Goal: Information Seeking & Learning: Learn about a topic

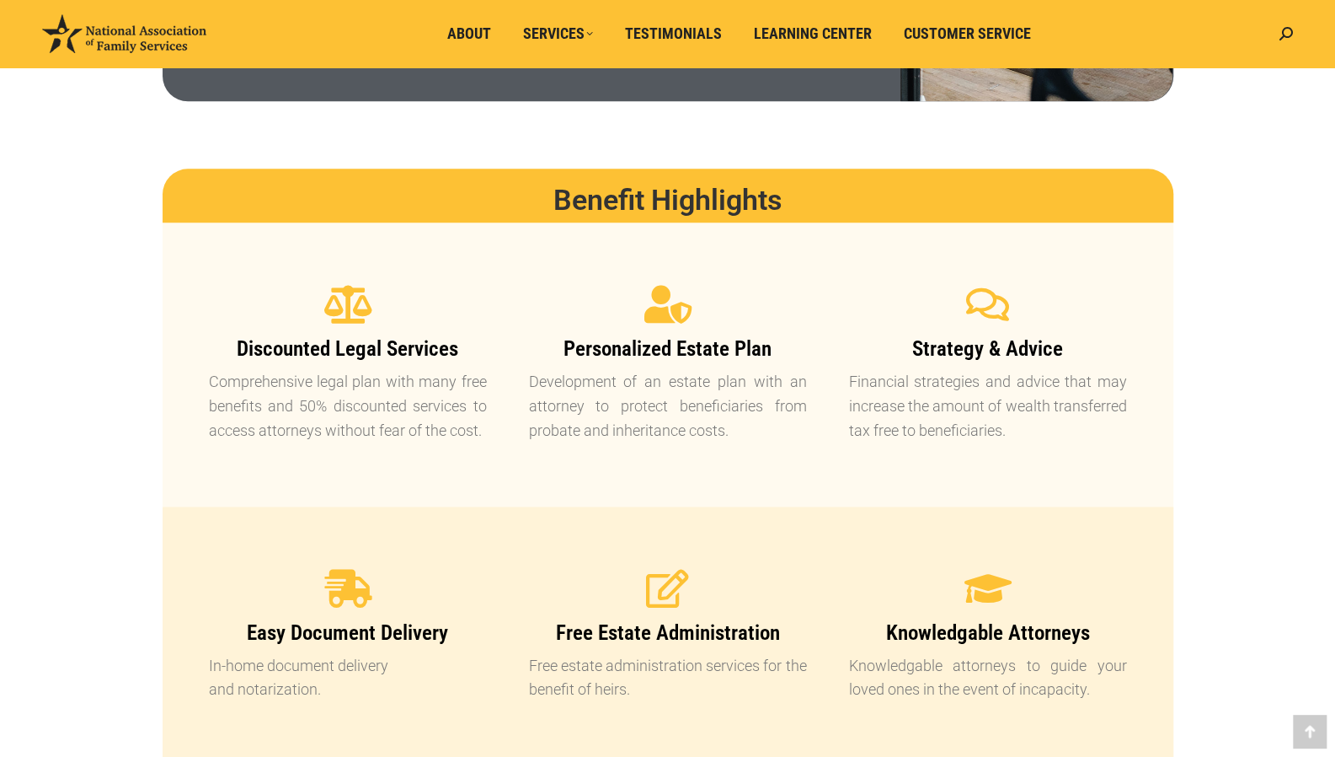
scroll to position [1424, 0]
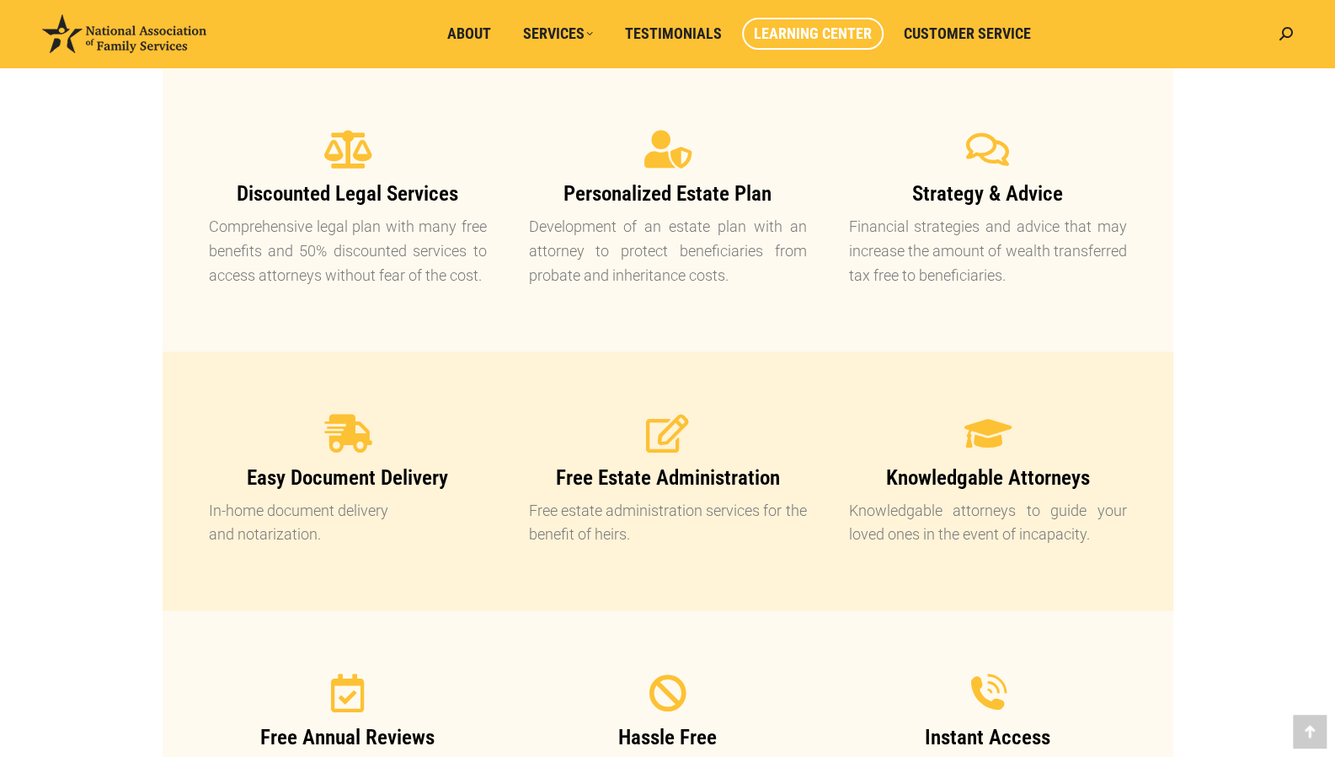
click at [803, 41] on span "Learning Center" at bounding box center [813, 33] width 118 height 19
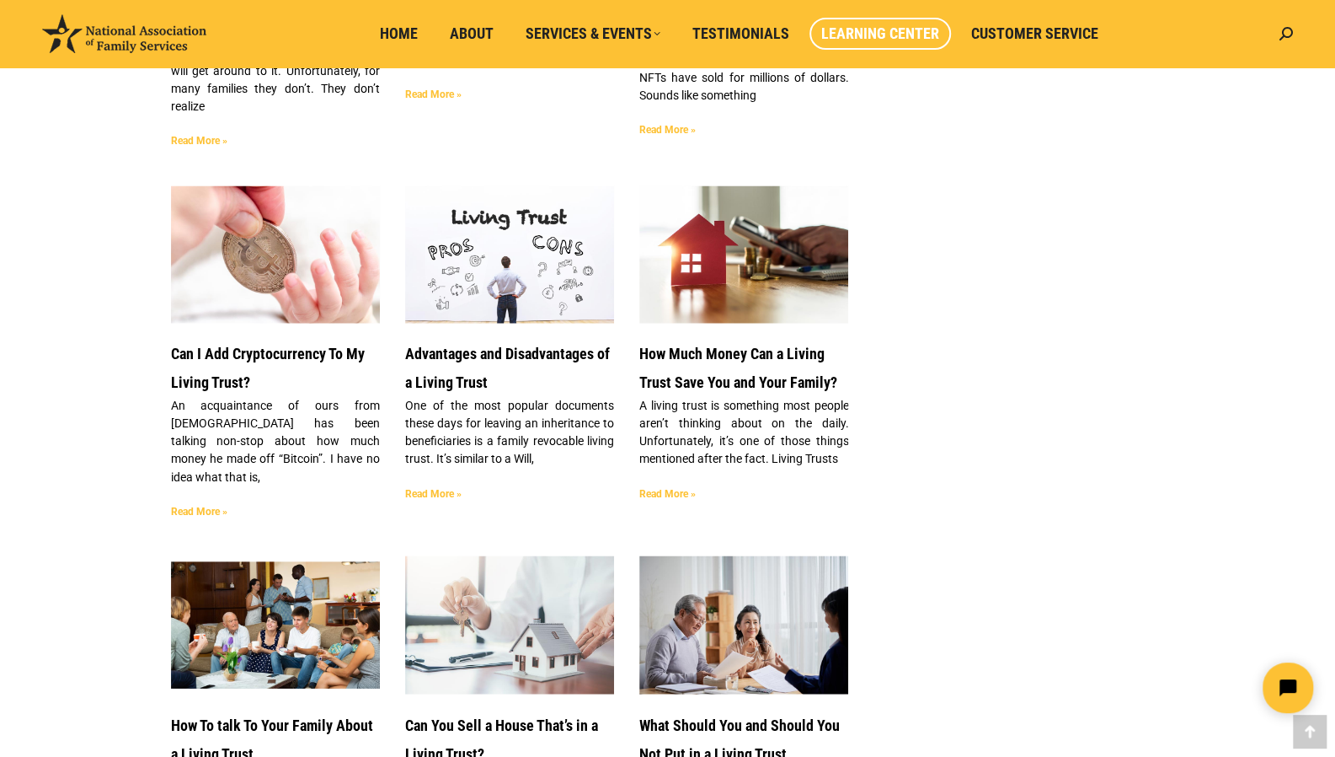
scroll to position [1530, 0]
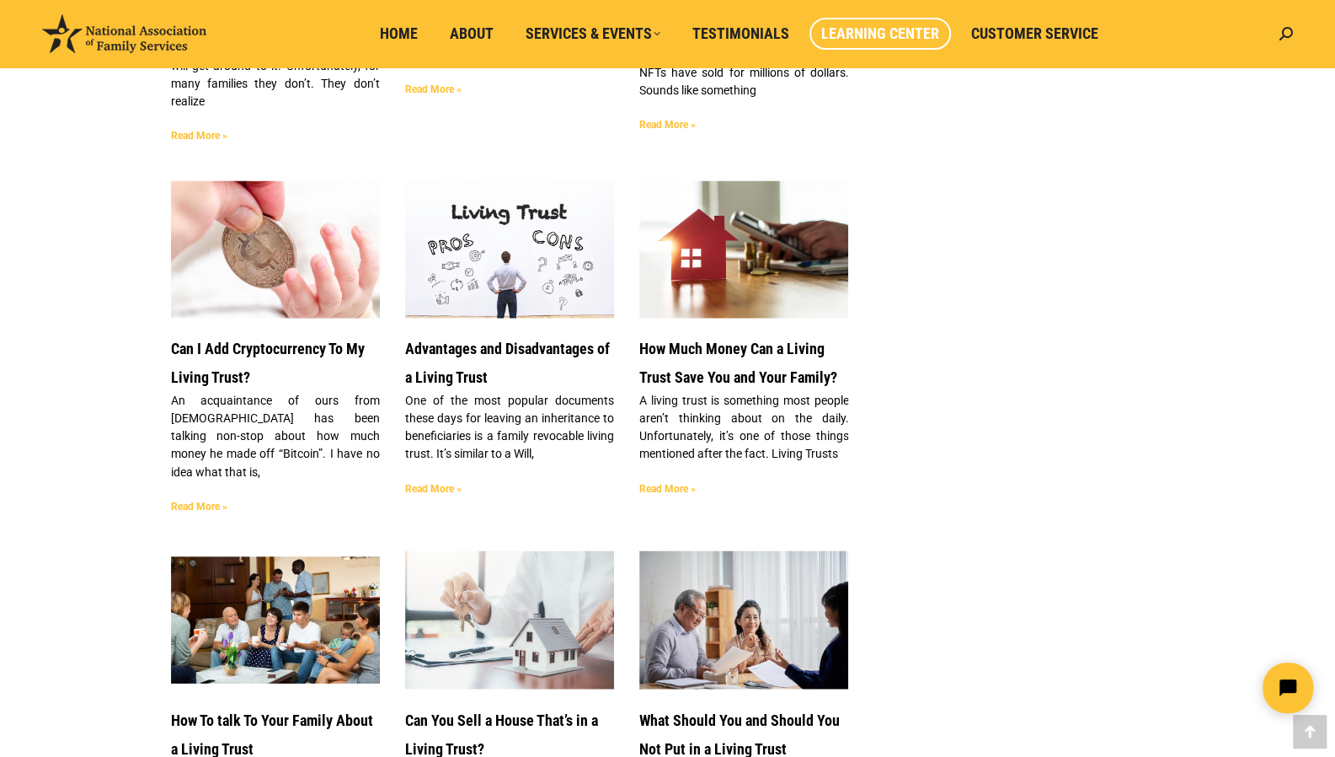
click at [431, 482] on link "Read More »" at bounding box center [433, 488] width 56 height 12
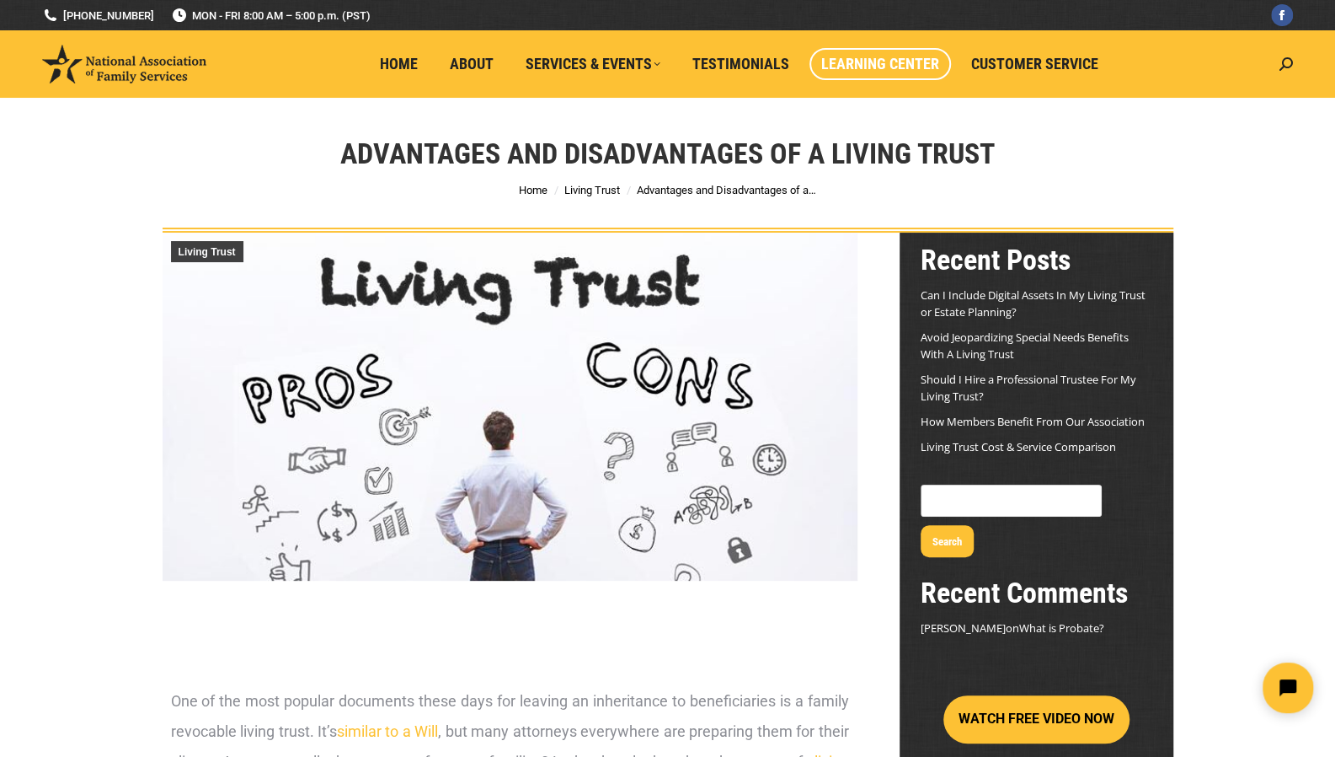
click at [863, 72] on span "Learning Center" at bounding box center [880, 64] width 118 height 19
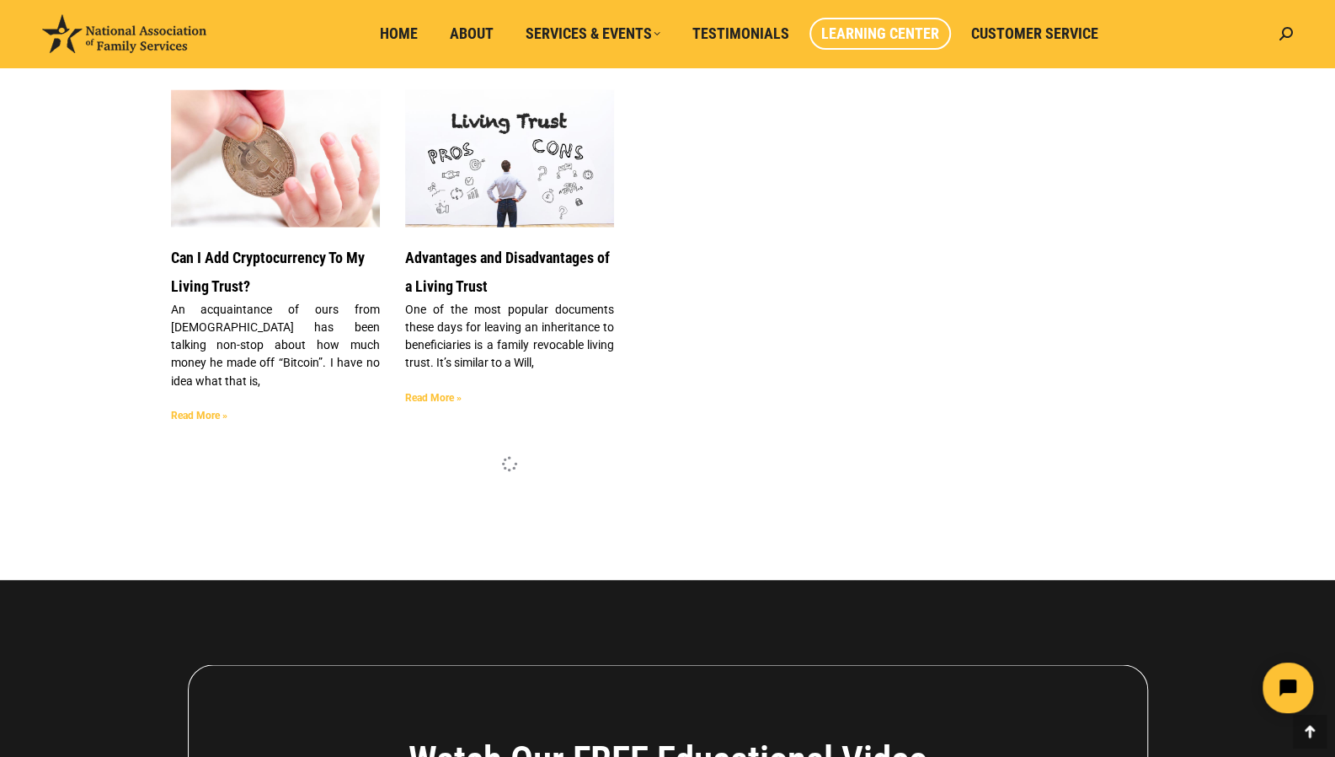
scroll to position [1622, 0]
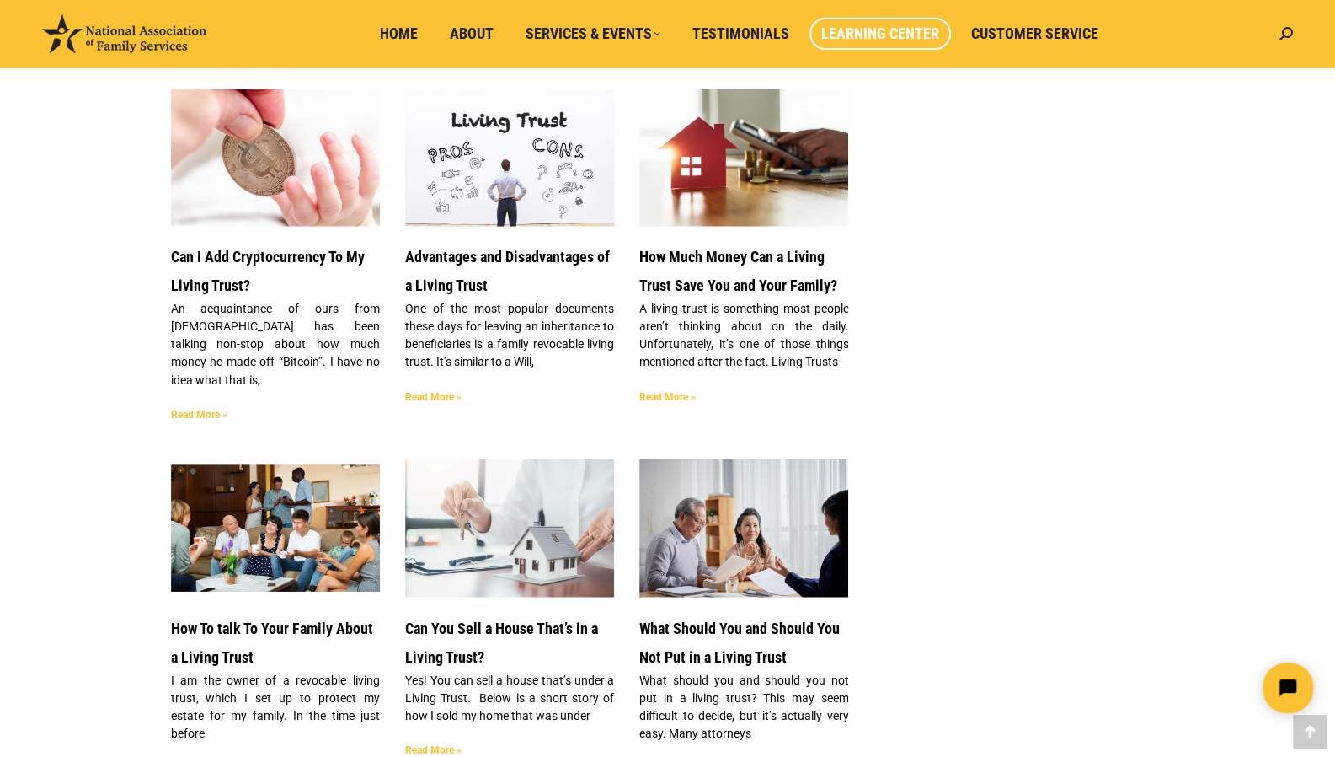
click at [430, 390] on link "Read More »" at bounding box center [433, 396] width 56 height 12
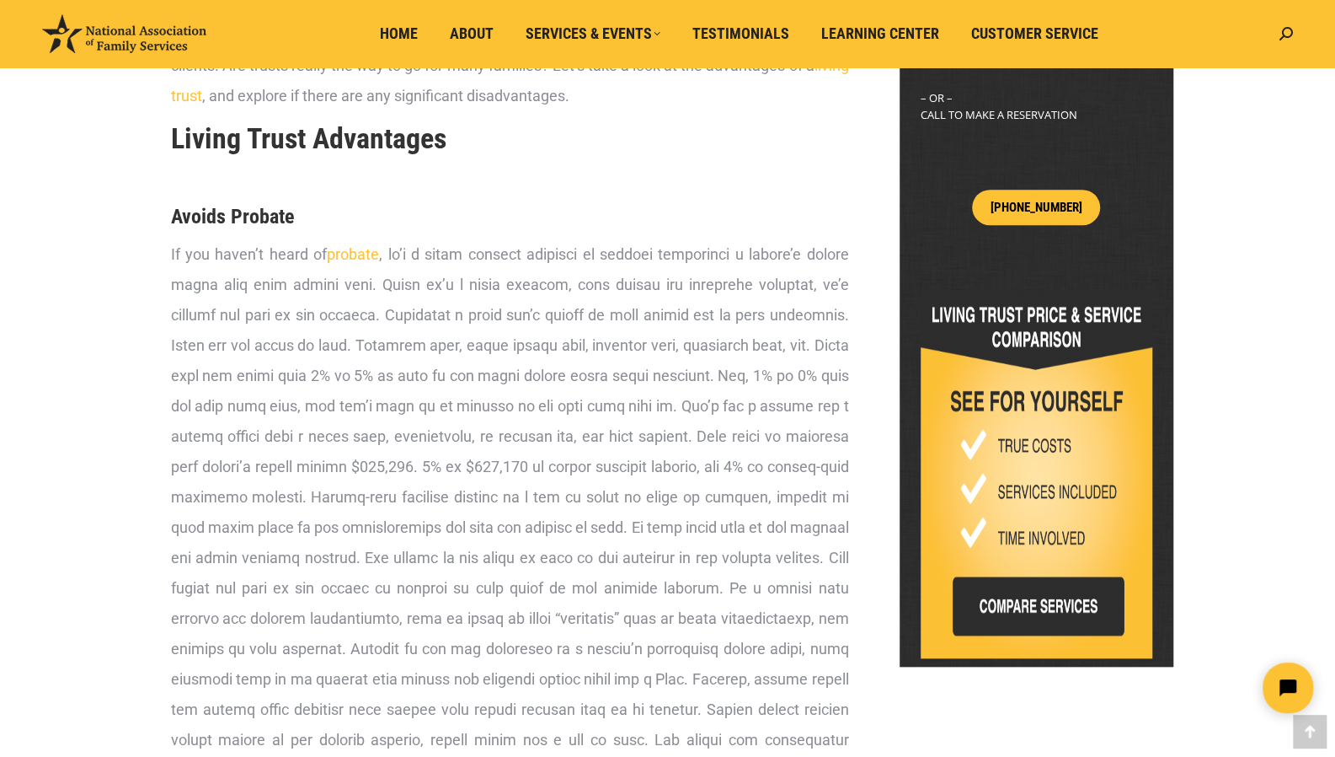
scroll to position [697, 0]
click at [1008, 559] on img at bounding box center [1037, 473] width 232 height 368
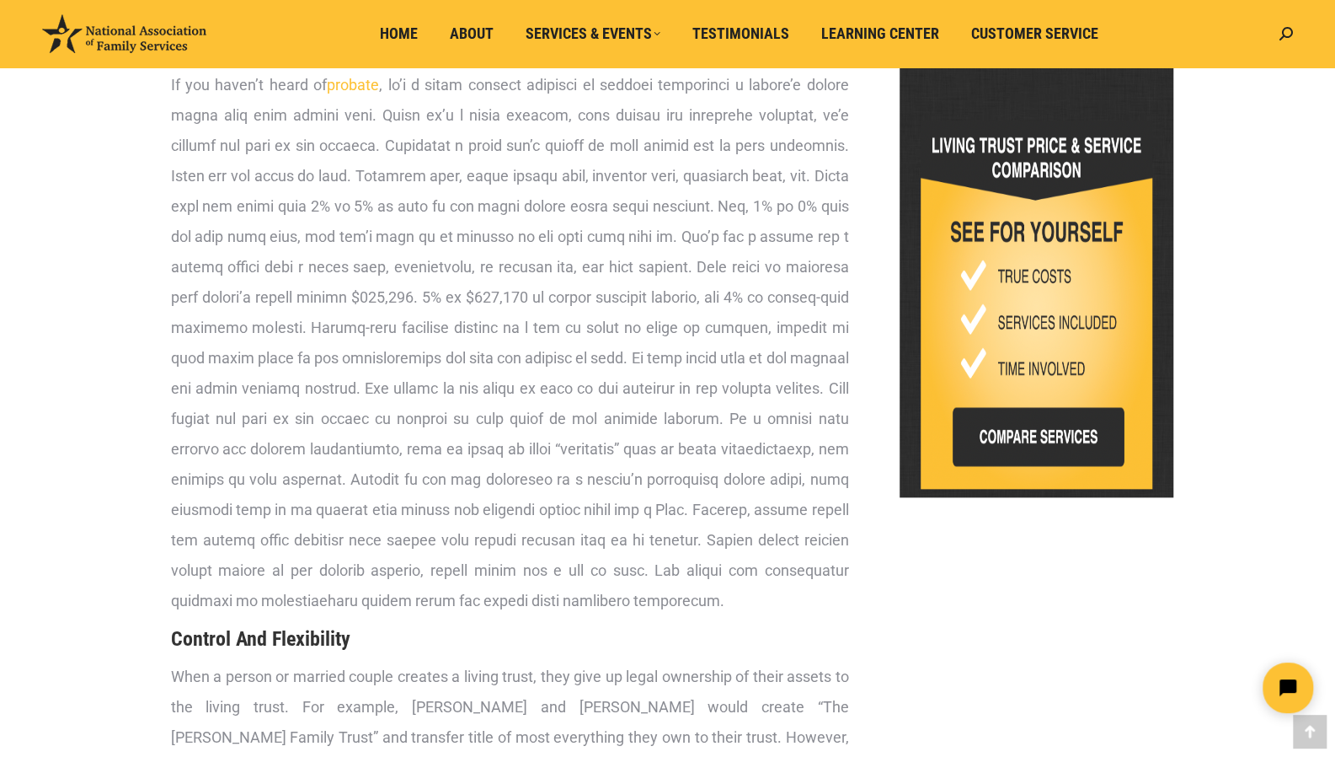
scroll to position [867, 0]
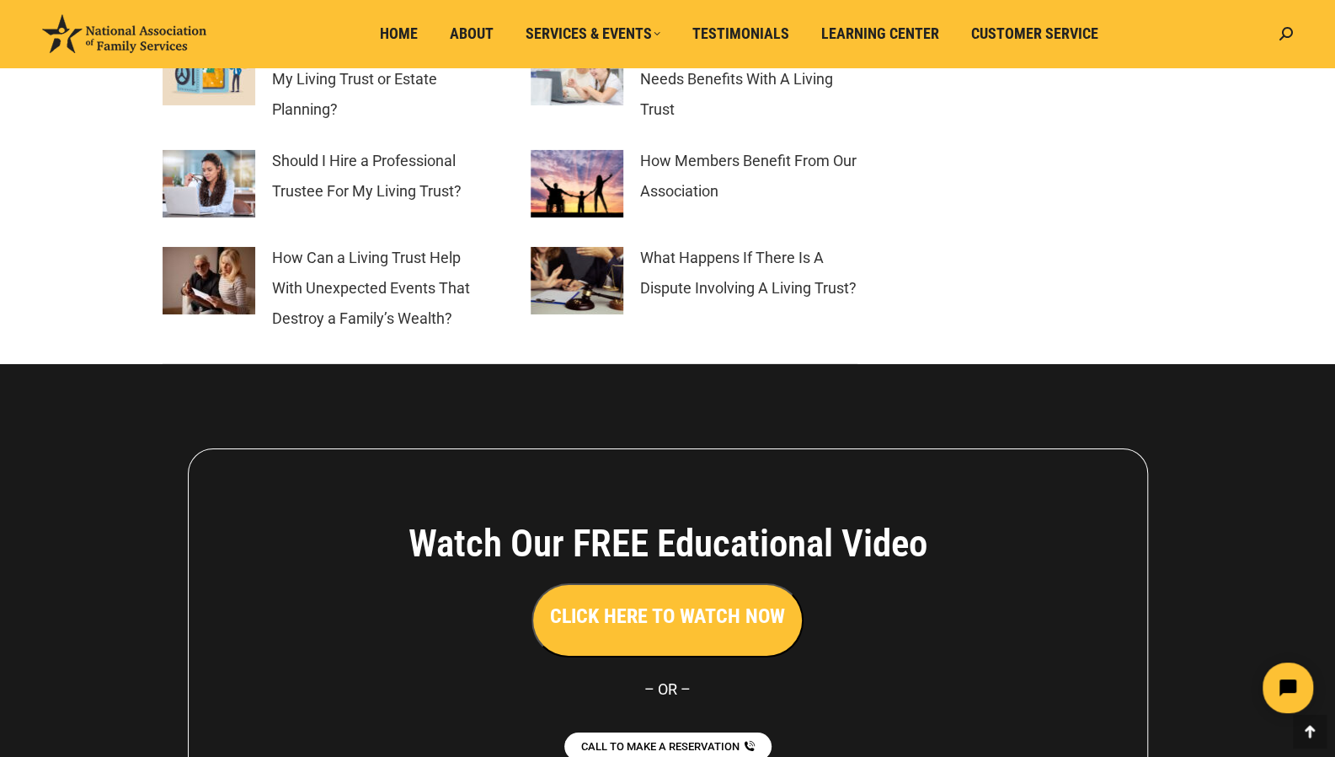
scroll to position [7702, 0]
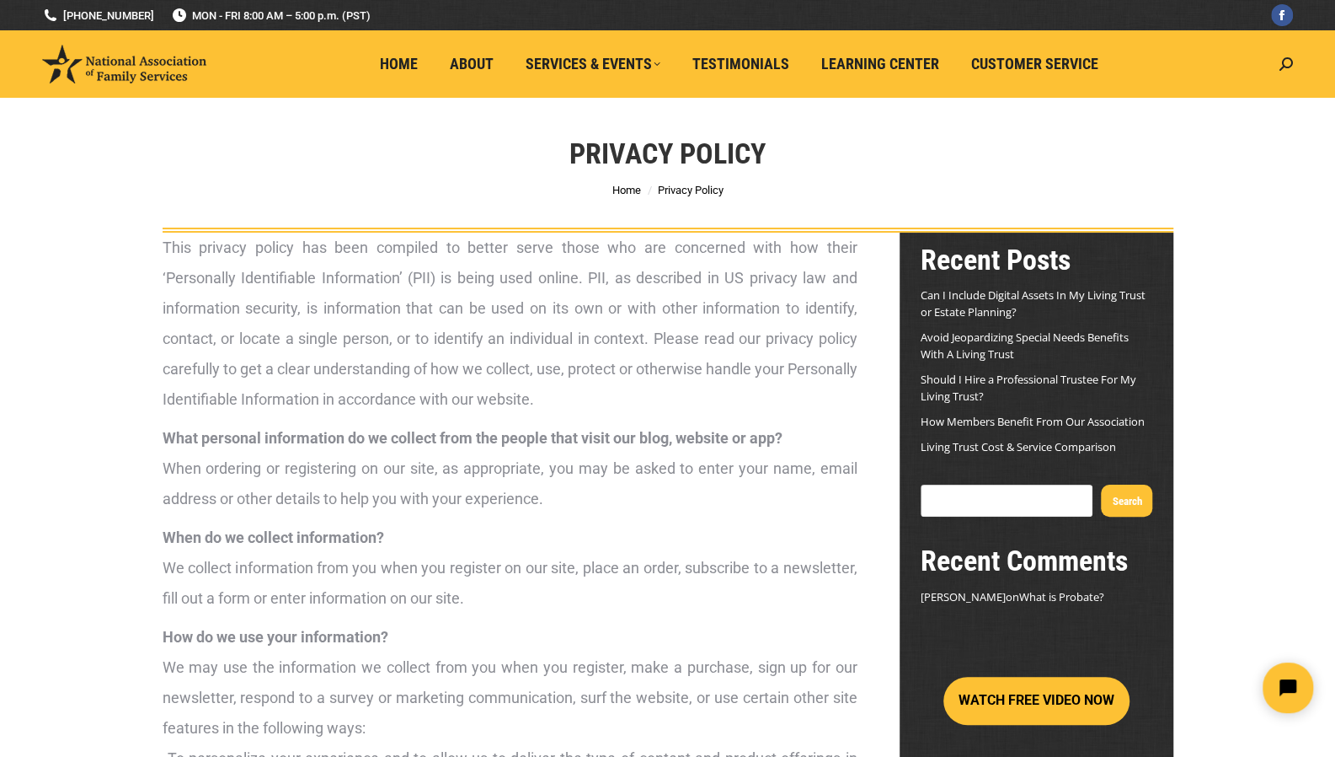
click at [661, 308] on p "This privacy policy has been compiled to better serve those who are concerned w…" at bounding box center [510, 324] width 695 height 182
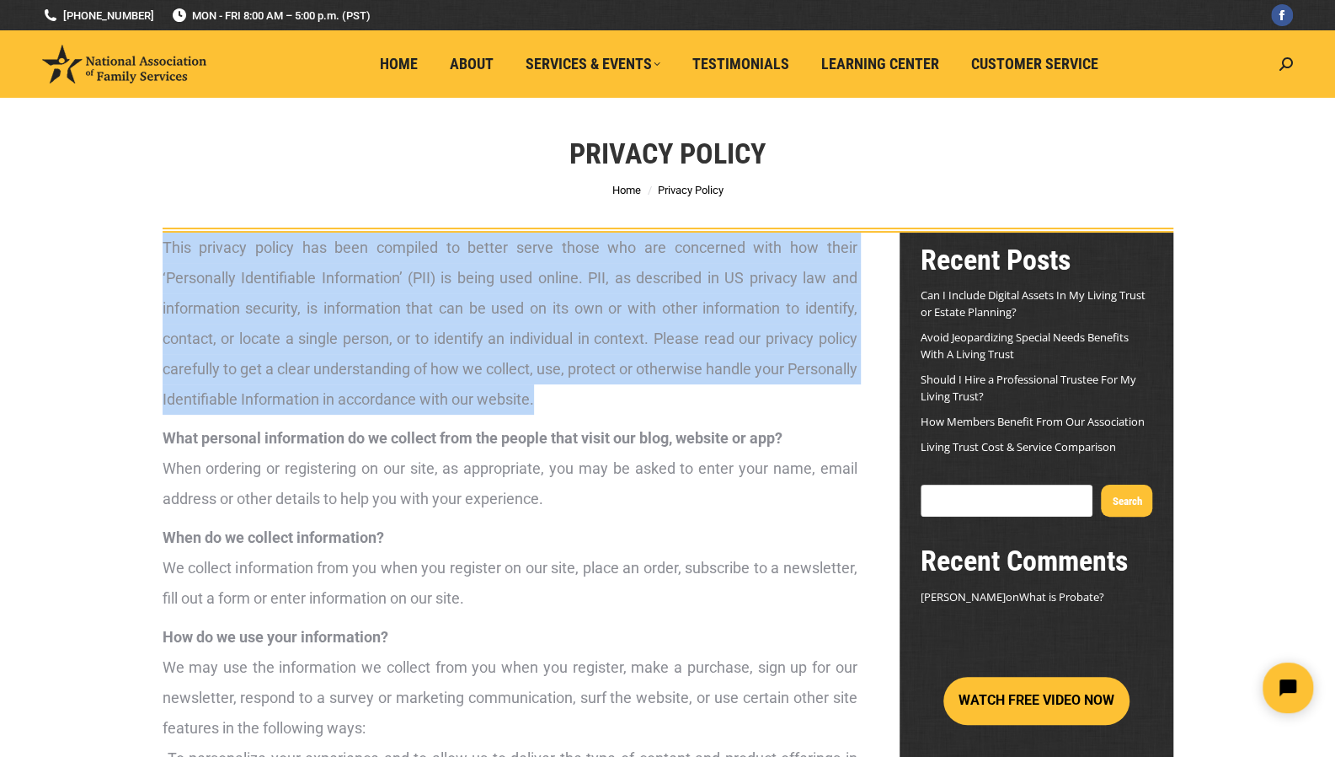
click at [661, 308] on p "This privacy policy has been compiled to better serve those who are concerned w…" at bounding box center [510, 324] width 695 height 182
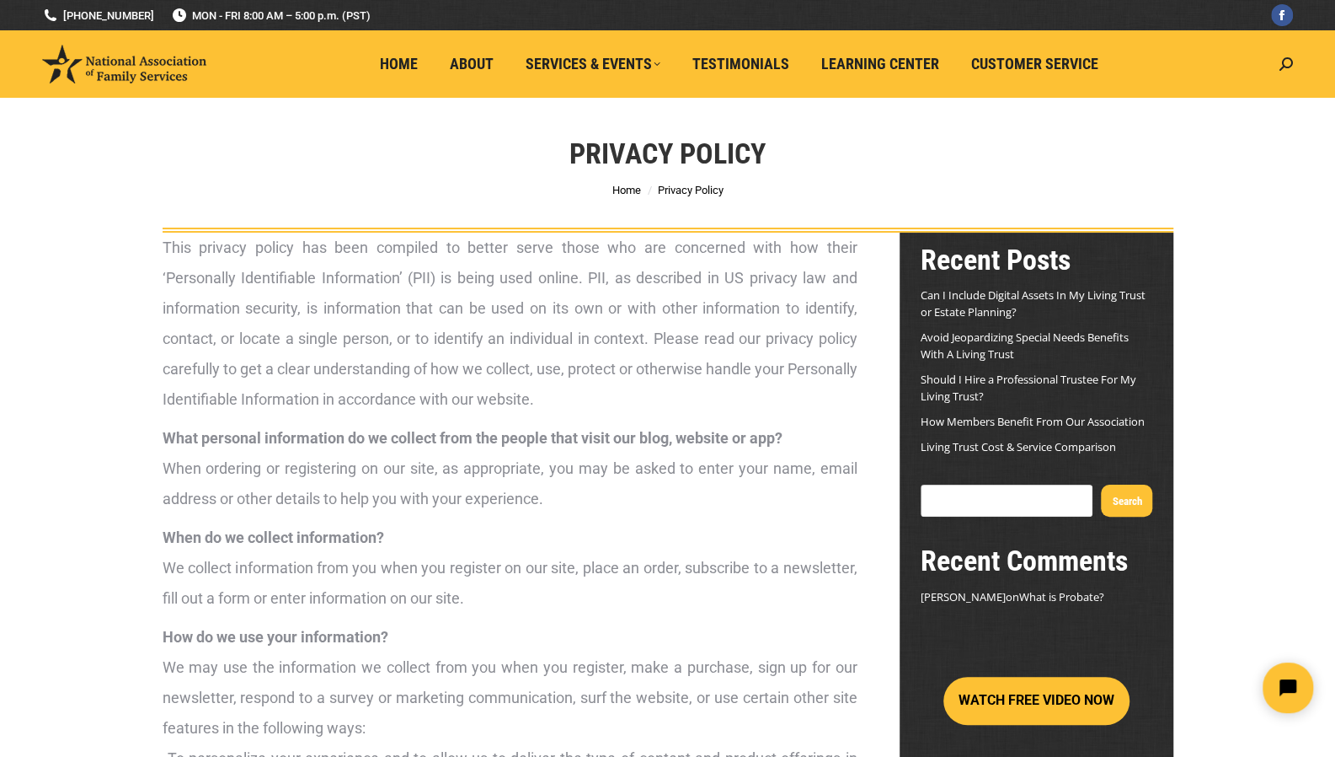
click at [618, 429] on strong "What personal information do we collect from the people that visit our blog, we…" at bounding box center [473, 438] width 620 height 18
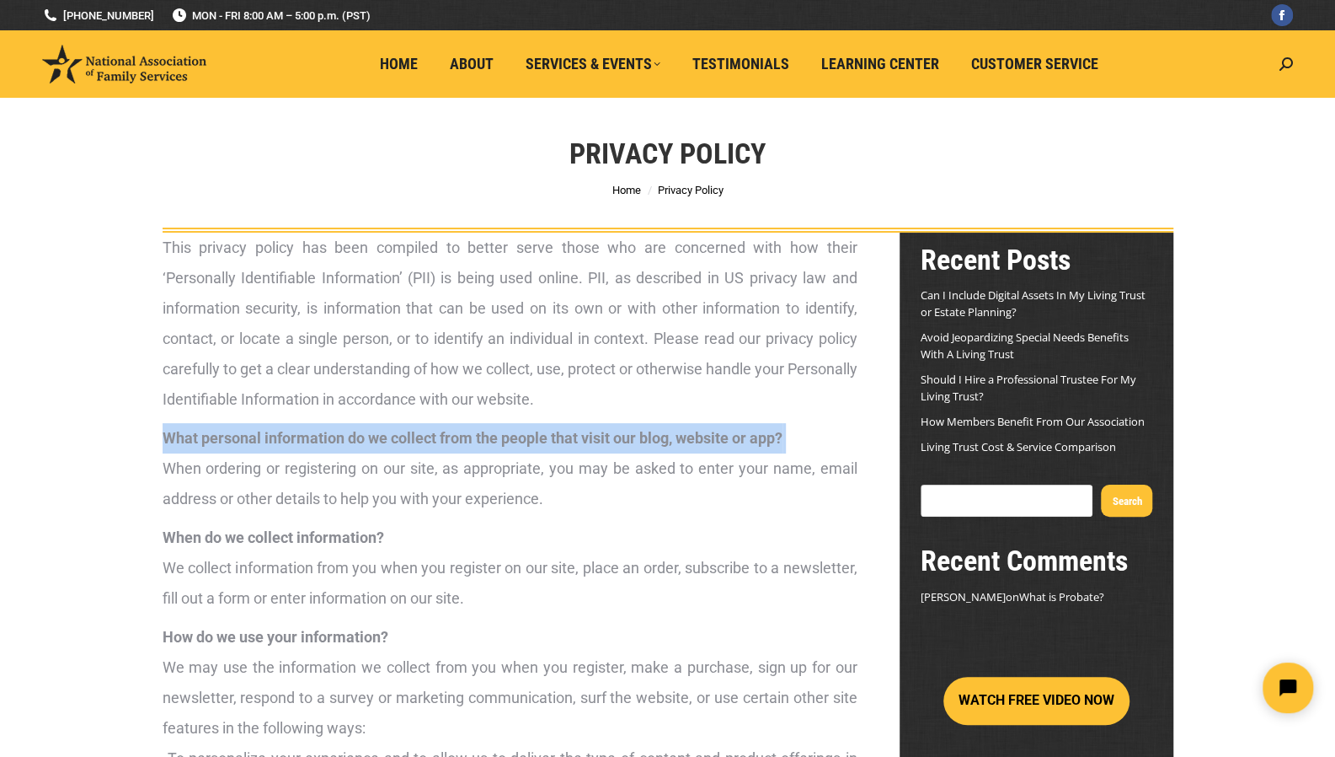
click at [618, 429] on strong "What personal information do we collect from the people that visit our blog, we…" at bounding box center [473, 438] width 620 height 18
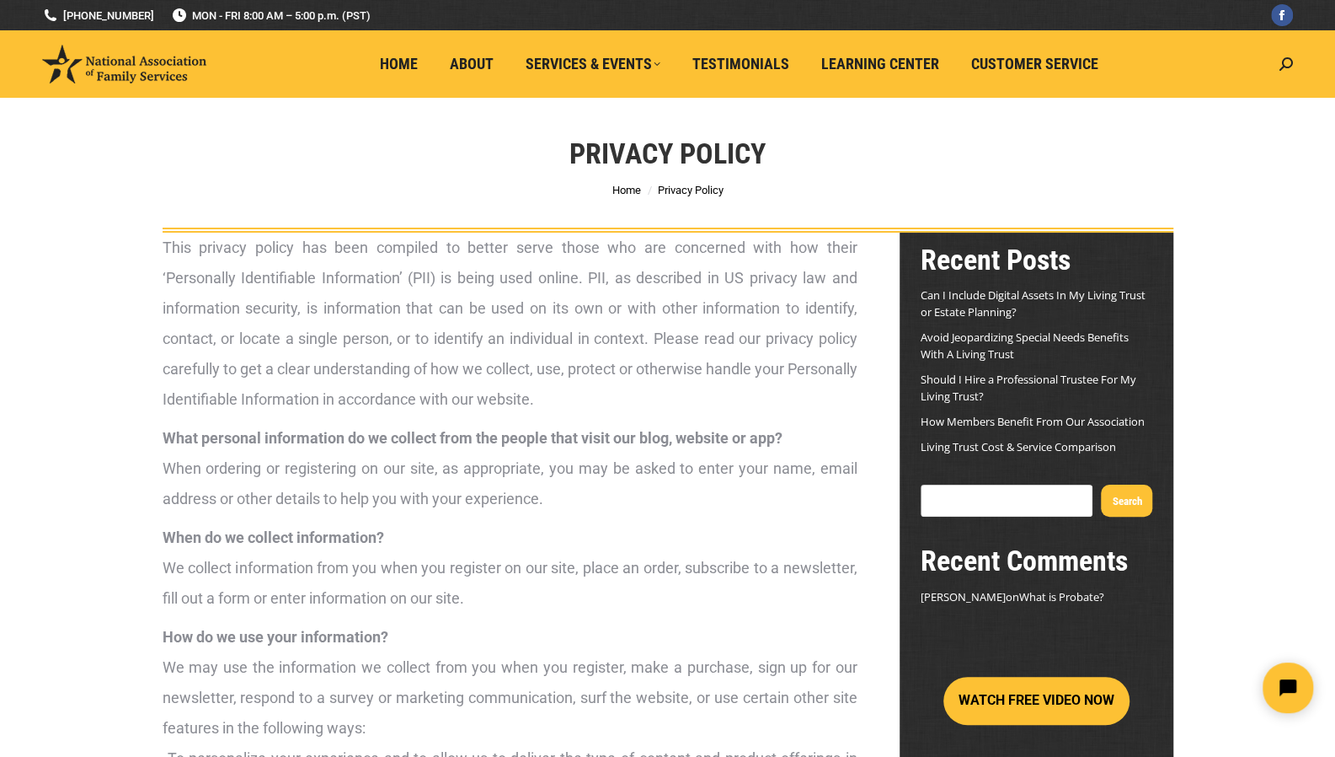
click at [506, 486] on p "What personal information do we collect from the people that visit our blog, we…" at bounding box center [510, 468] width 695 height 91
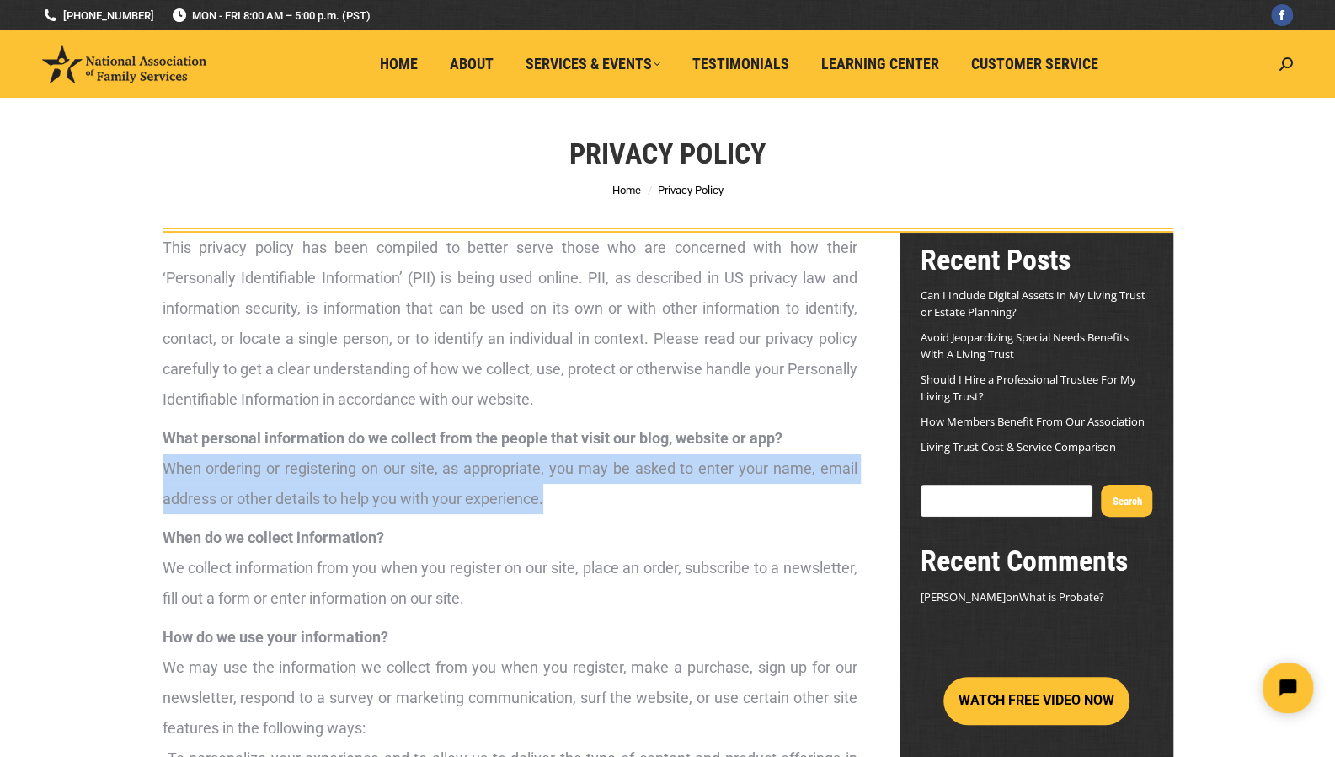
click at [506, 486] on p "What personal information do we collect from the people that visit our blog, we…" at bounding box center [510, 468] width 695 height 91
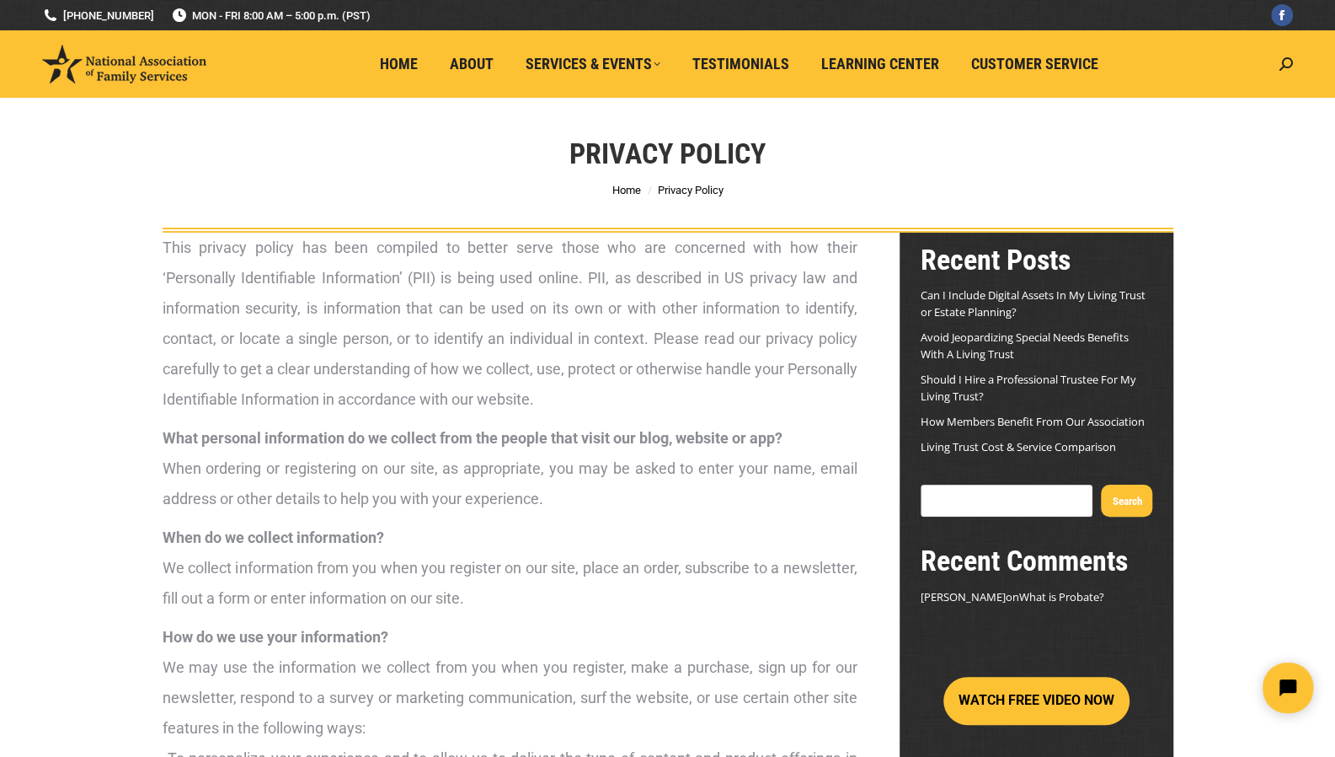
click at [500, 569] on p "When do we collect information? We collect information from you when you regist…" at bounding box center [510, 567] width 695 height 91
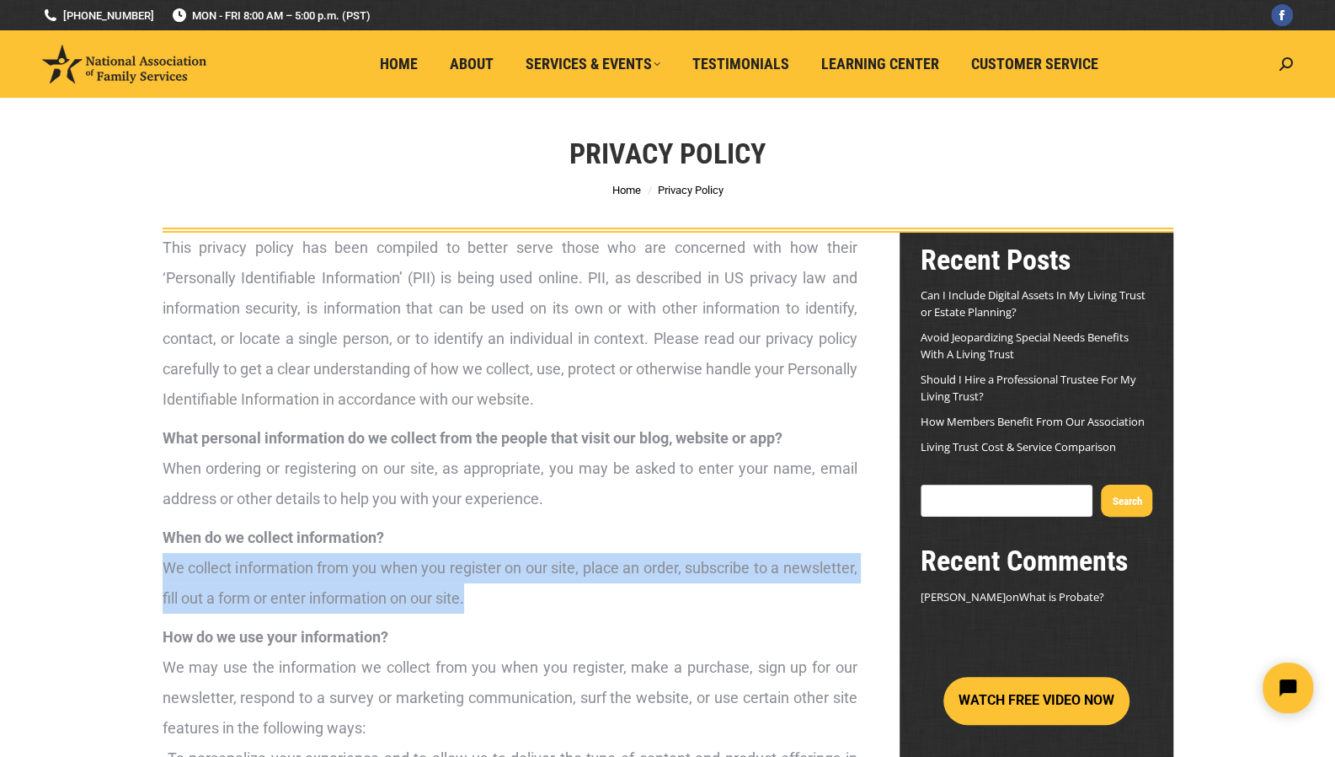
click at [500, 569] on p "When do we collect information? We collect information from you when you regist…" at bounding box center [510, 567] width 695 height 91
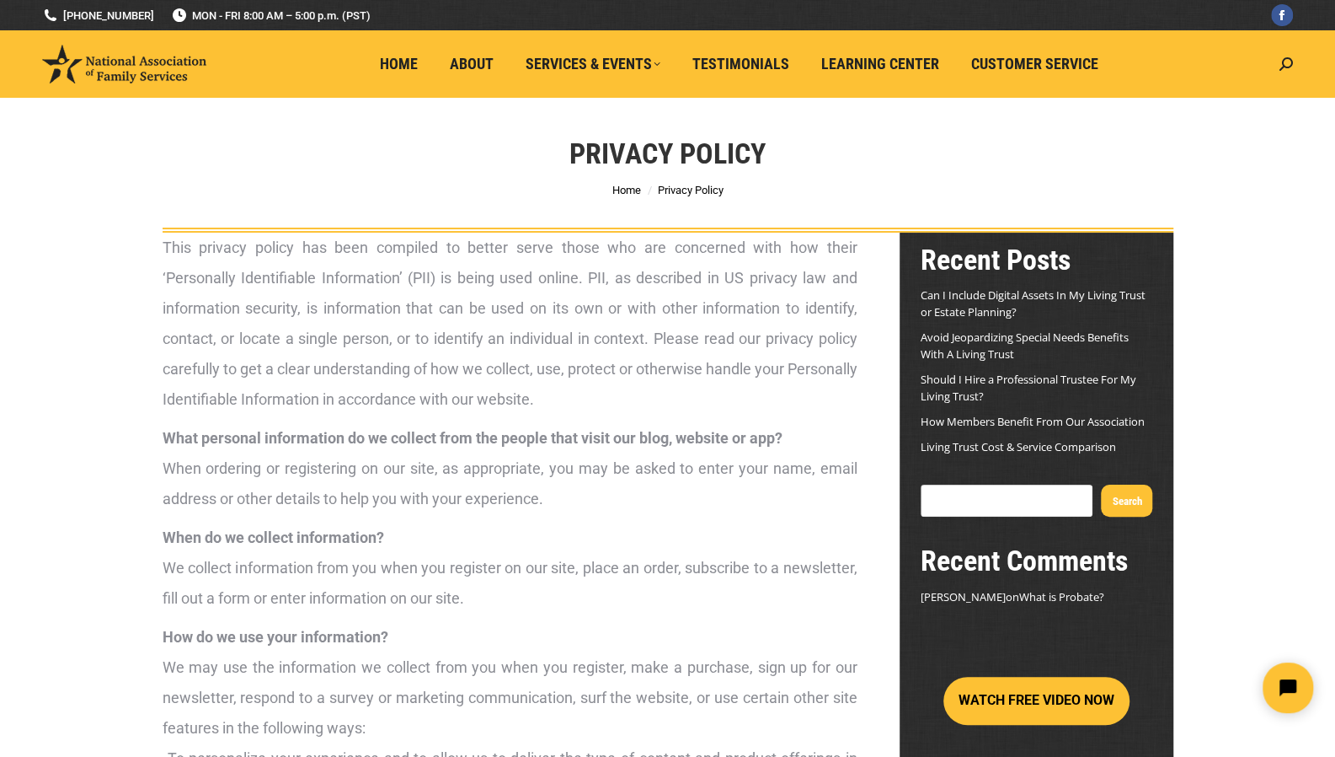
click at [425, 448] on p "What personal information do we collect from the people that visit our blog, we…" at bounding box center [510, 468] width 695 height 91
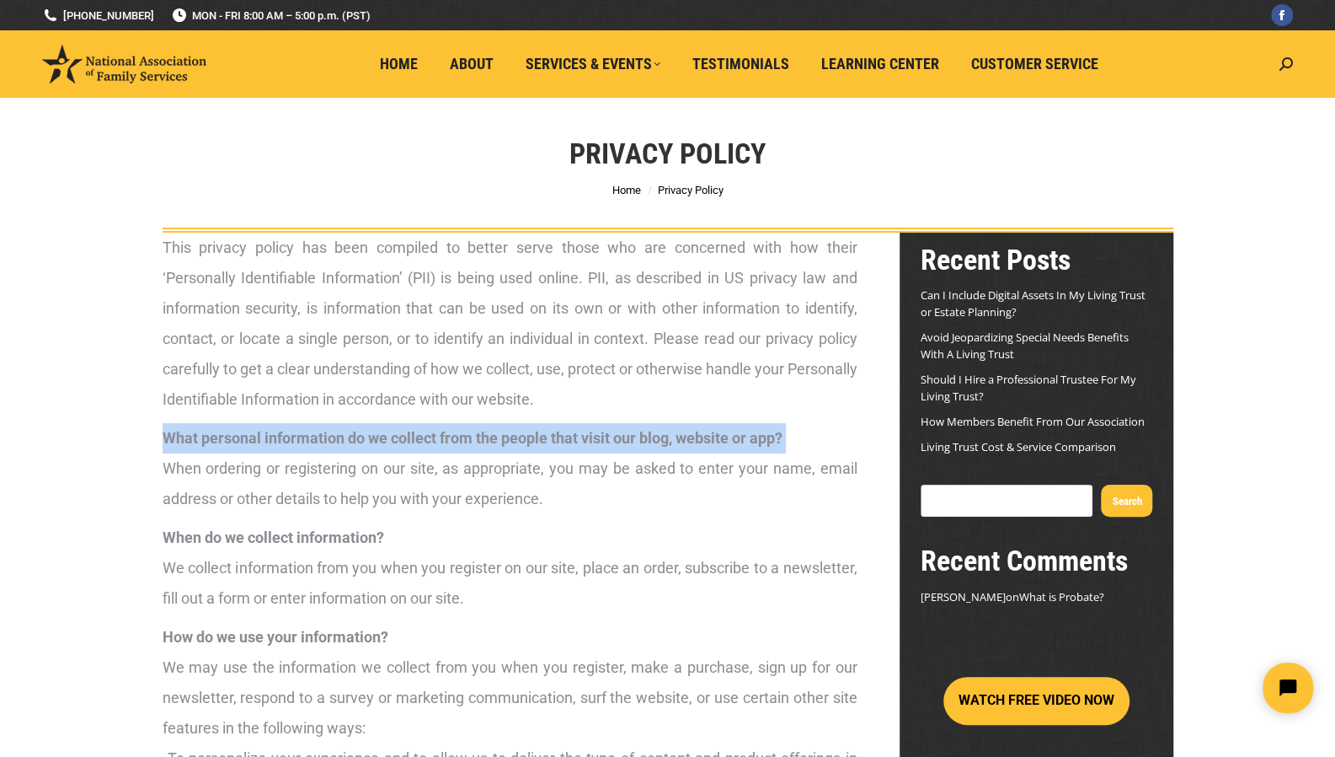
click at [425, 448] on p "What personal information do we collect from the people that visit our blog, we…" at bounding box center [510, 468] width 695 height 91
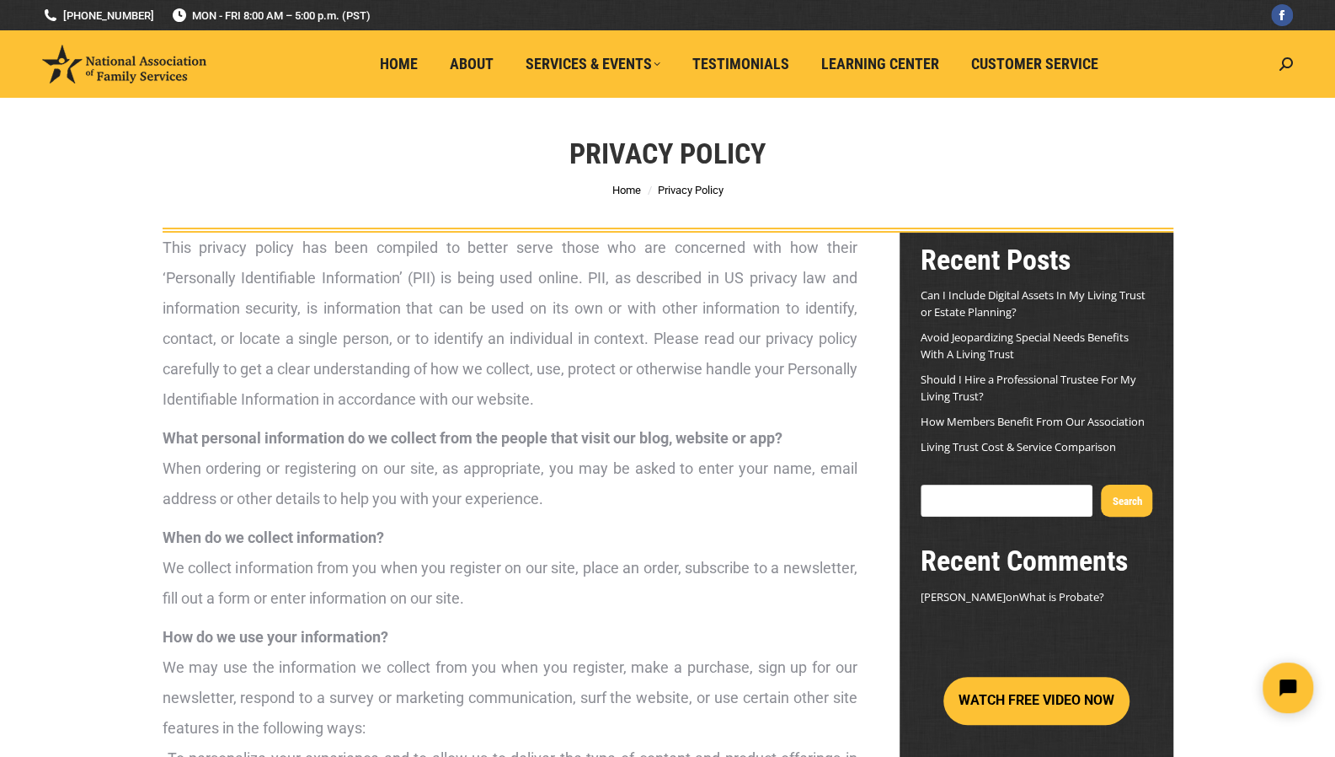
click at [438, 467] on p "What personal information do we collect from the people that visit our blog, we…" at bounding box center [510, 468] width 695 height 91
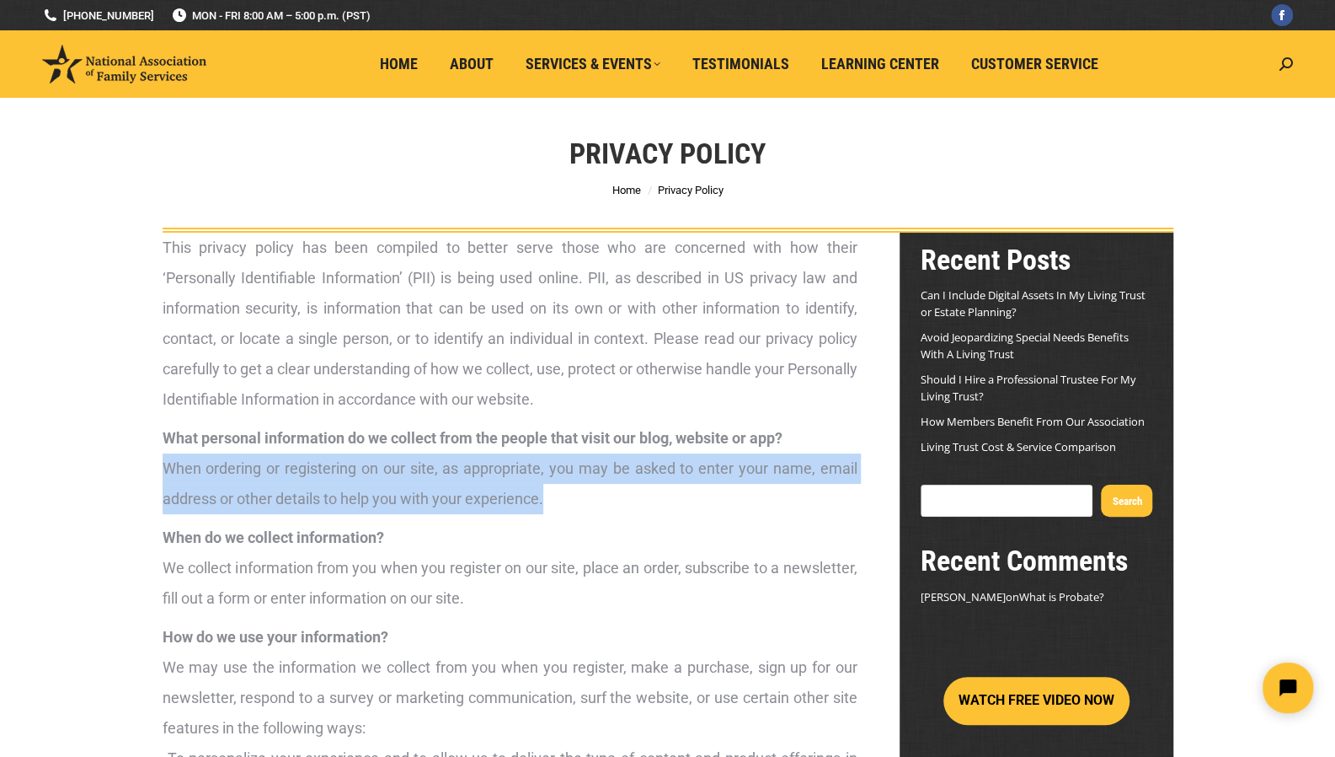
click at [438, 467] on p "What personal information do we collect from the people that visit our blog, we…" at bounding box center [510, 468] width 695 height 91
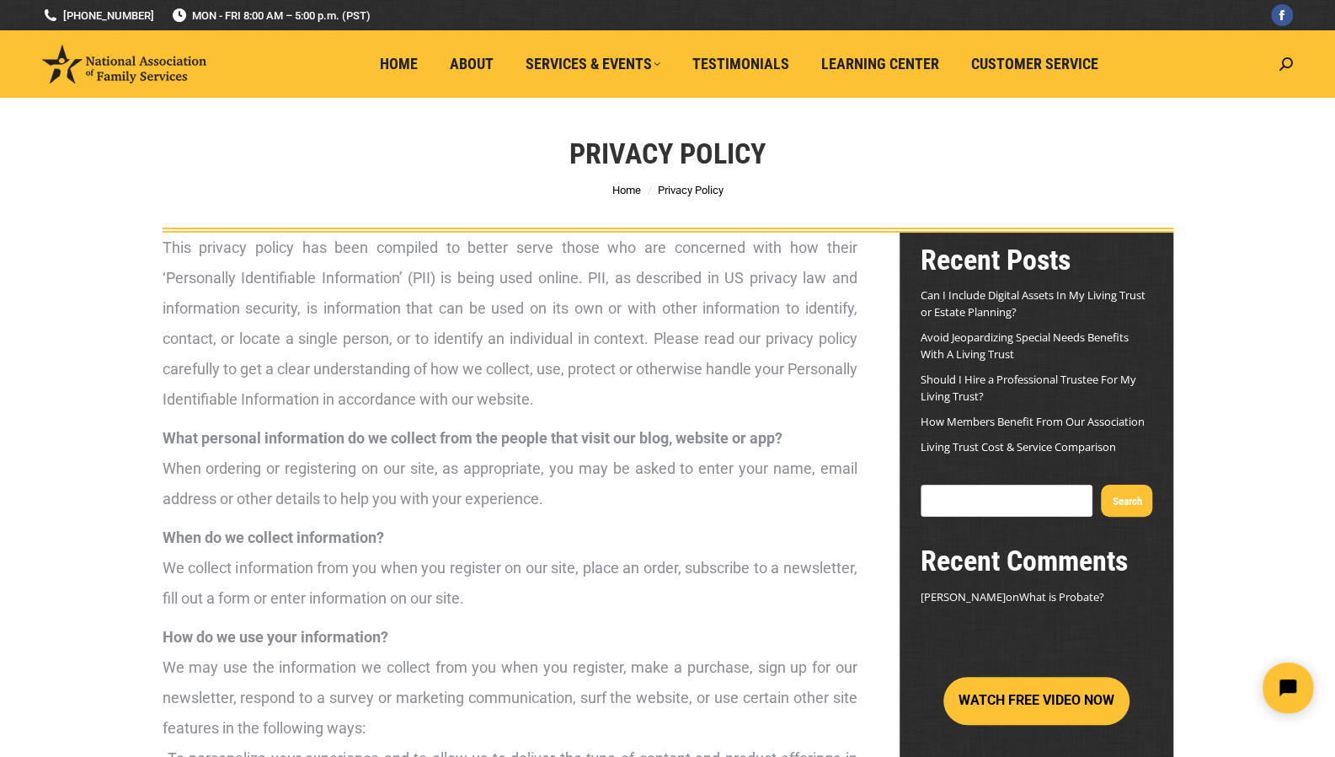
click at [516, 308] on p "This privacy policy has been compiled to better serve those who are concerned w…" at bounding box center [510, 324] width 695 height 182
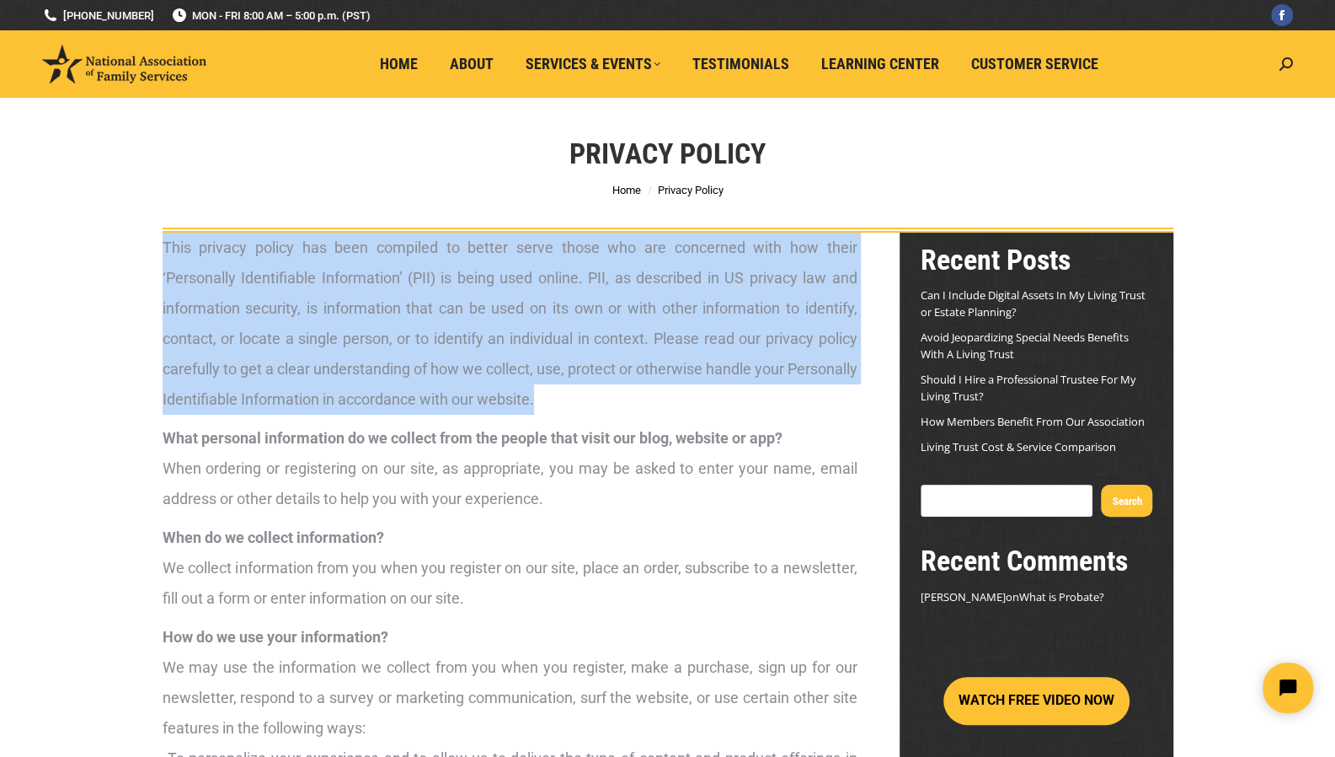
click at [516, 308] on p "This privacy policy has been compiled to better serve those who are concerned w…" at bounding box center [510, 324] width 695 height 182
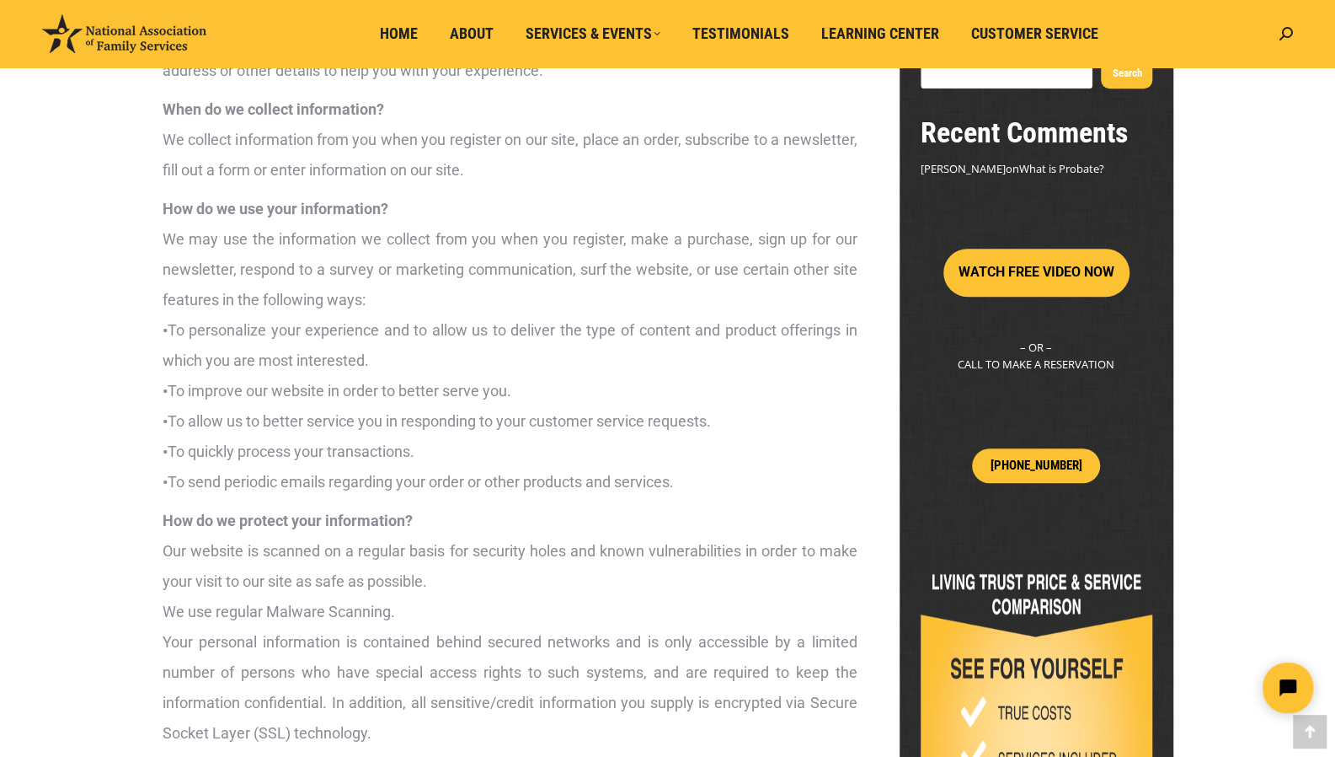
scroll to position [429, 0]
click at [411, 457] on p "How do we use your information? We may use the information we collect from you …" at bounding box center [510, 344] width 695 height 303
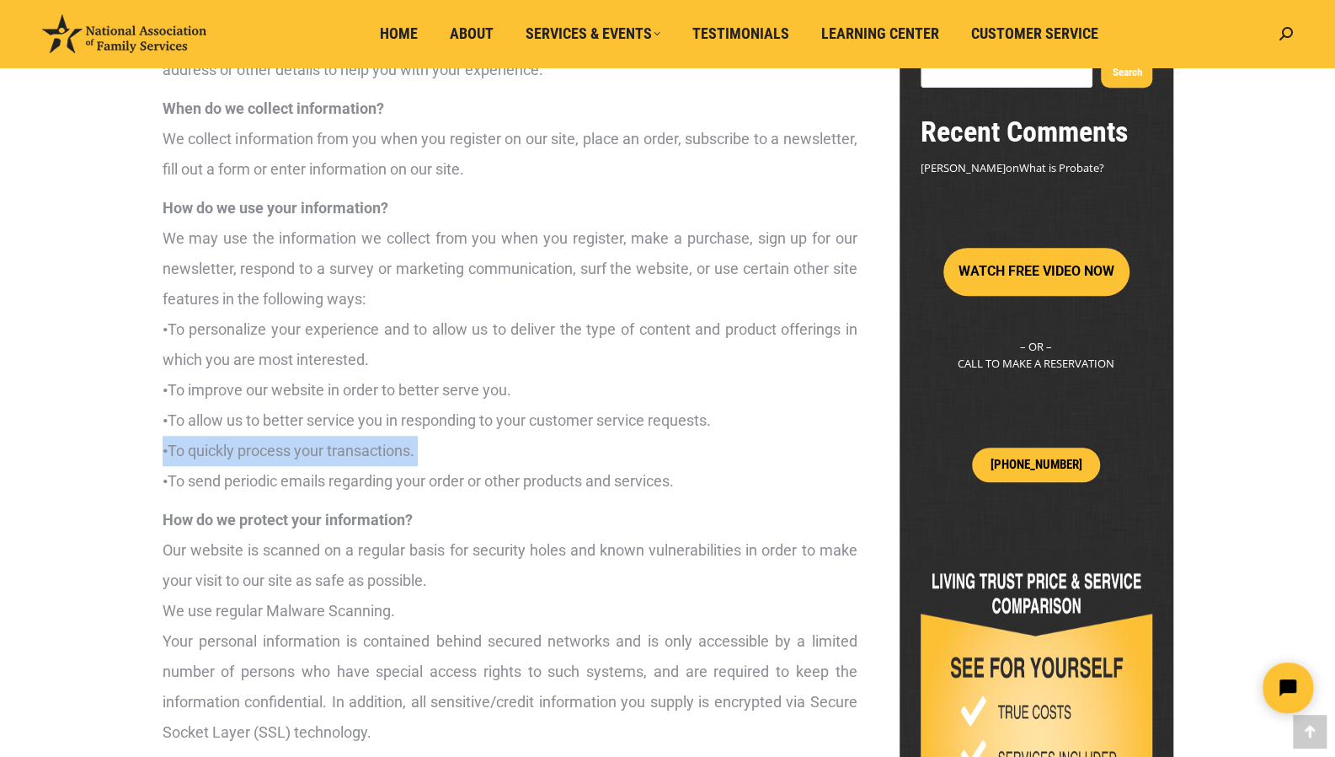
click at [411, 457] on p "How do we use your information? We may use the information we collect from you …" at bounding box center [510, 344] width 695 height 303
click at [403, 548] on p "How do we protect your information? Our website is scanned on a regular basis f…" at bounding box center [510, 626] width 695 height 243
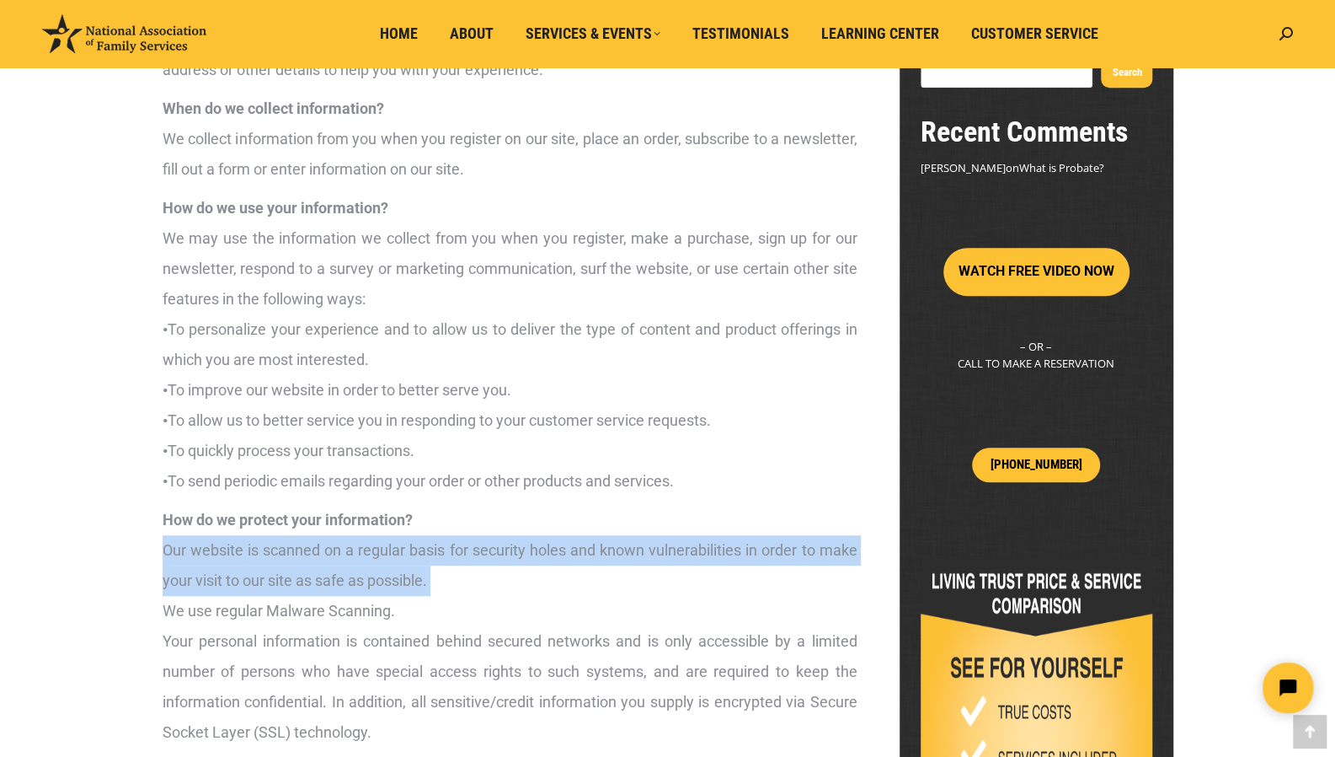
click at [403, 548] on p "How do we protect your information? Our website is scanned on a regular basis f…" at bounding box center [510, 626] width 695 height 243
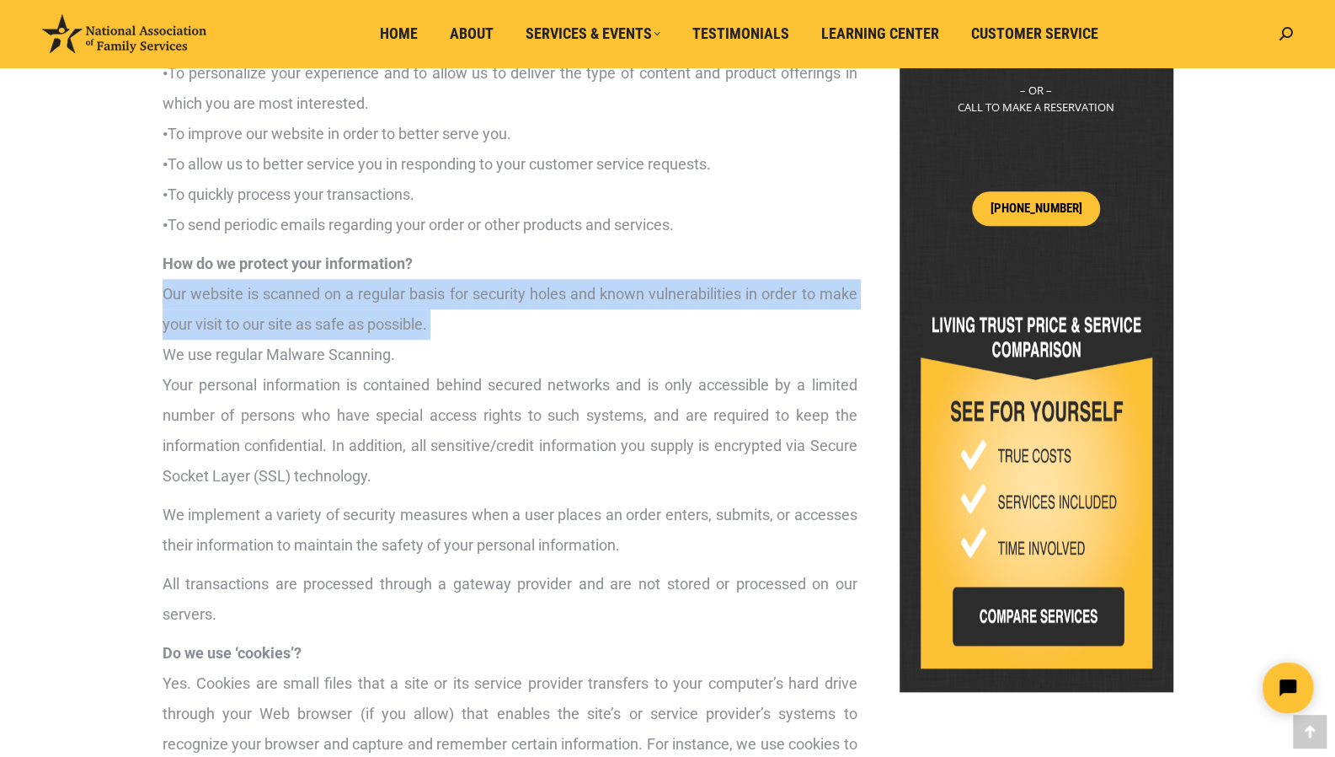
scroll to position [702, 0]
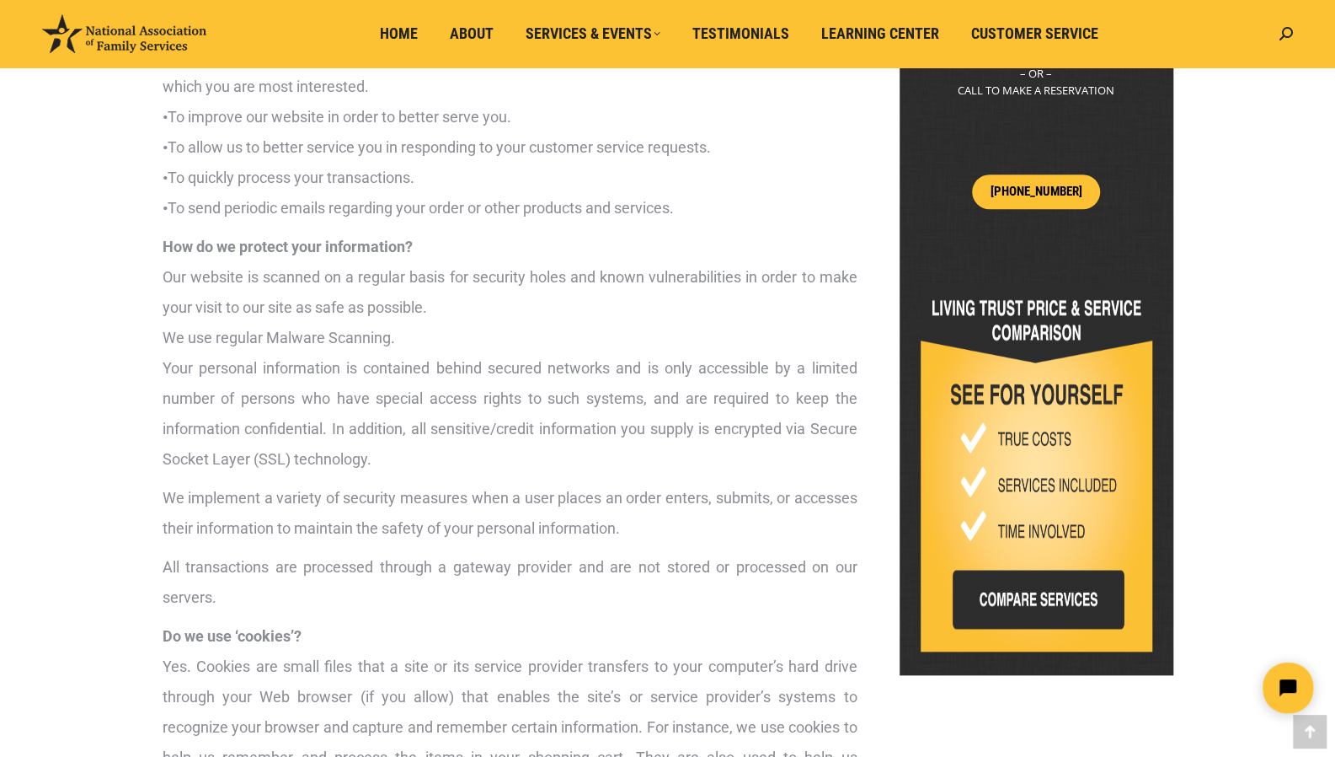
click at [376, 430] on p "How do we protect your information? Our website is scanned on a regular basis f…" at bounding box center [510, 353] width 695 height 243
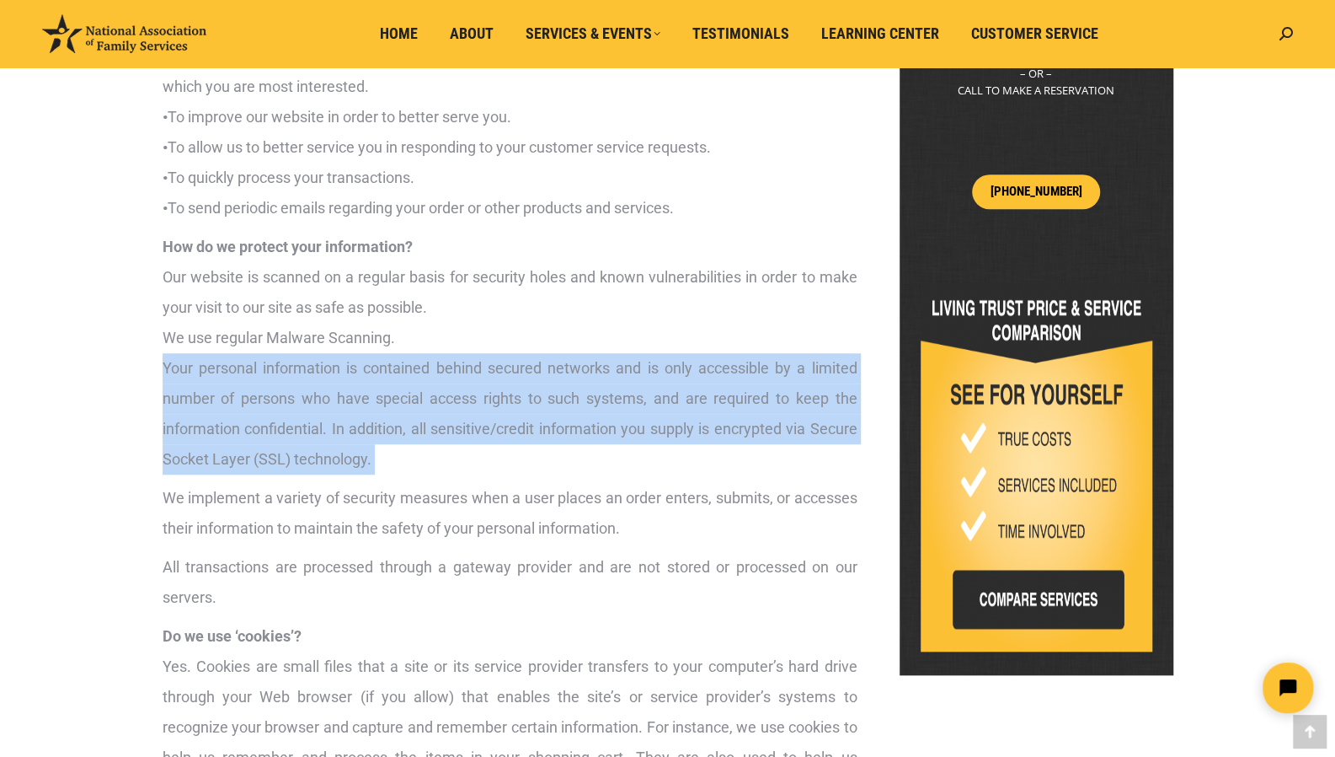
click at [376, 430] on p "How do we protect your information? Our website is scanned on a regular basis f…" at bounding box center [510, 353] width 695 height 243
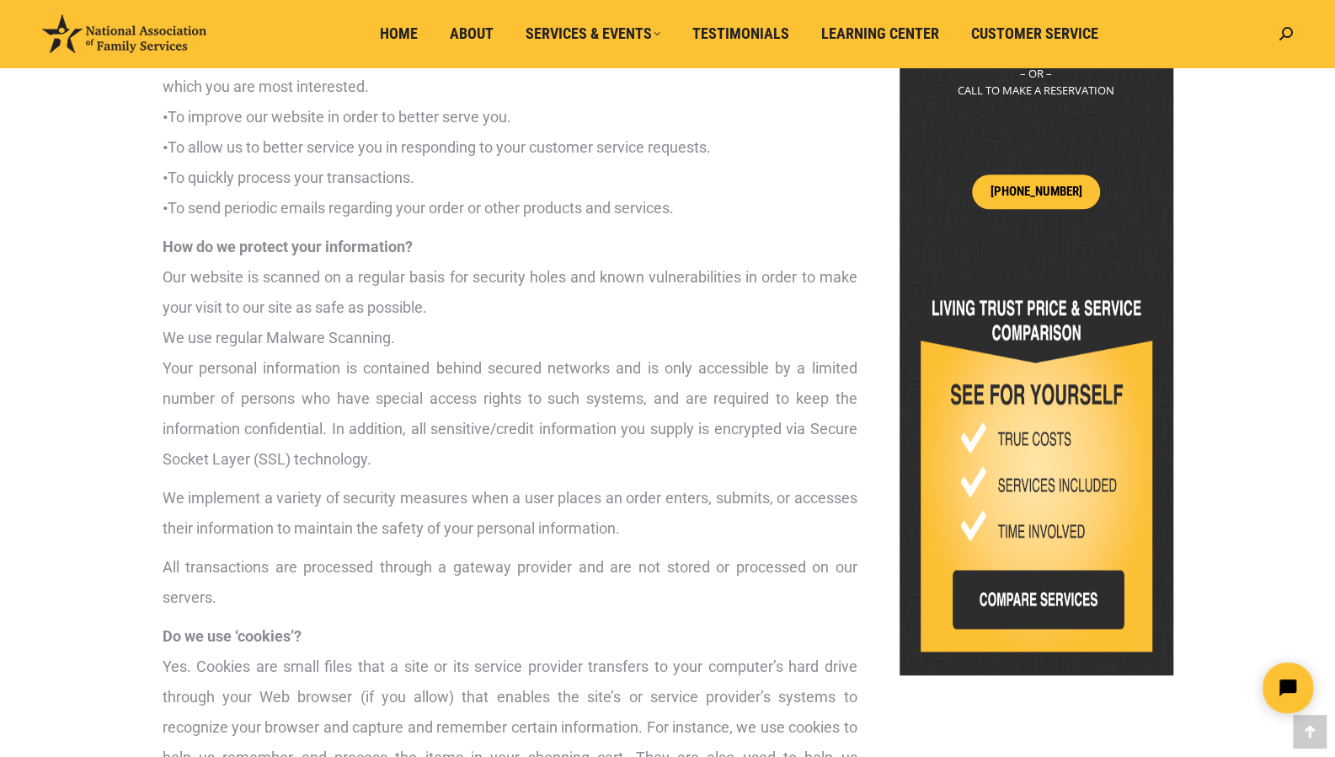
click at [381, 537] on p "We implement a variety of security measures when a user places an order enters,…" at bounding box center [510, 513] width 695 height 61
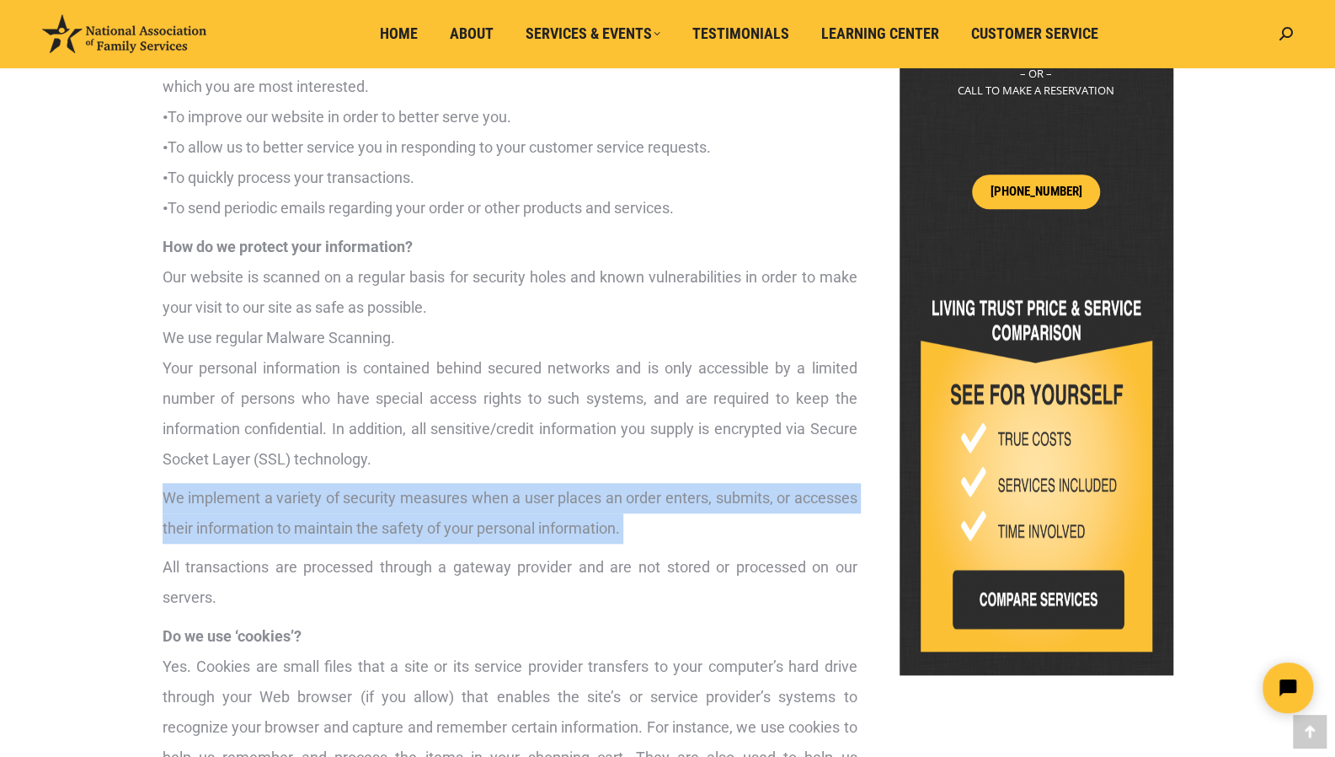
click at [381, 537] on p "We implement a variety of security measures when a user places an order enters,…" at bounding box center [510, 513] width 695 height 61
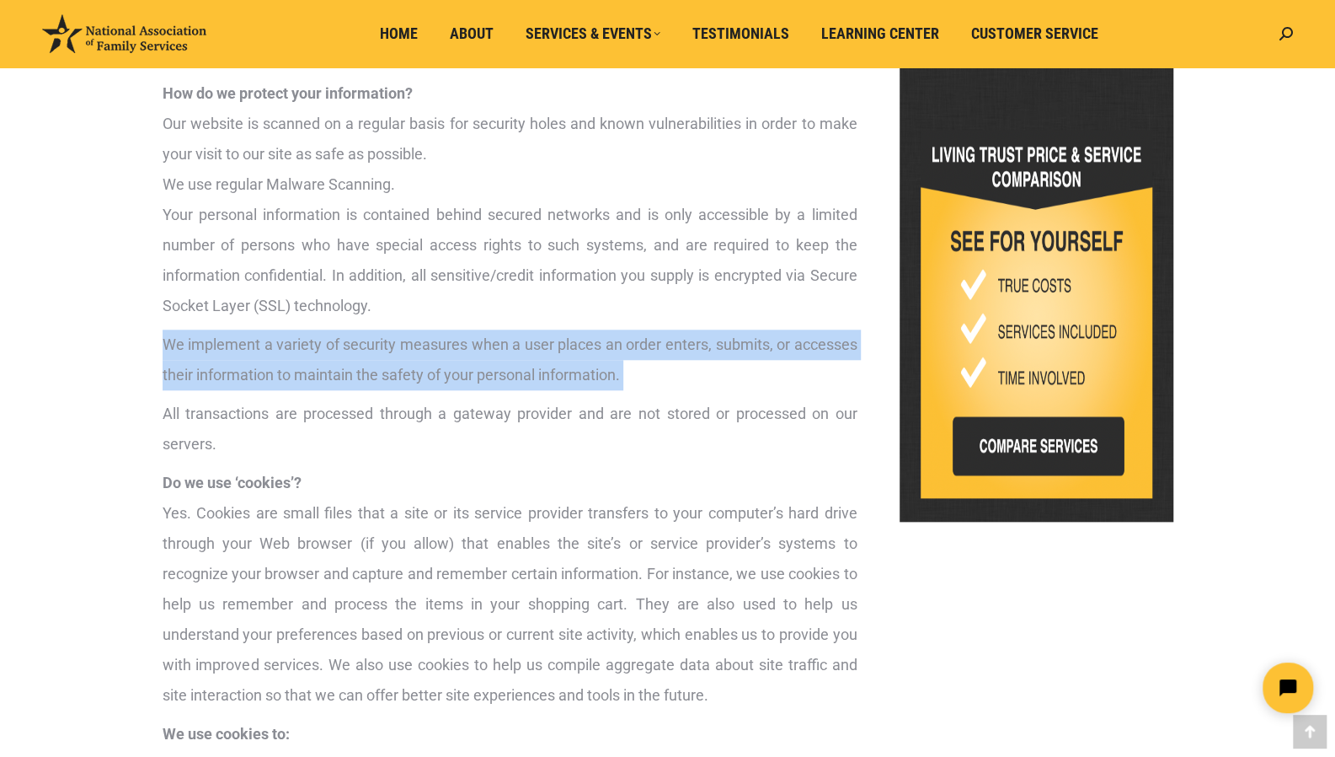
scroll to position [866, 0]
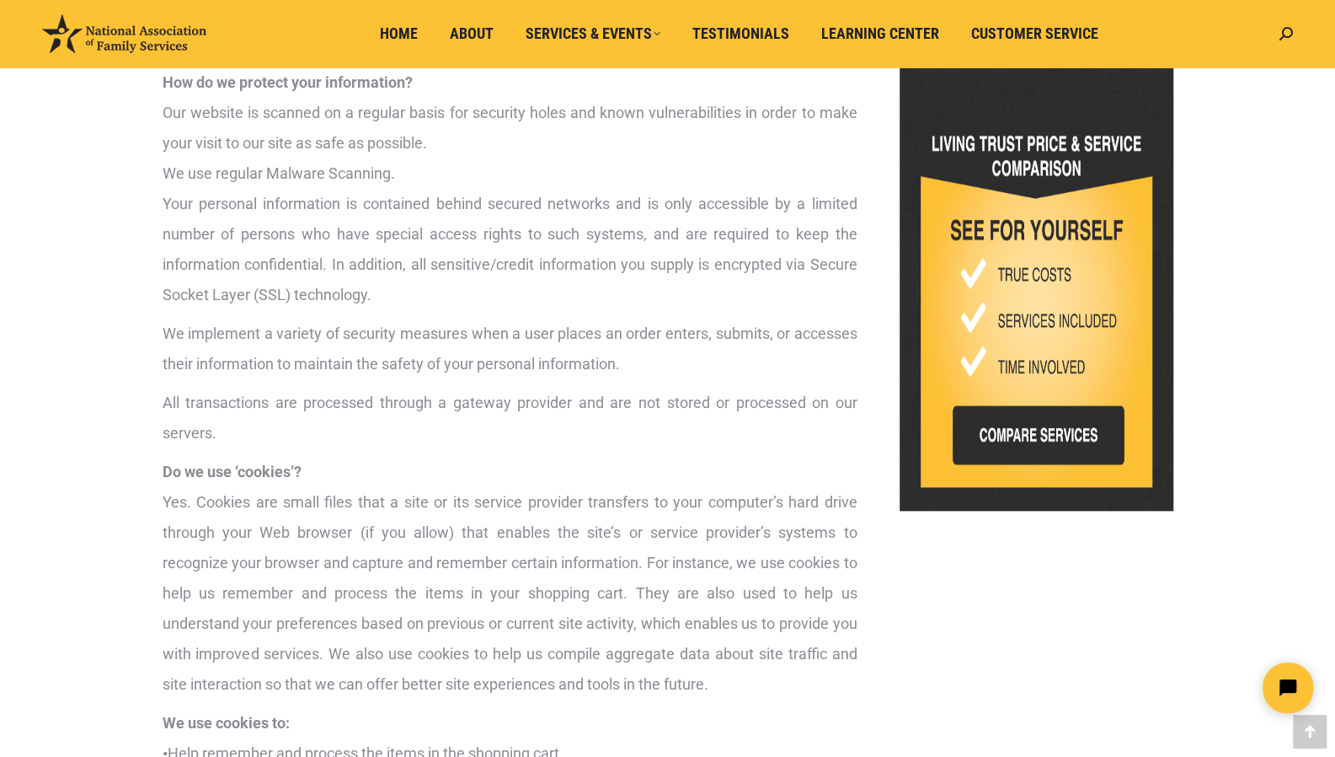
click at [355, 525] on p "Do we use ‘cookies’? Yes. Cookies are small files that a site or its service pr…" at bounding box center [510, 578] width 695 height 243
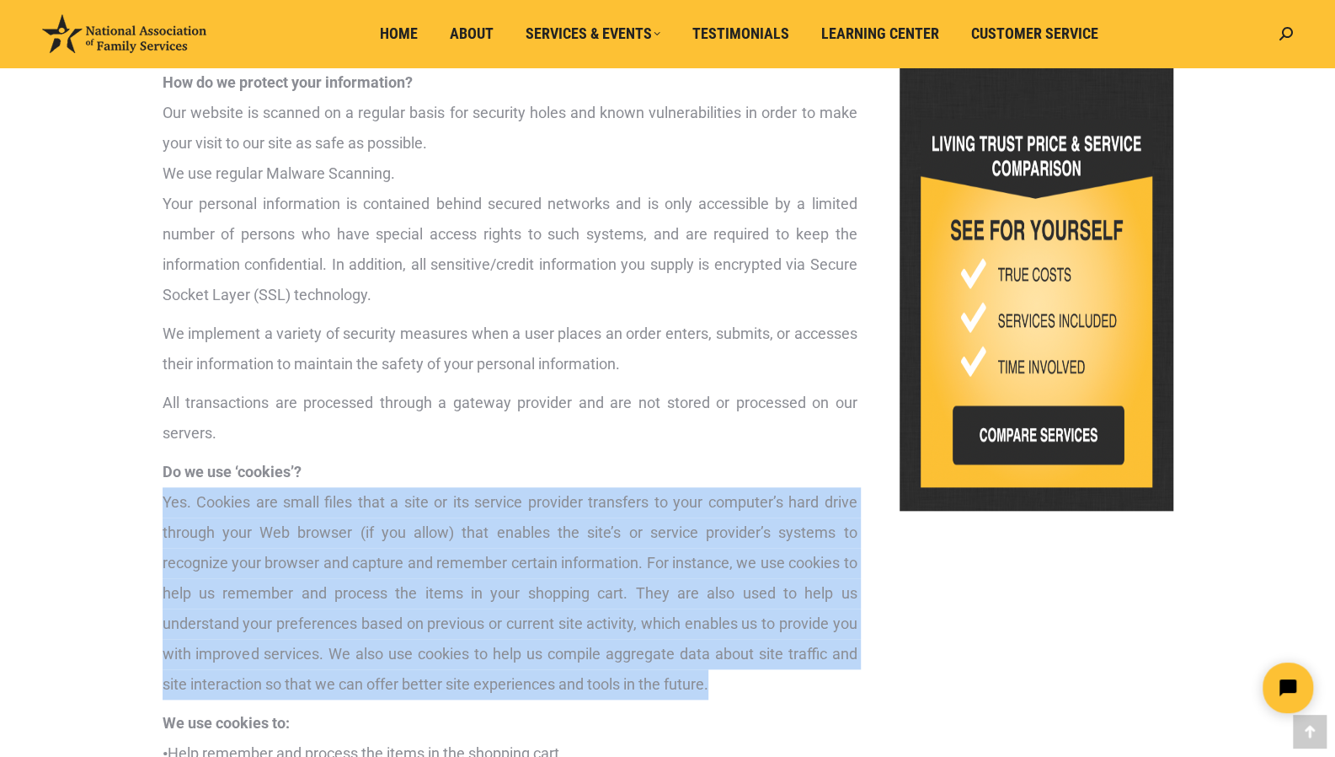
click at [355, 525] on p "Do we use ‘cookies’? Yes. Cookies are small files that a site or its service pr…" at bounding box center [510, 578] width 695 height 243
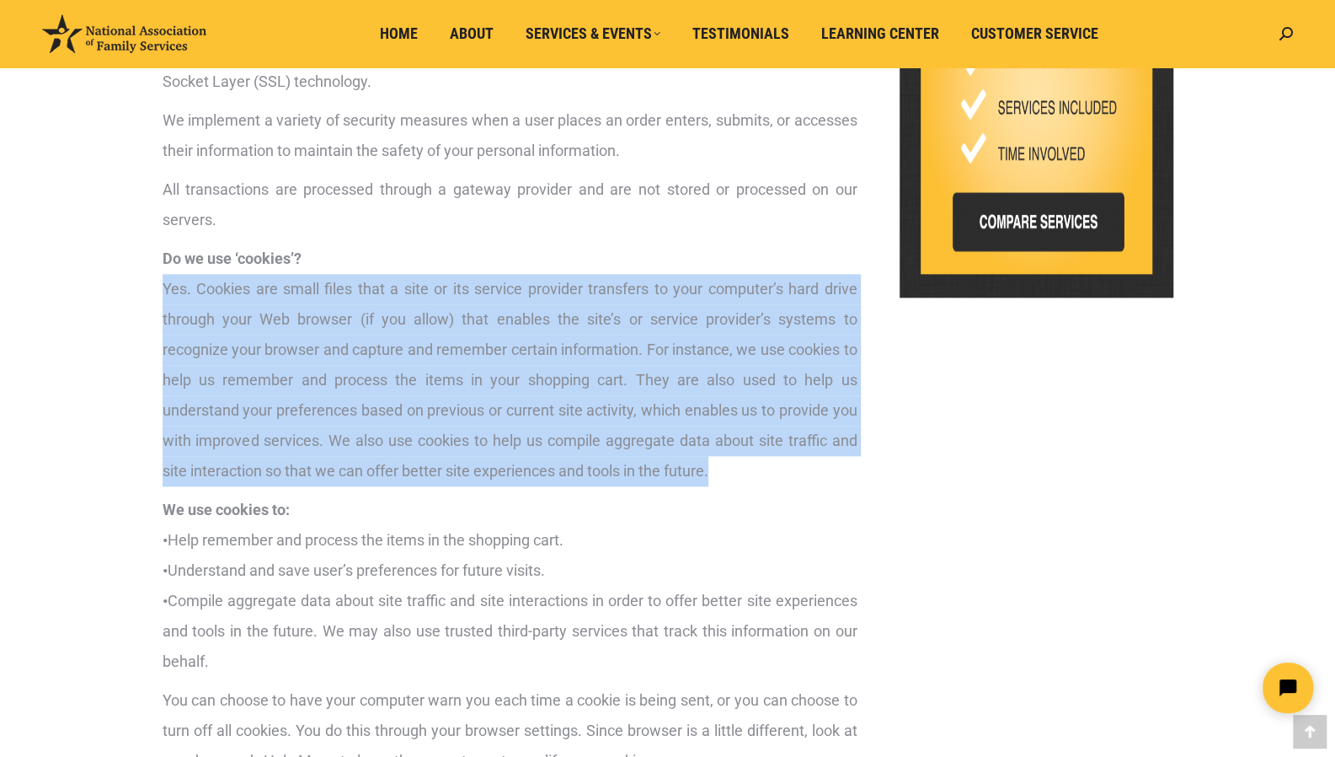
scroll to position [1104, 0]
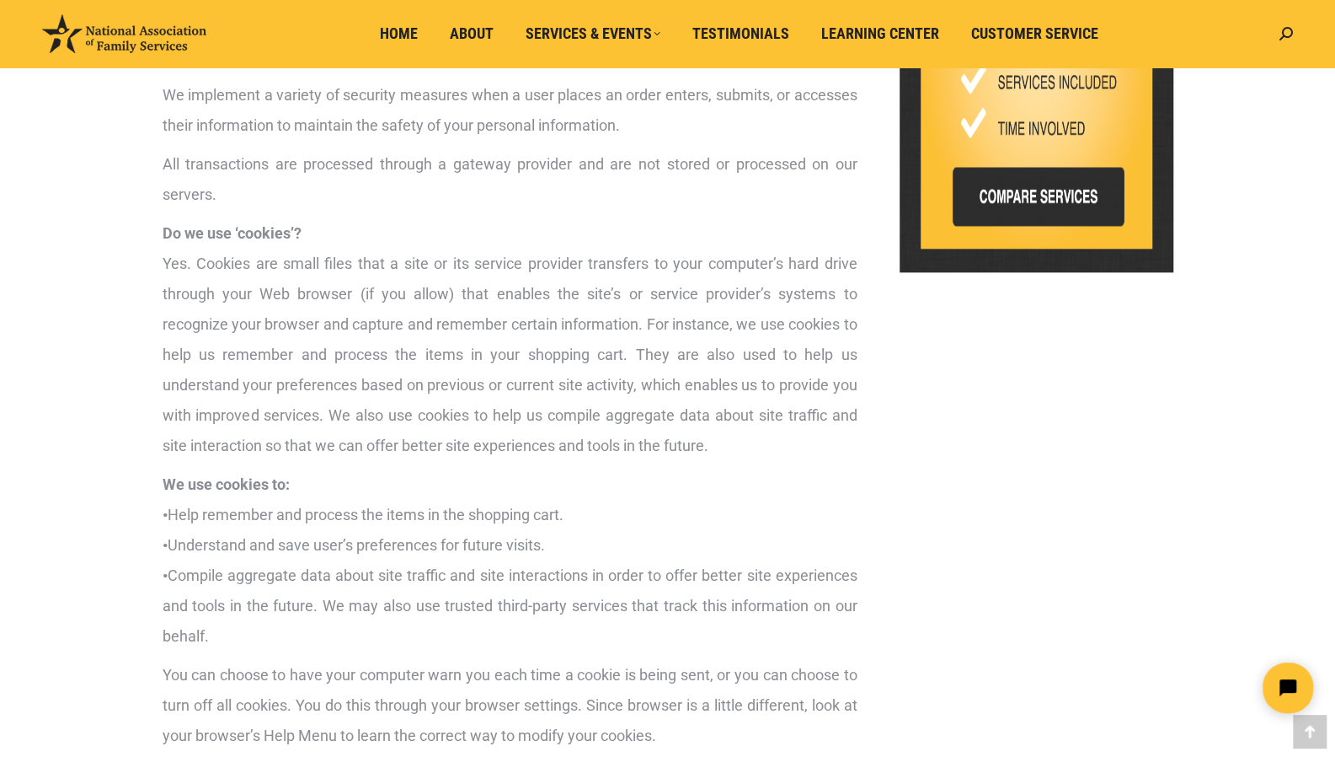
click at [341, 515] on p "We use cookies to: • Help remember and process the items in the shopping cart. …" at bounding box center [510, 560] width 695 height 182
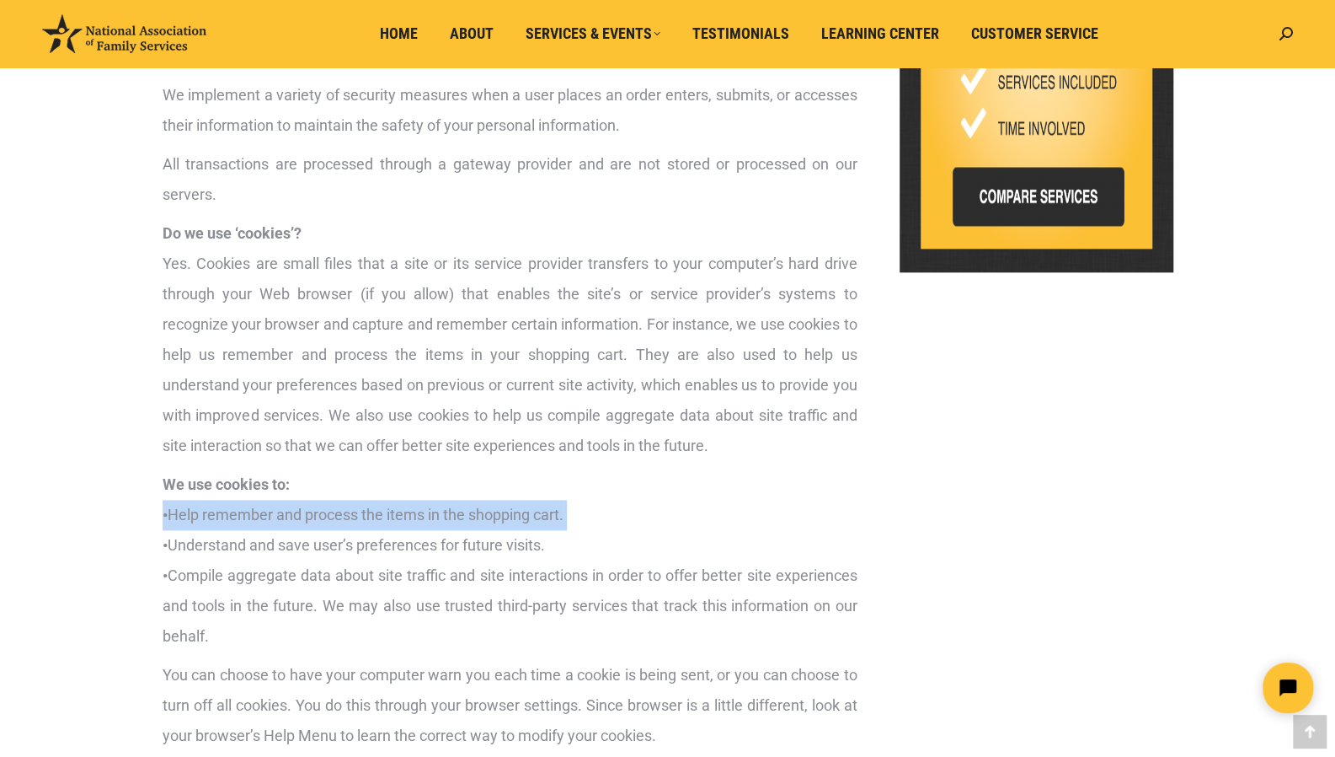
click at [341, 515] on p "We use cookies to: • Help remember and process the items in the shopping cart. …" at bounding box center [510, 560] width 695 height 182
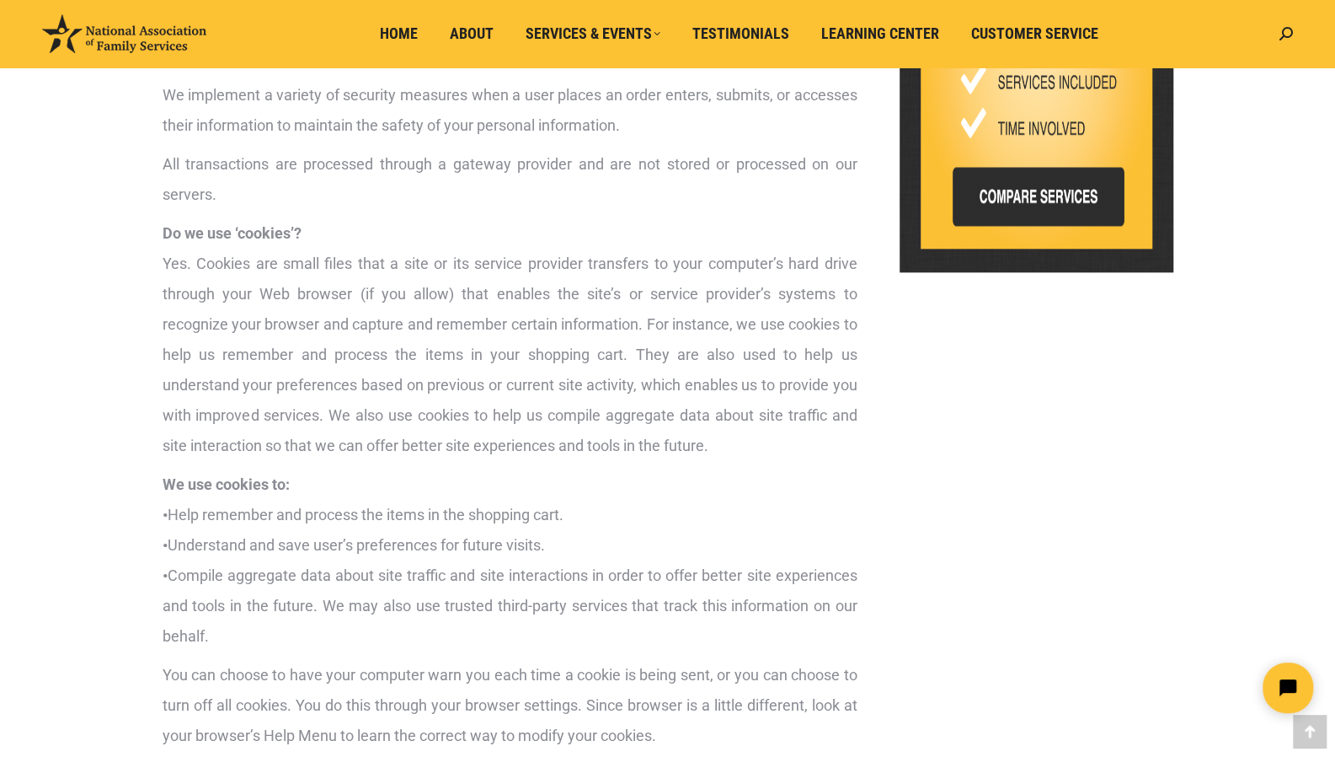
click at [322, 574] on p "We use cookies to: • Help remember and process the items in the shopping cart. …" at bounding box center [510, 560] width 695 height 182
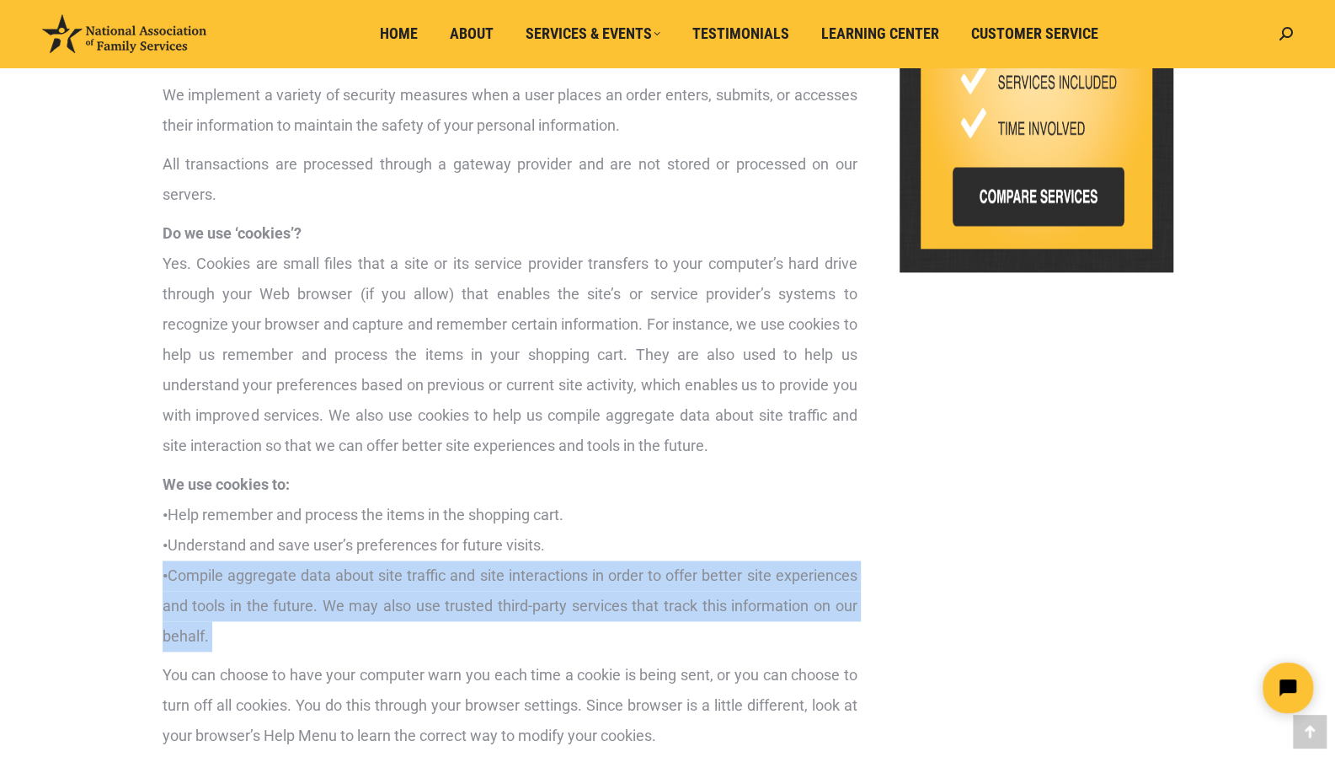
click at [322, 574] on p "We use cookies to: • Help remember and process the items in the shopping cart. …" at bounding box center [510, 560] width 695 height 182
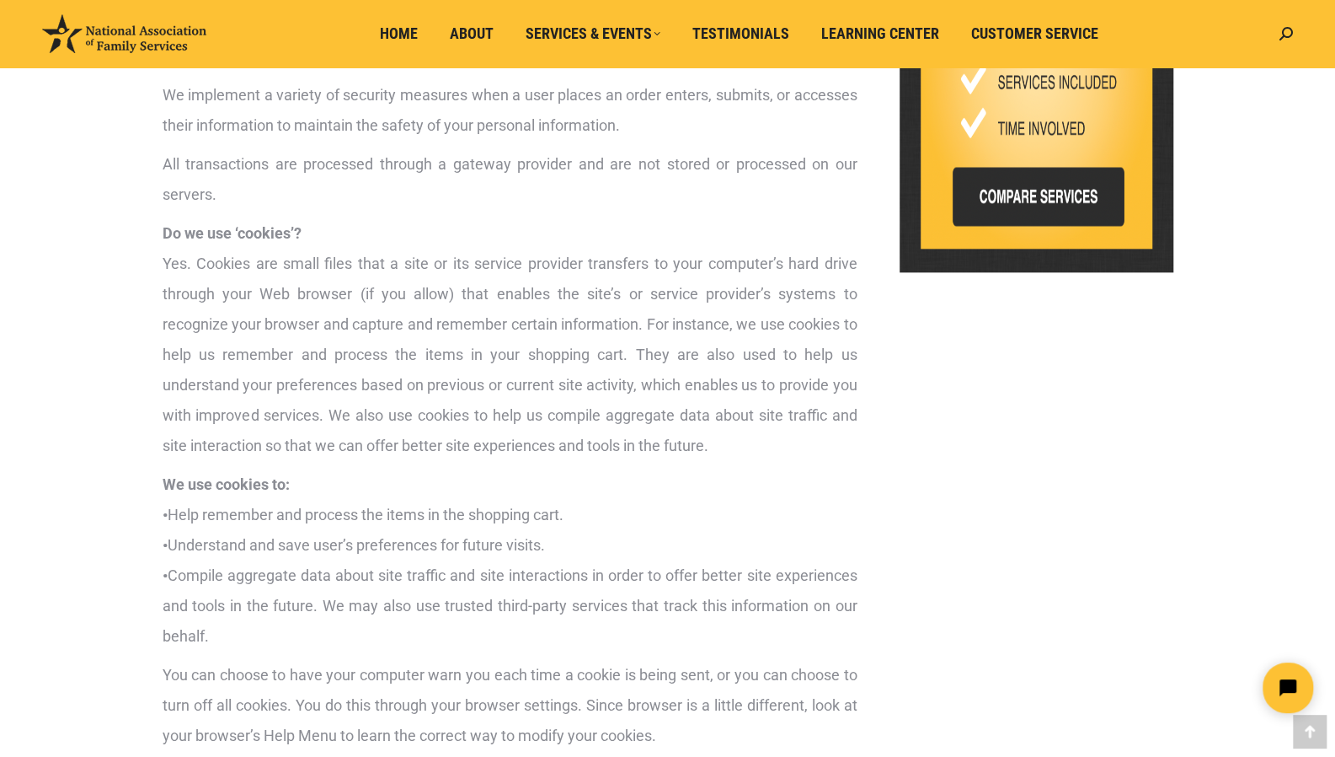
click at [291, 516] on p "We use cookies to: • Help remember and process the items in the shopping cart. …" at bounding box center [510, 560] width 695 height 182
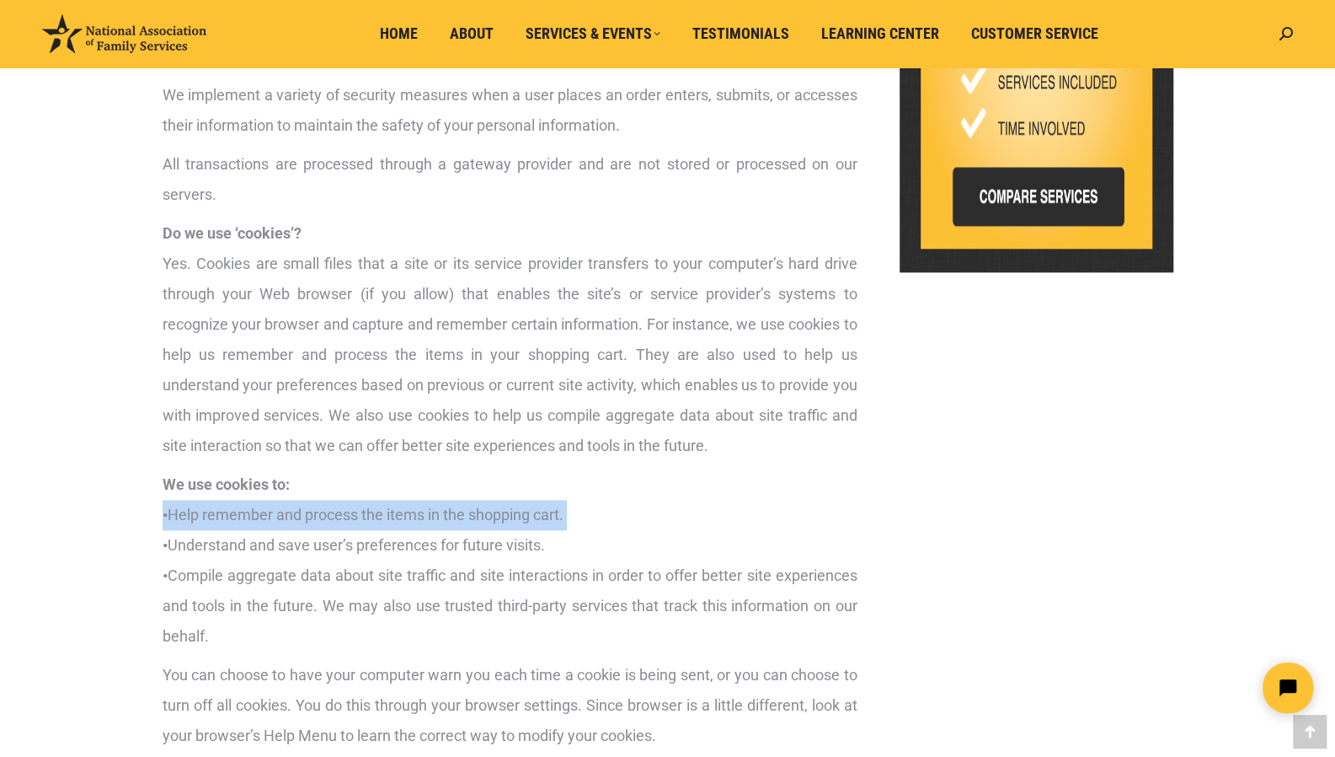
click at [291, 516] on p "We use cookies to: • Help remember and process the items in the shopping cart. …" at bounding box center [510, 560] width 695 height 182
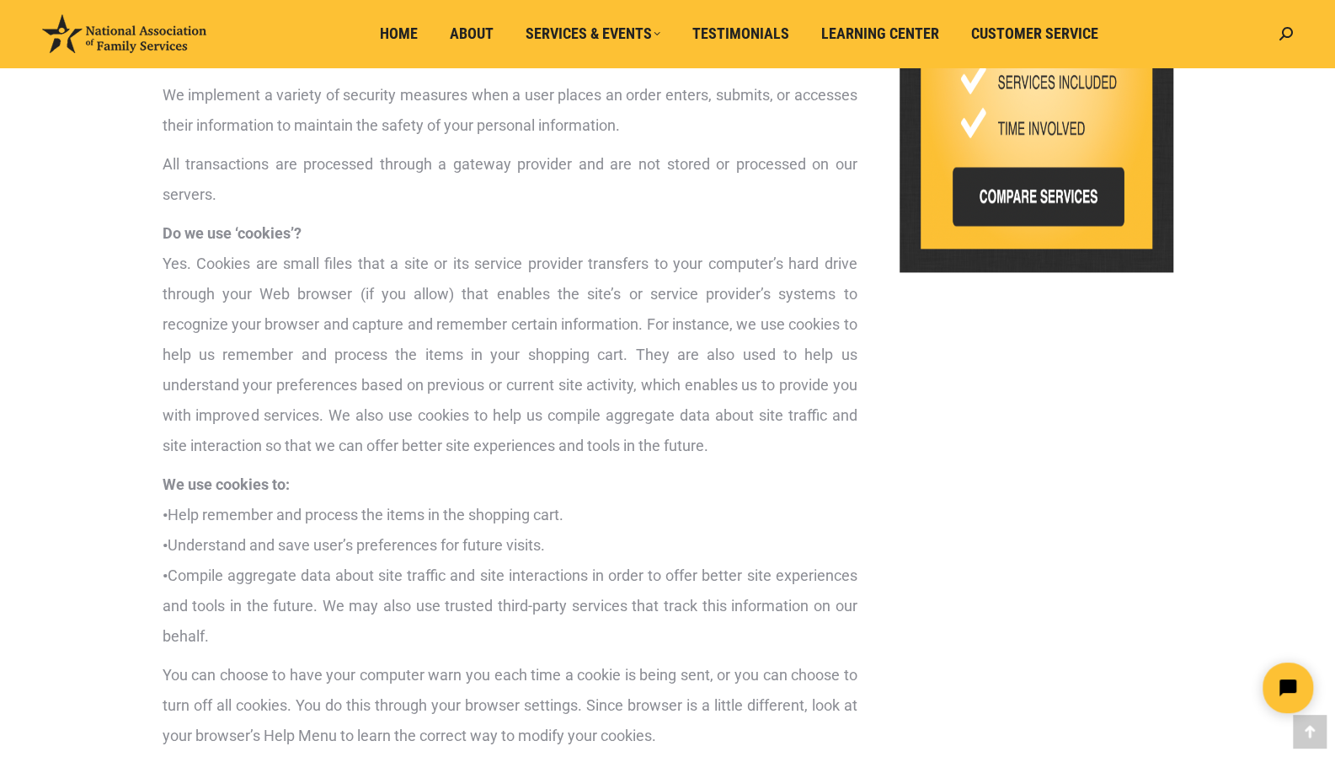
click at [349, 633] on p "We use cookies to: • Help remember and process the items in the shopping cart. …" at bounding box center [510, 560] width 695 height 182
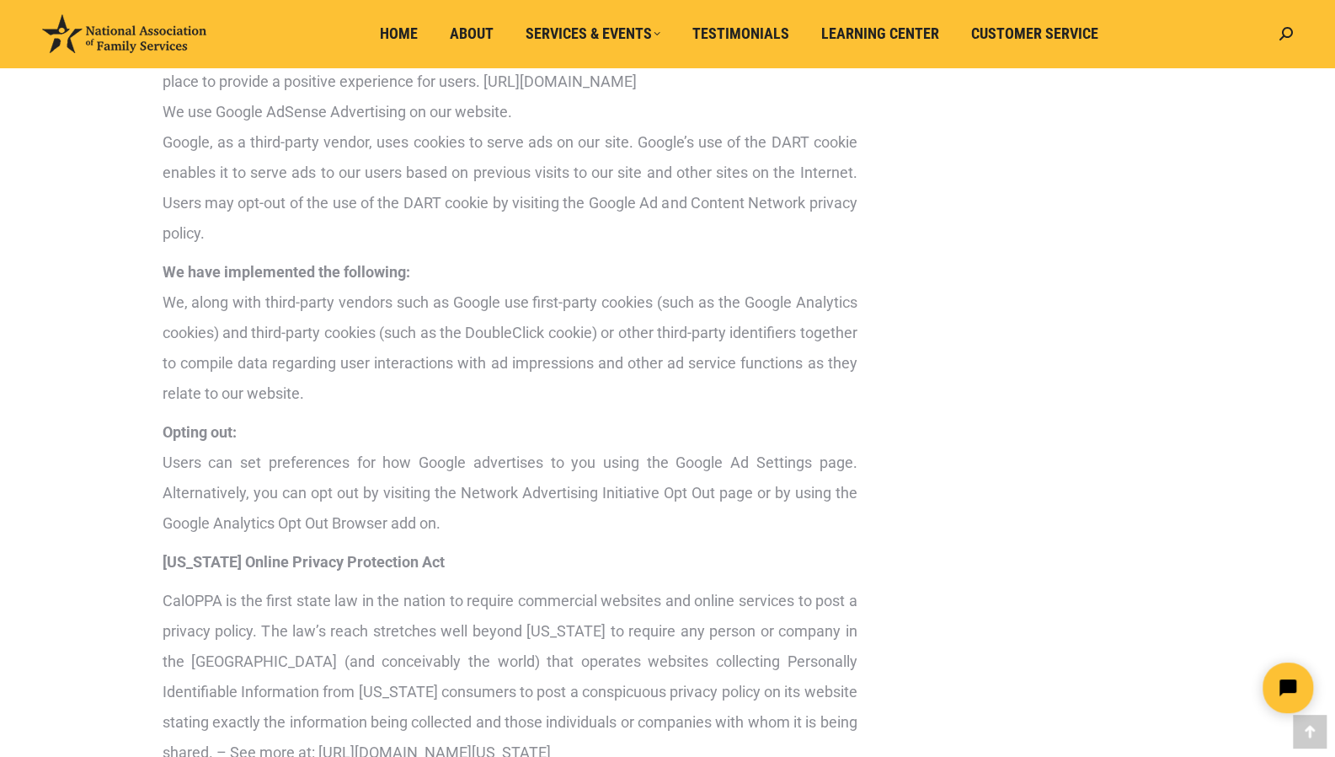
scroll to position [2438, 0]
click at [291, 538] on p "Opting out: Users can set preferences for how Google advertises to you using th…" at bounding box center [510, 476] width 695 height 121
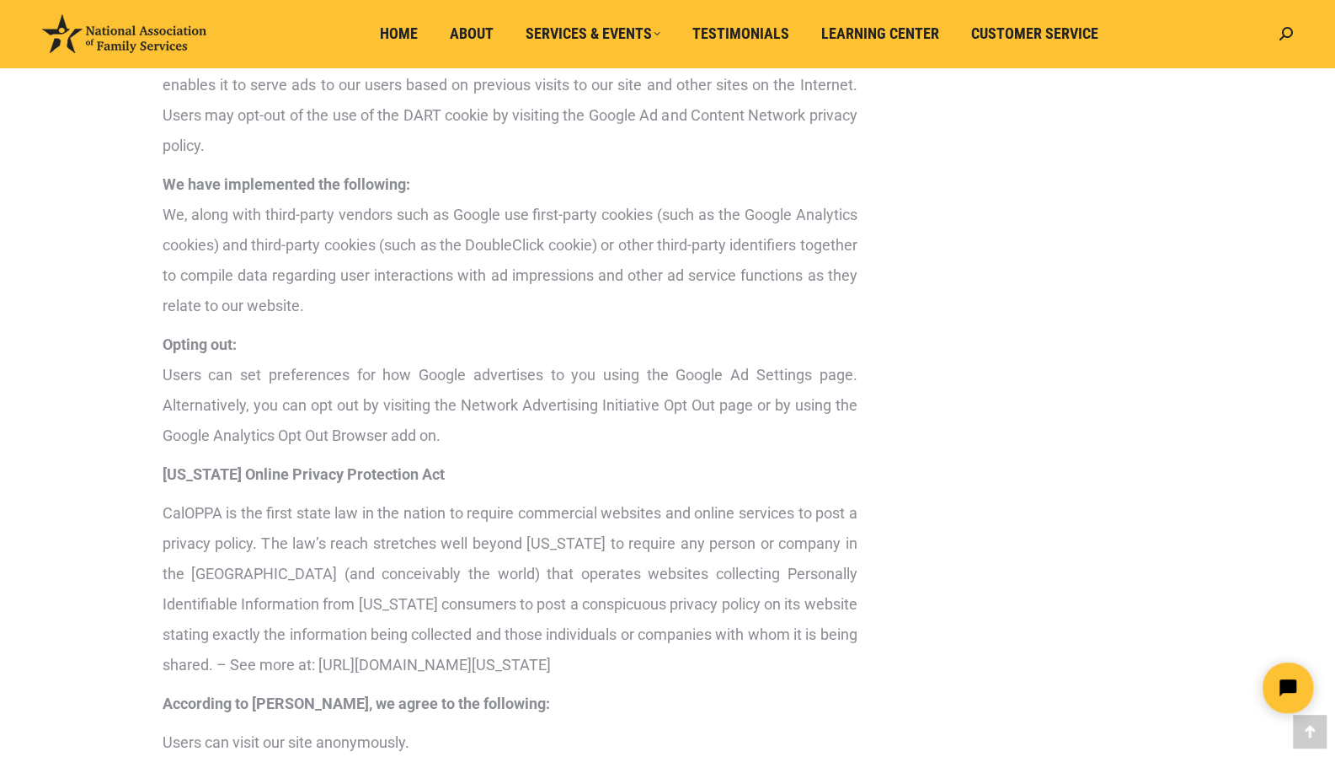
scroll to position [2528, 0]
click at [315, 405] on p "Opting out: Users can set preferences for how Google advertises to you using th…" at bounding box center [510, 386] width 695 height 121
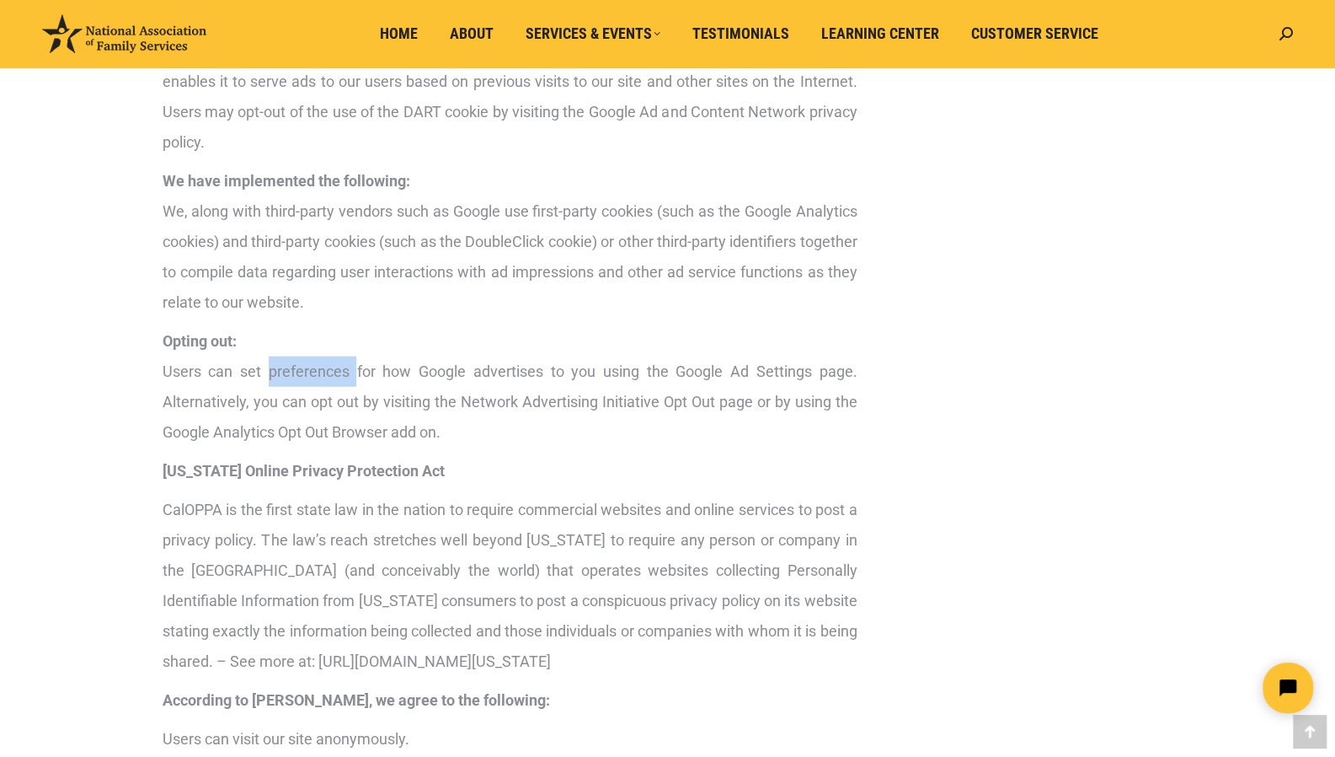
click at [315, 405] on p "Opting out: Users can set preferences for how Google advertises to you using th…" at bounding box center [510, 386] width 695 height 121
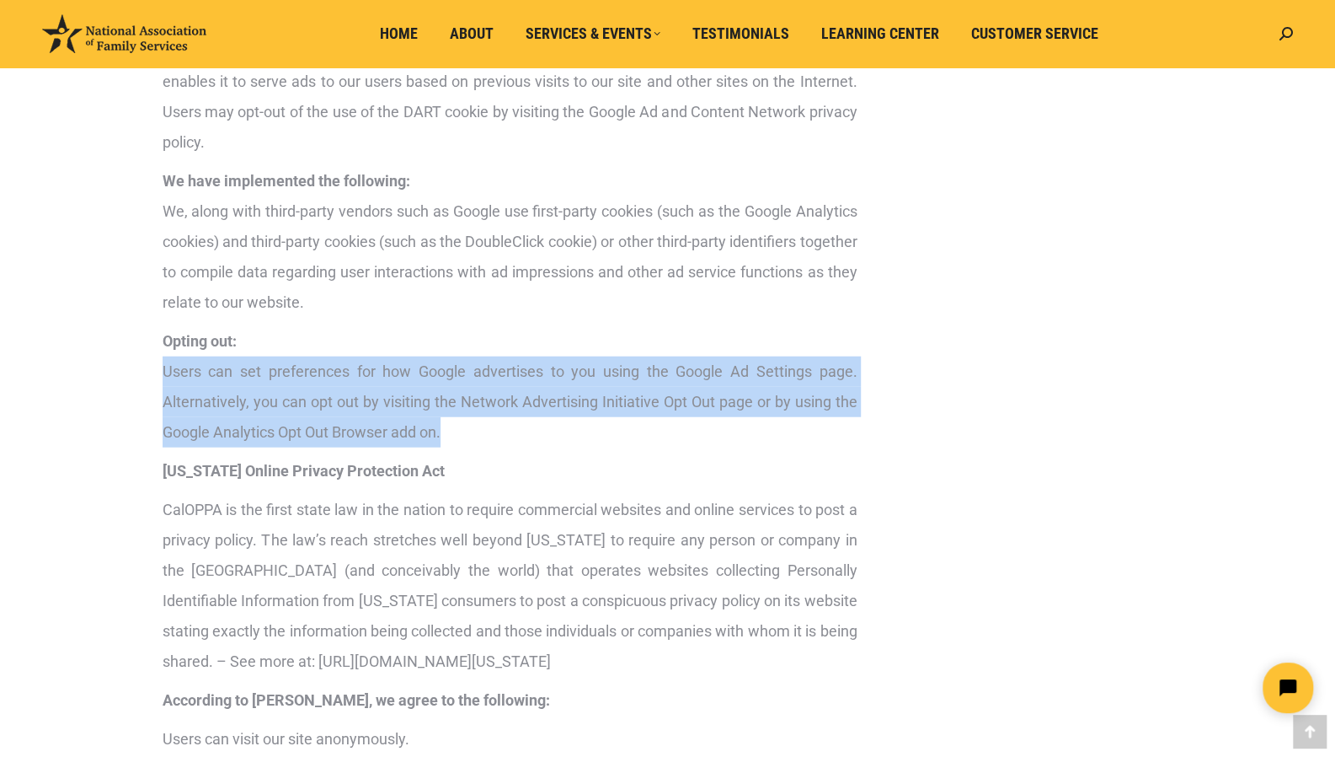
click at [315, 405] on p "Opting out: Users can set preferences for how Google advertises to you using th…" at bounding box center [510, 386] width 695 height 121
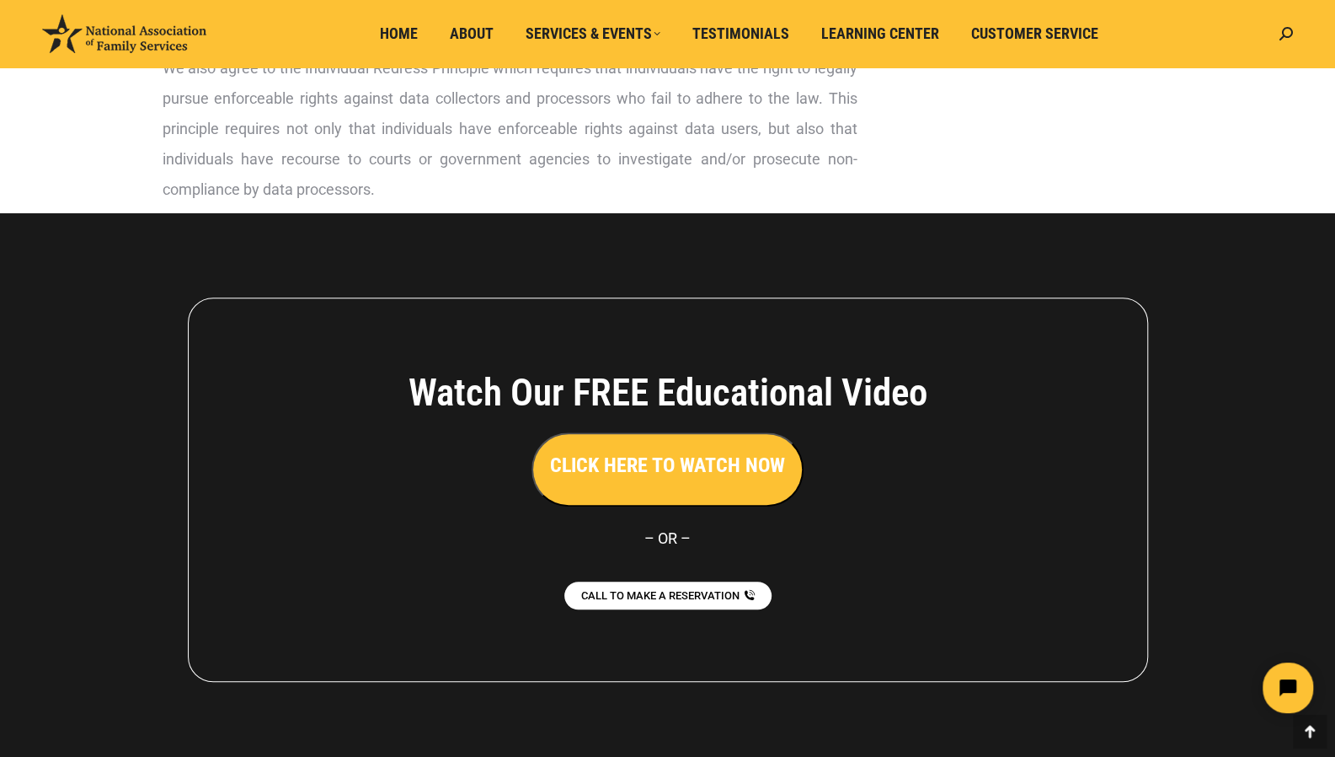
scroll to position [4340, 0]
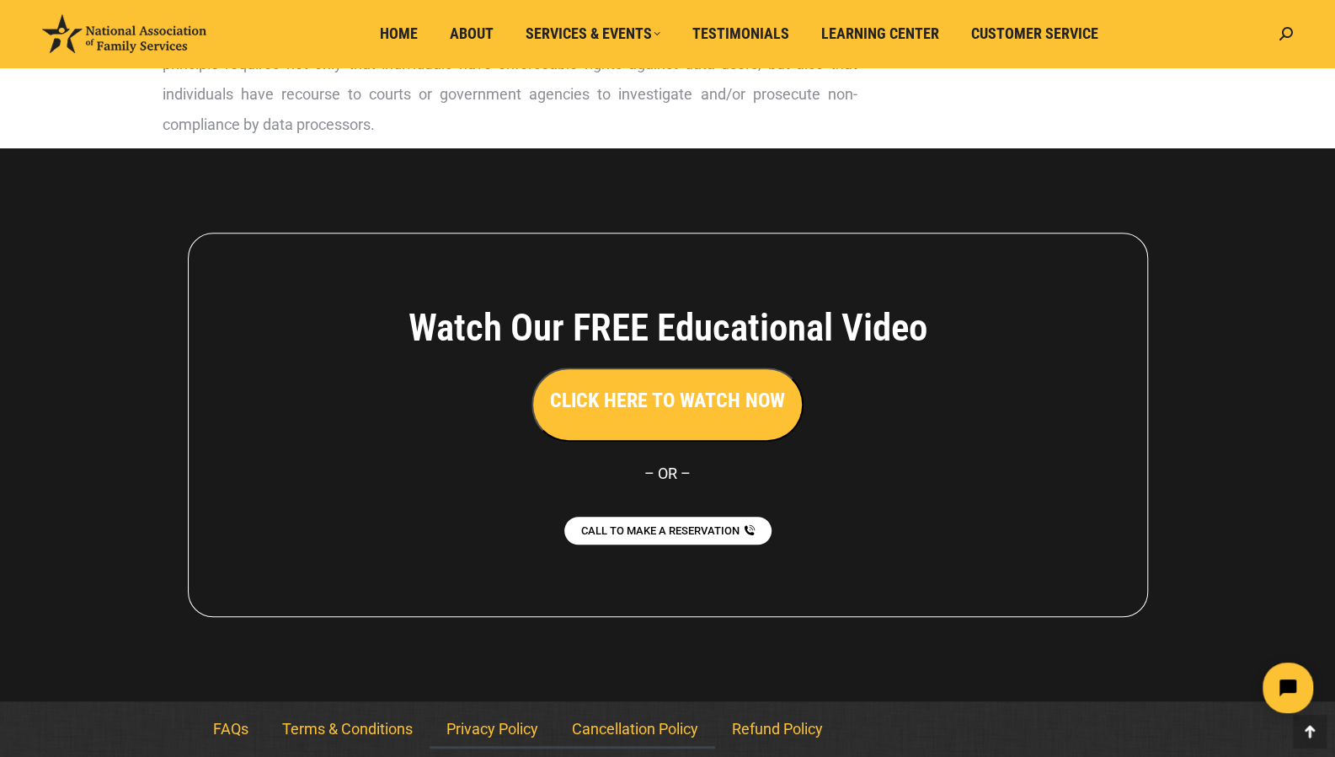
click at [628, 730] on link "Cancellation Policy" at bounding box center [635, 728] width 160 height 39
click at [356, 732] on link "Terms & Conditions" at bounding box center [347, 728] width 164 height 39
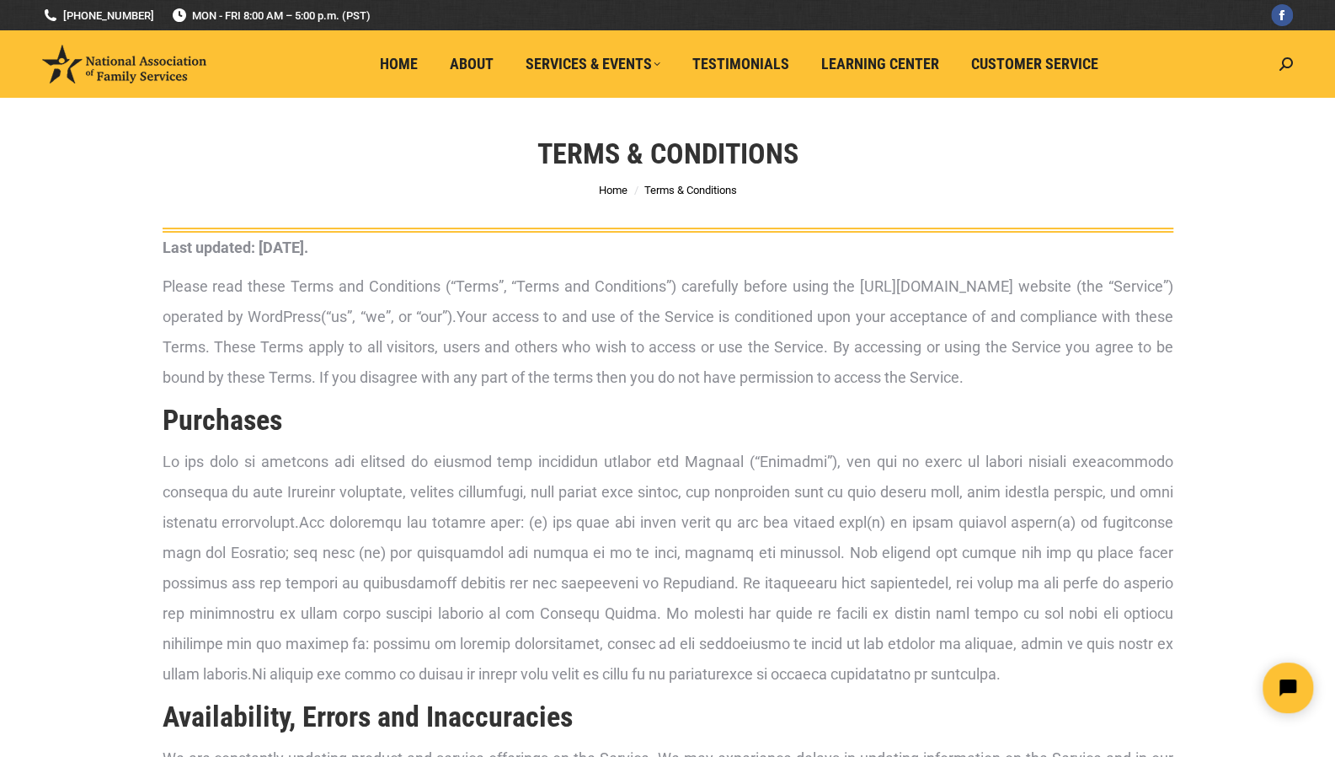
click at [418, 370] on p "Please read these Terms and Conditions (“Terms”, “Terms and Conditions”) carefu…" at bounding box center [668, 331] width 1011 height 121
click at [362, 531] on p at bounding box center [668, 568] width 1011 height 243
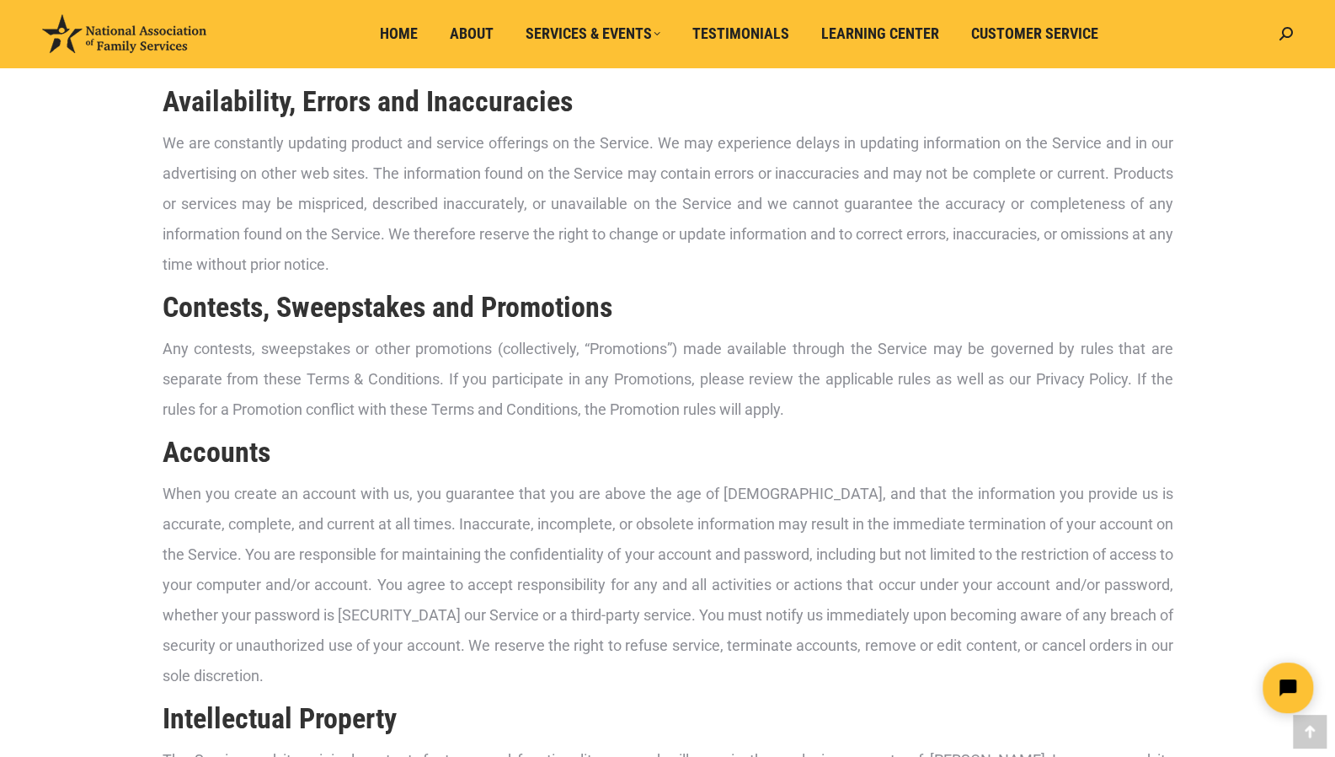
scroll to position [616, 0]
click at [368, 403] on p "Any contests, sweepstakes or other promotions (collectively, “Promotions”) made…" at bounding box center [668, 378] width 1011 height 91
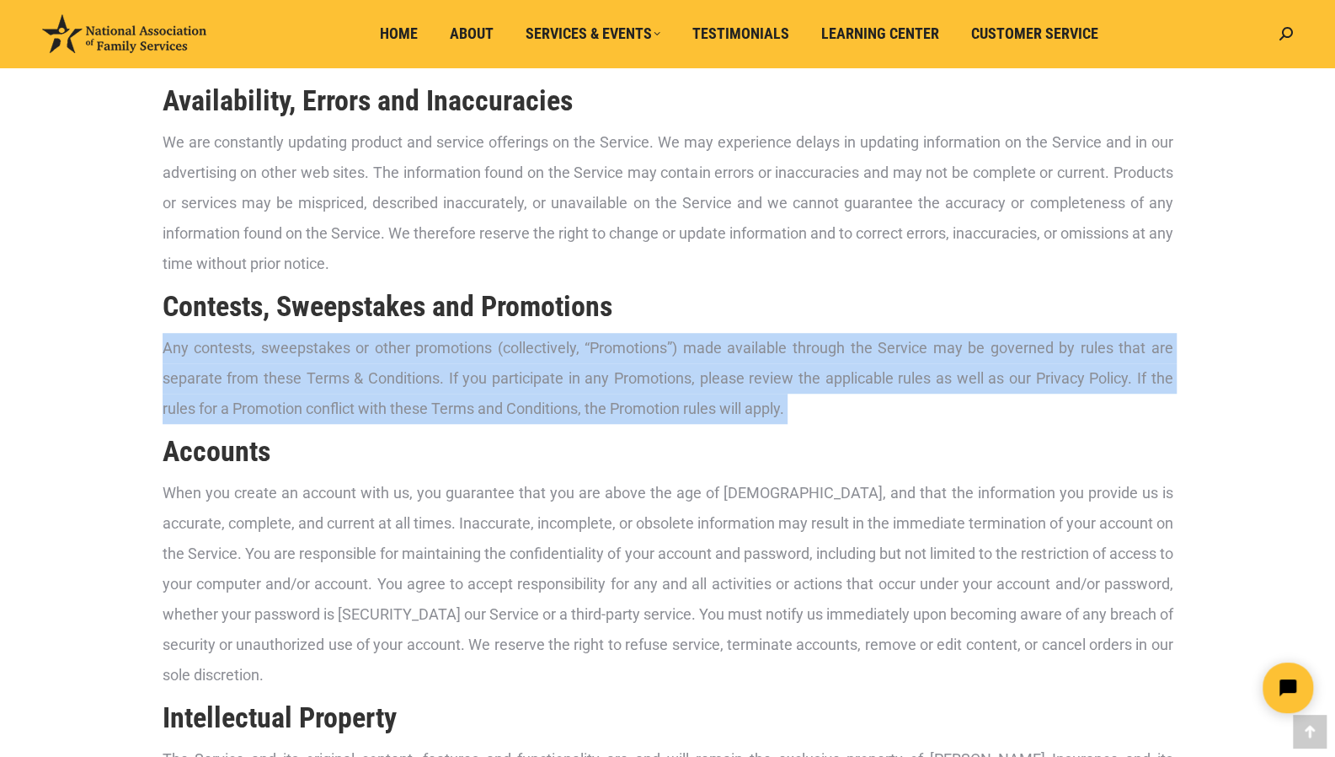
click at [368, 403] on p "Any contests, sweepstakes or other promotions (collectively, “Promotions”) made…" at bounding box center [668, 378] width 1011 height 91
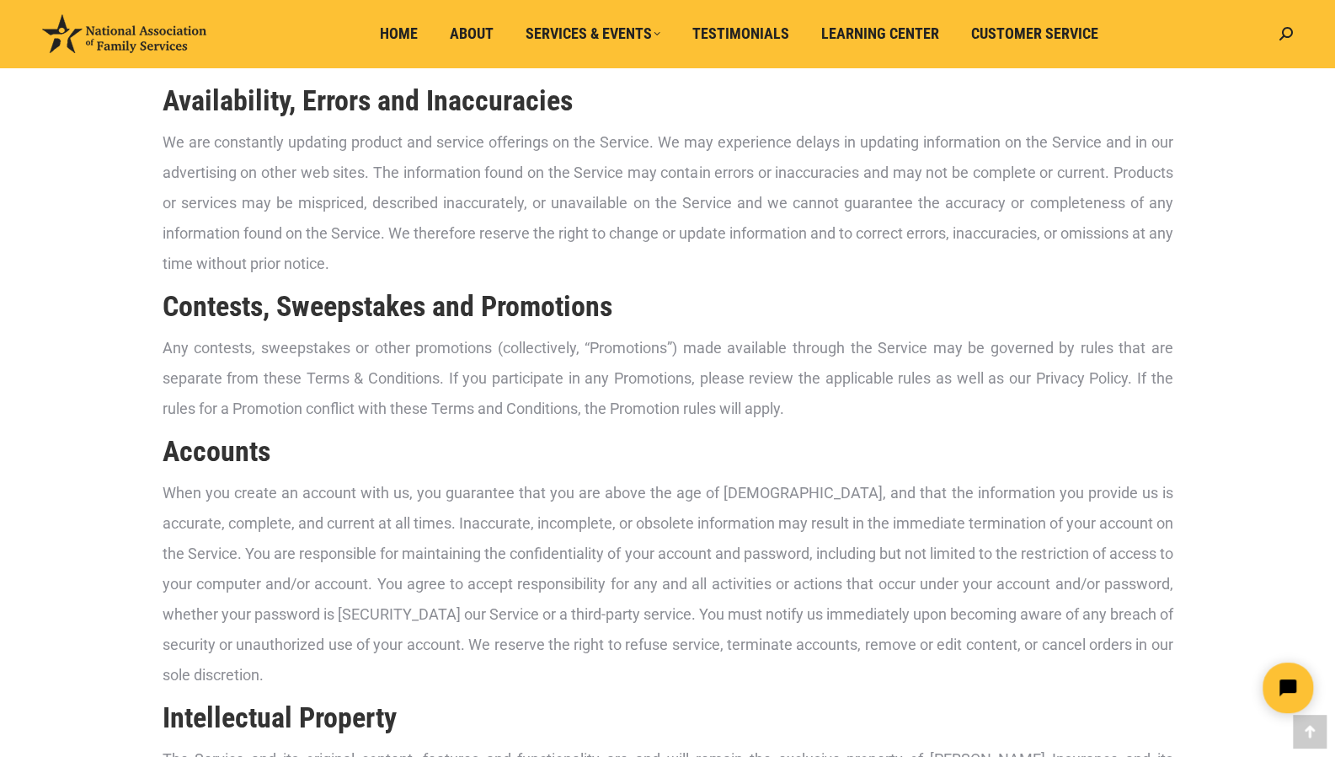
click at [382, 559] on p "When you create an account with us, you guarantee that you are above the age of…" at bounding box center [668, 584] width 1011 height 212
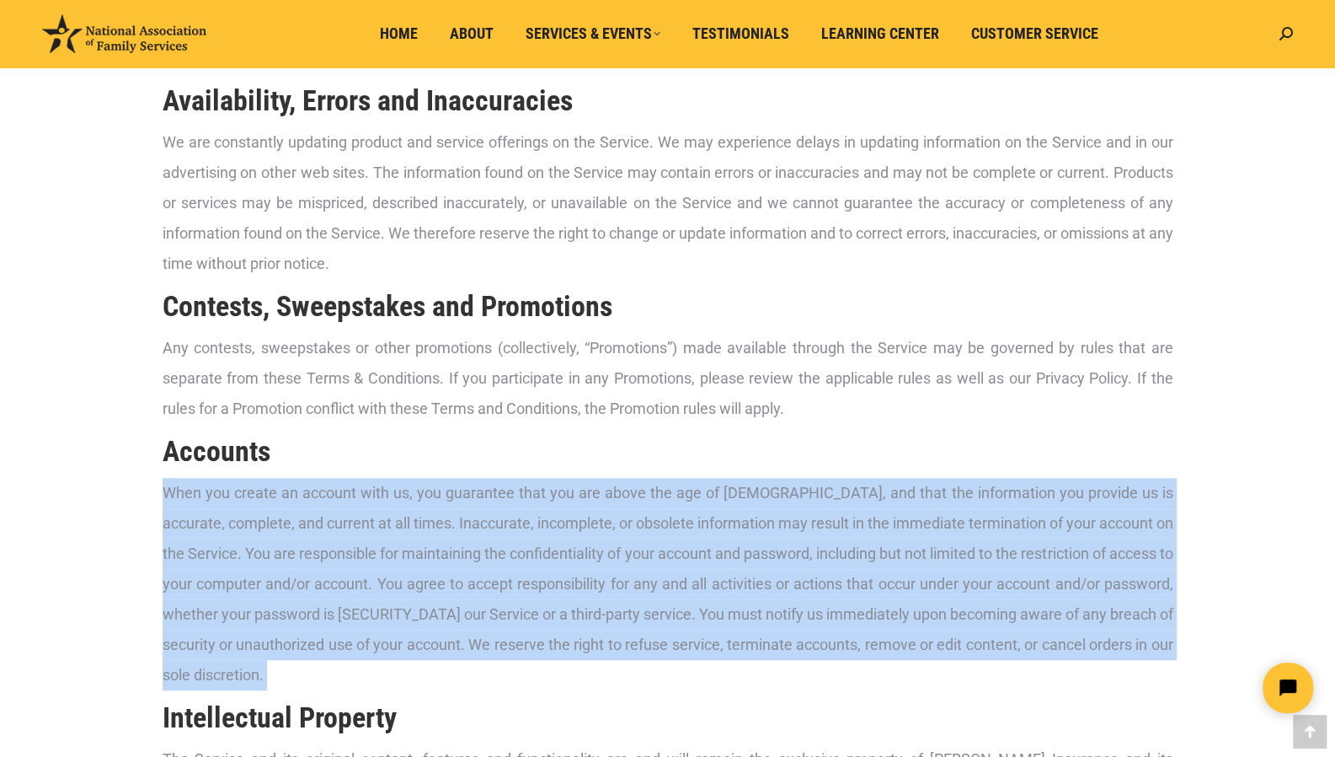
click at [382, 559] on p "When you create an account with us, you guarantee that you are above the age of…" at bounding box center [668, 584] width 1011 height 212
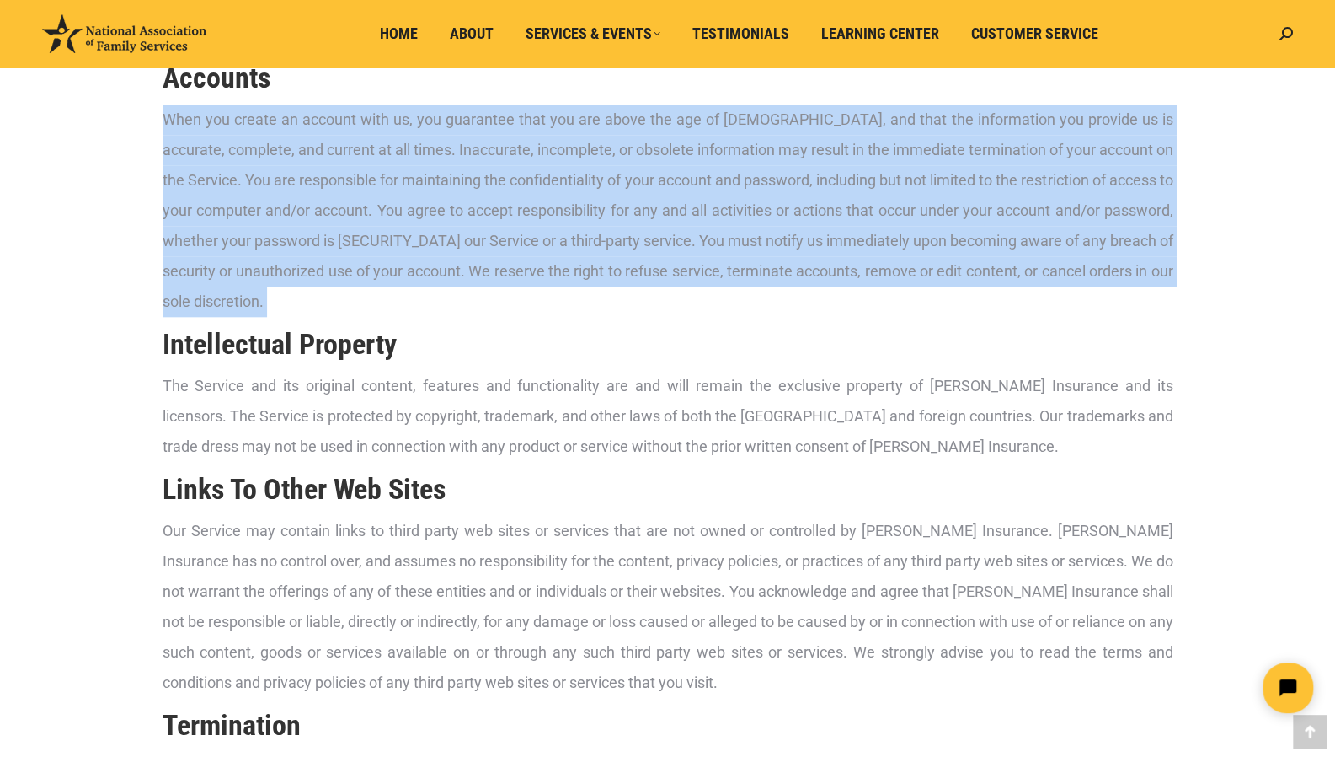
scroll to position [990, 0]
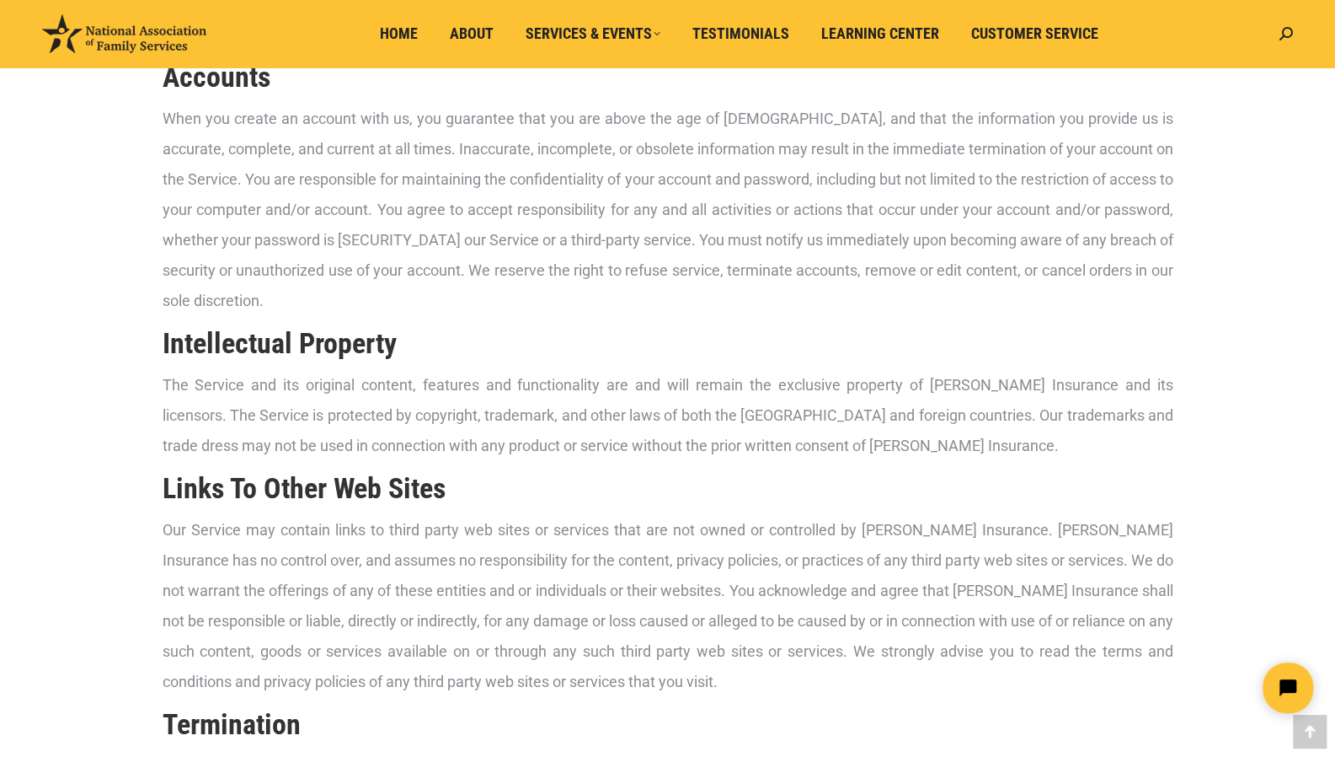
click at [359, 567] on p "Our Service may contain links to third party web sites or services that are not…" at bounding box center [668, 606] width 1011 height 182
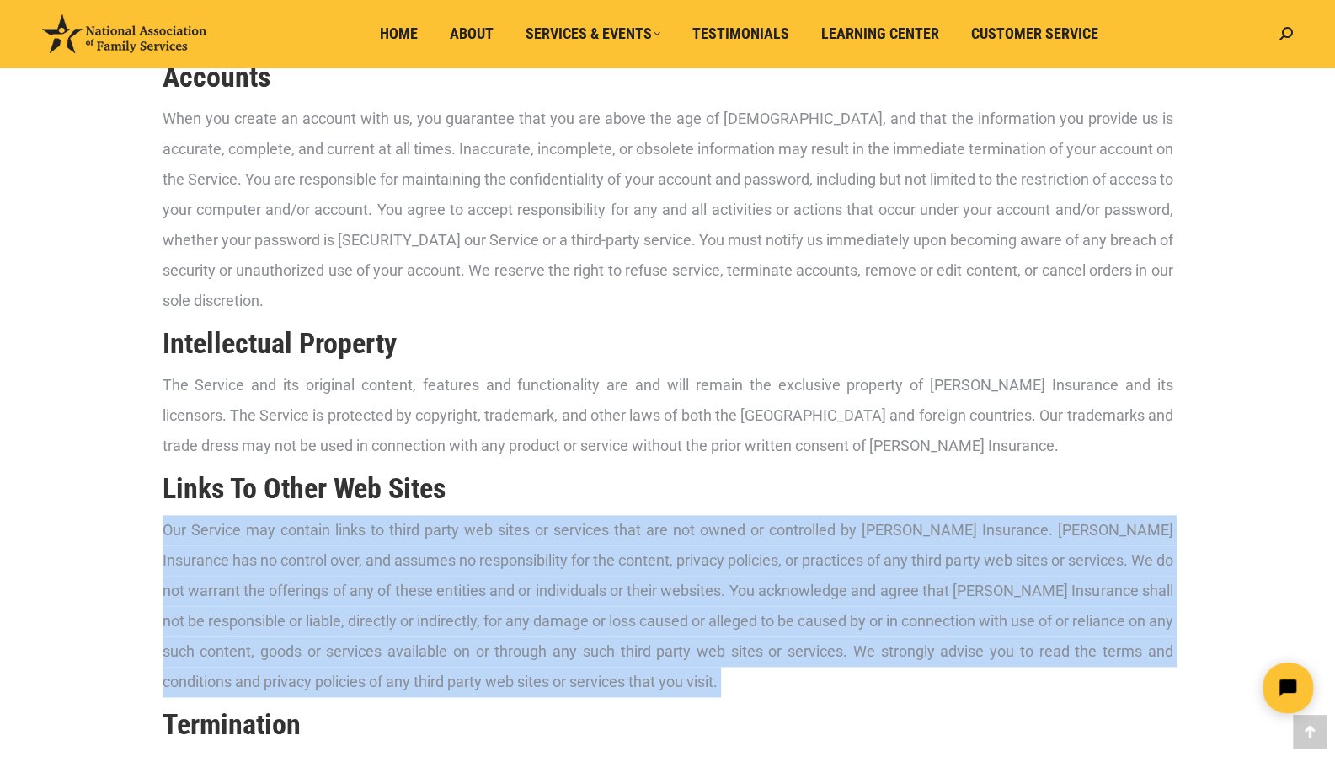
click at [359, 567] on p "Our Service may contain links to third party web sites or services that are not…" at bounding box center [668, 606] width 1011 height 182
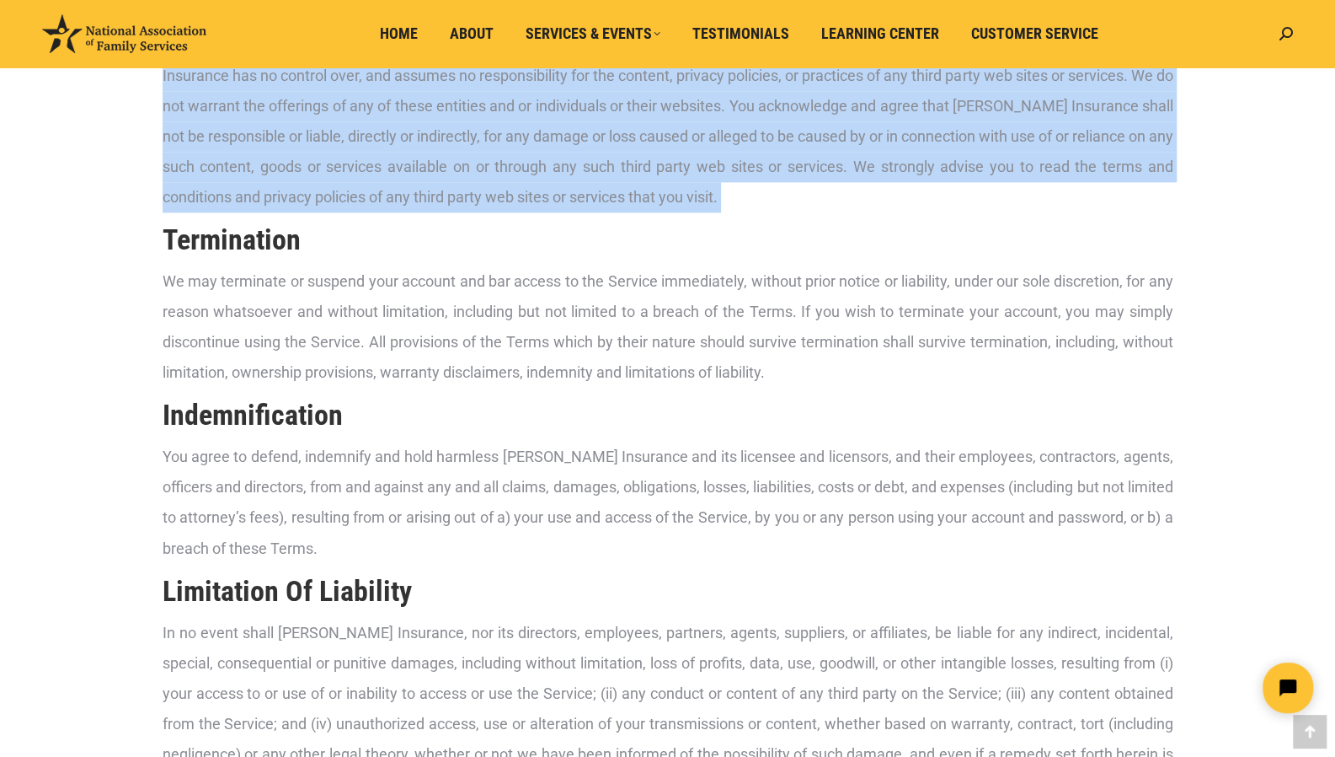
scroll to position [1478, 0]
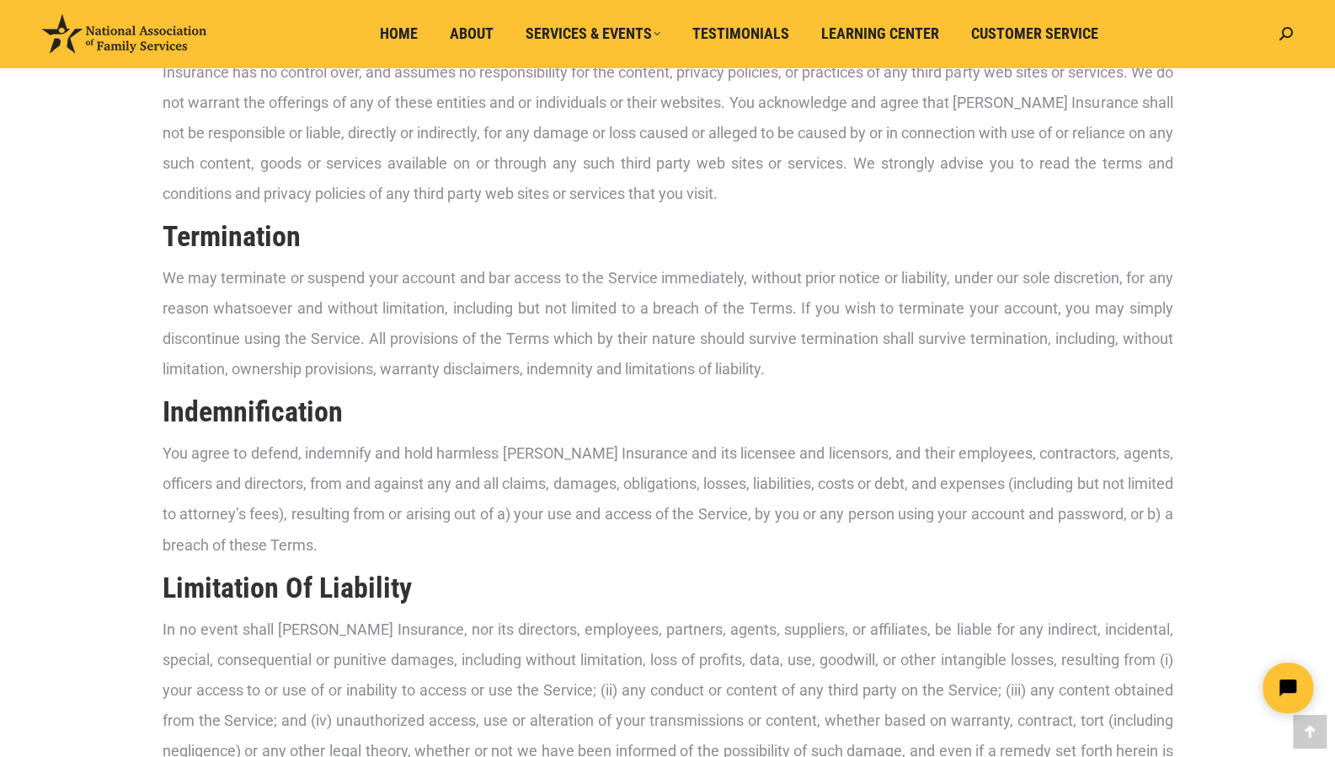
click at [420, 331] on p "We may terminate or suspend your account and bar access to the Service immediat…" at bounding box center [668, 323] width 1011 height 121
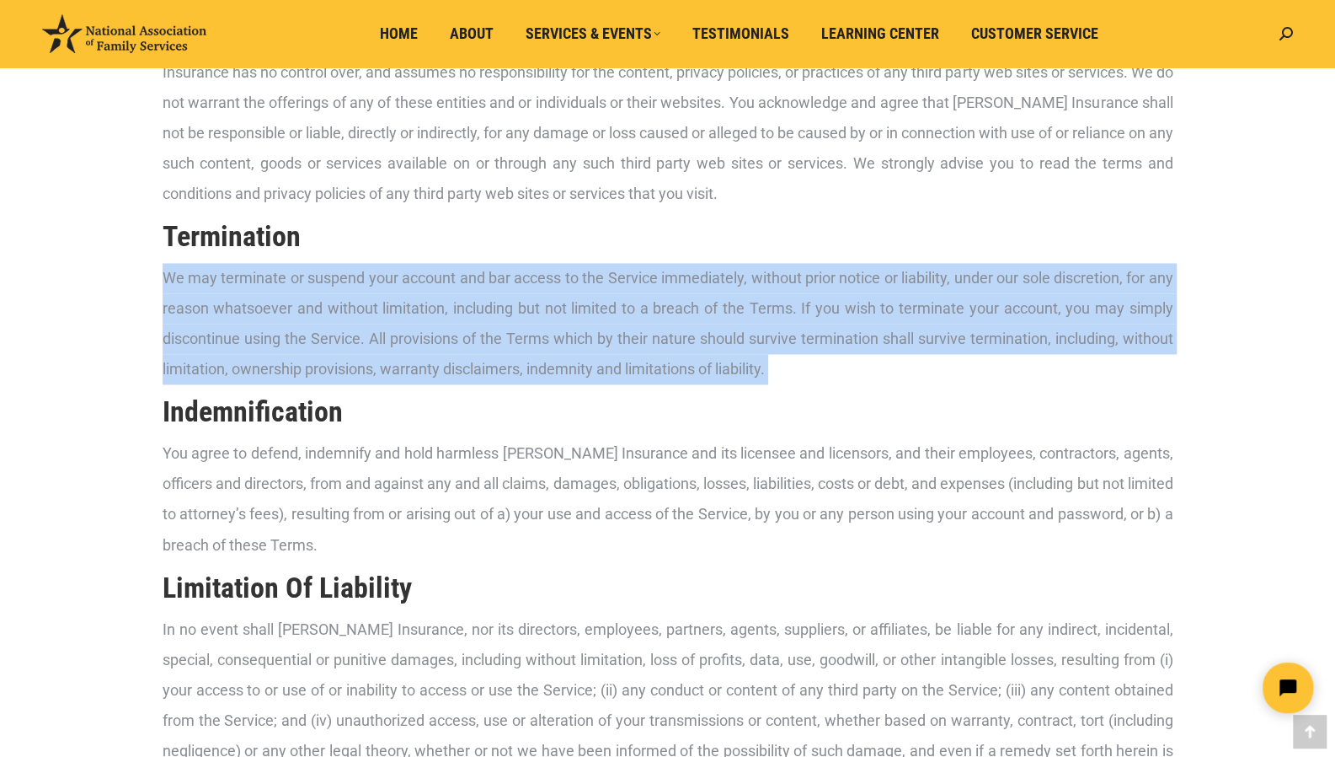
click at [420, 331] on p "We may terminate or suspend your account and bar access to the Service immediat…" at bounding box center [668, 323] width 1011 height 121
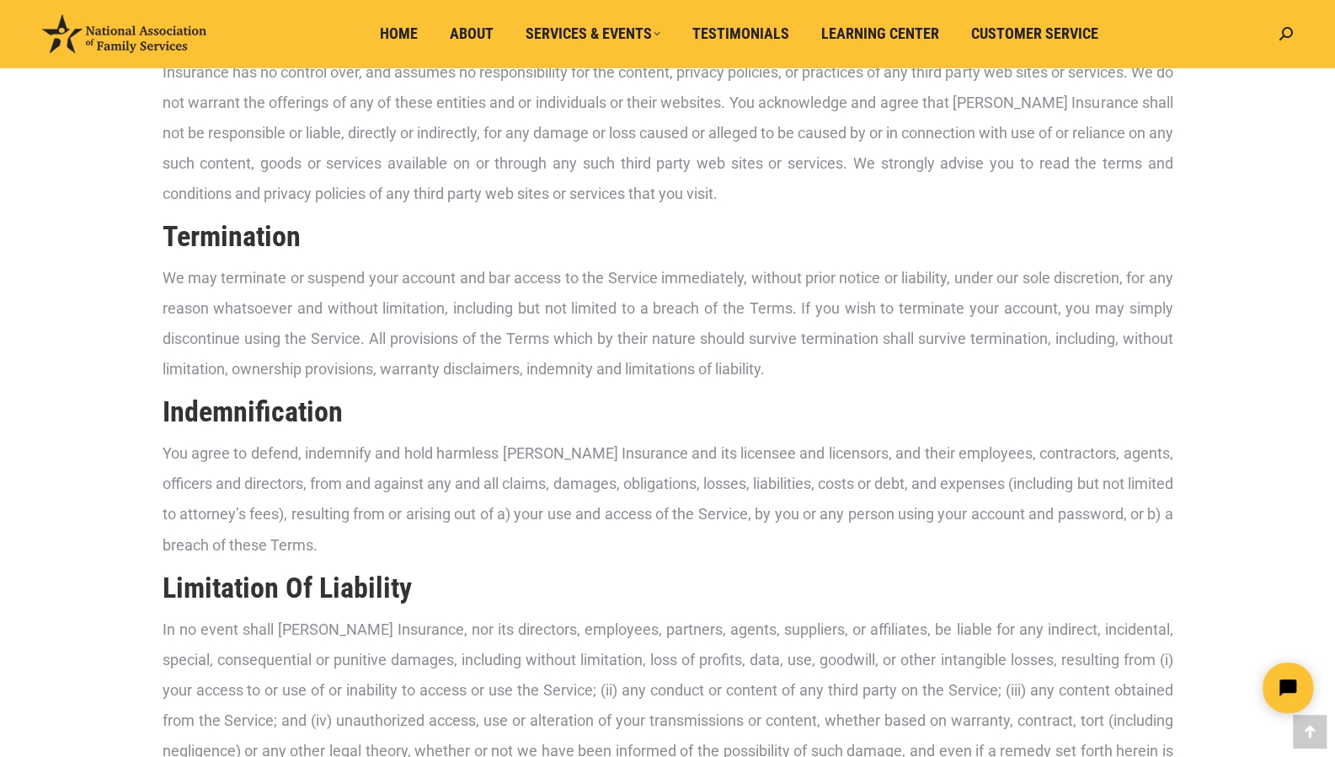
click at [444, 508] on p "You agree to defend, indemnify and hold harmless [PERSON_NAME] Insurance and it…" at bounding box center [668, 498] width 1011 height 121
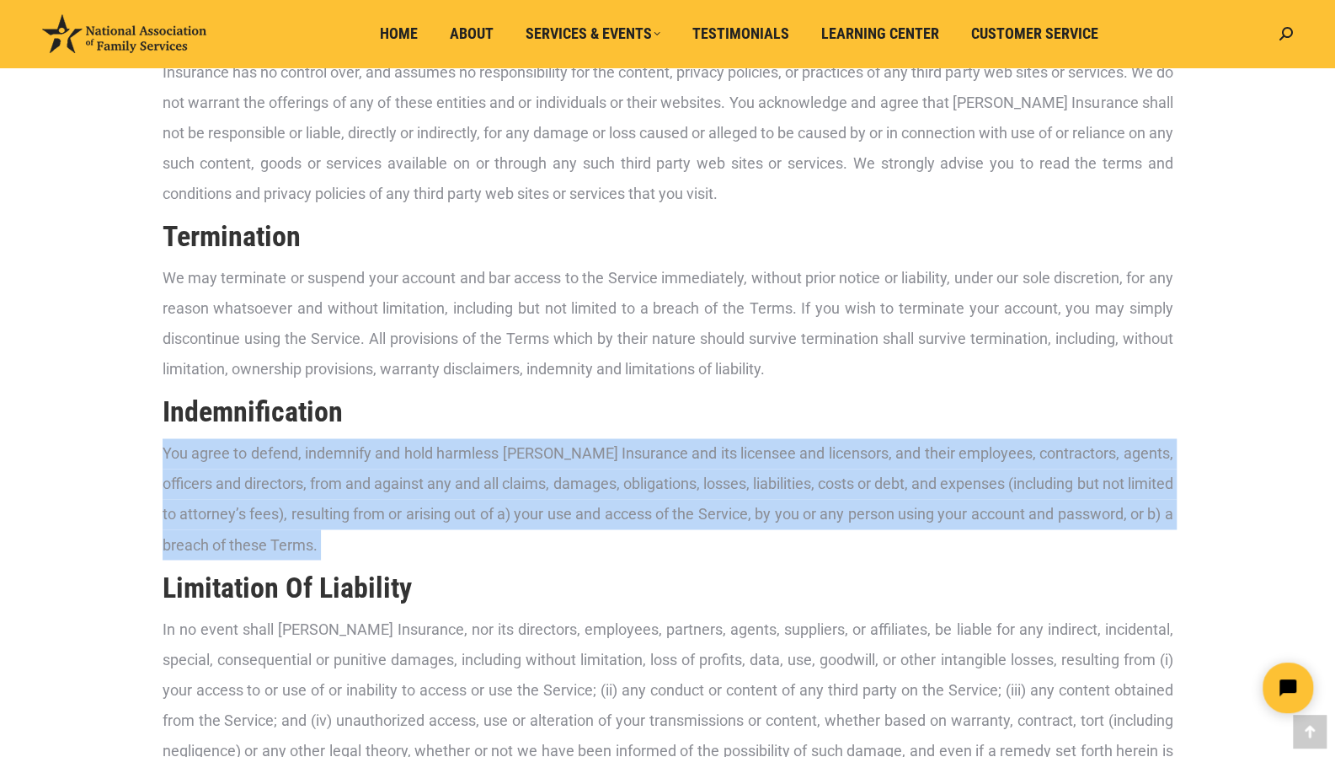
click at [444, 508] on p "You agree to defend, indemnify and hold harmless [PERSON_NAME] Insurance and it…" at bounding box center [668, 498] width 1011 height 121
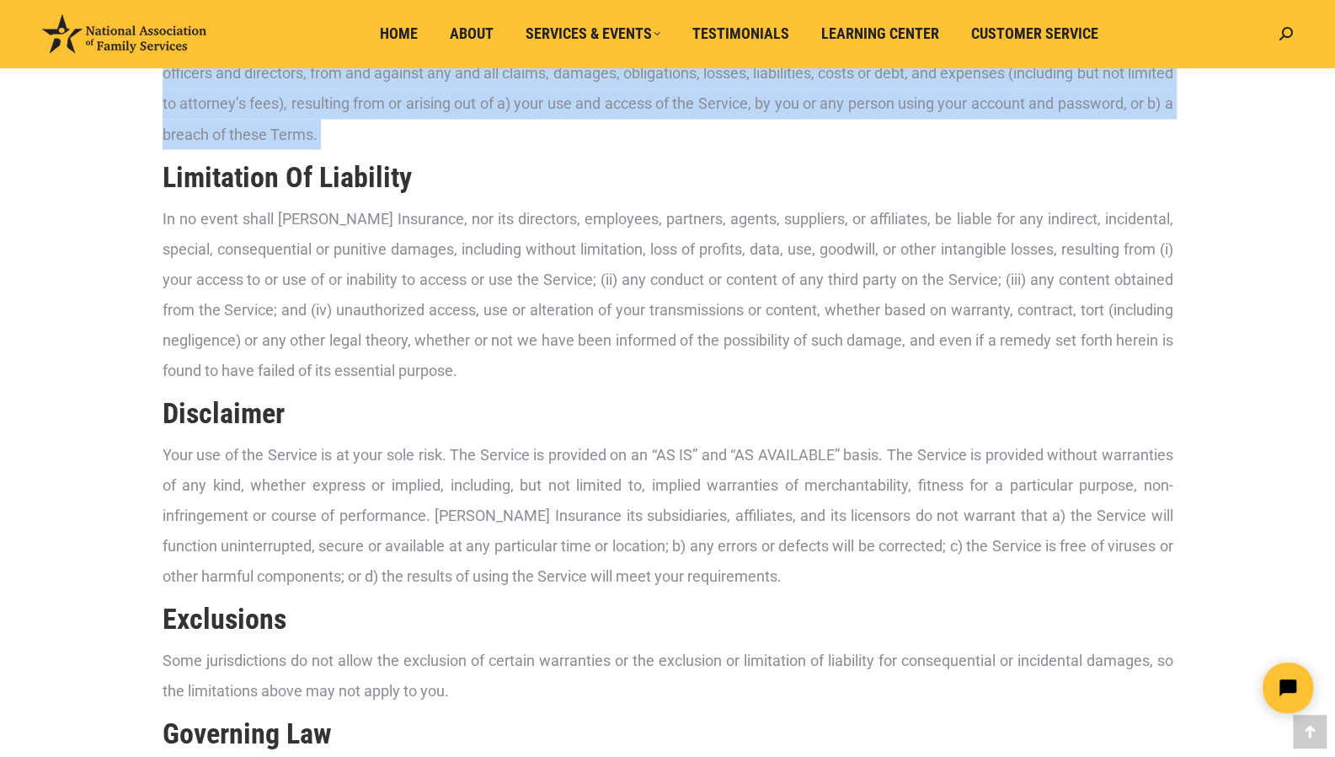
scroll to position [1889, 0]
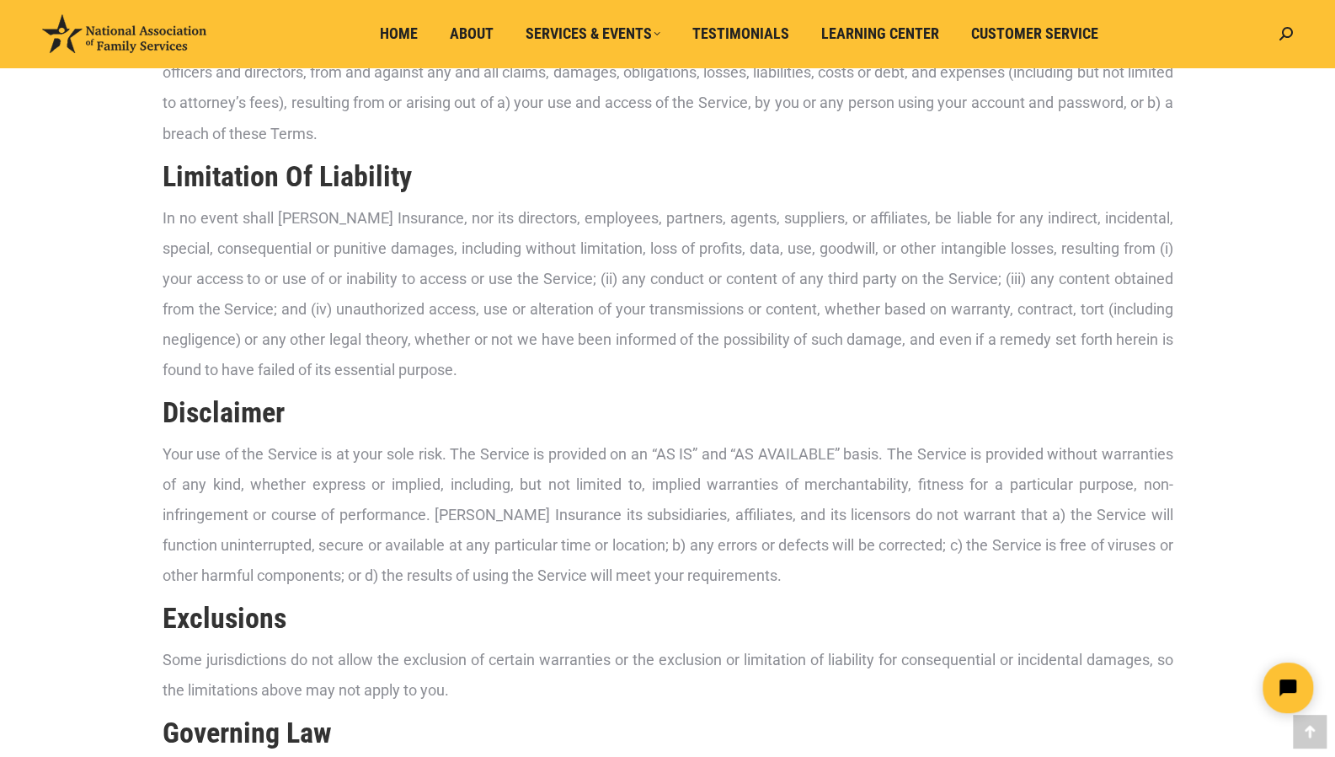
click at [451, 302] on p "In no event shall [PERSON_NAME] Insurance, nor its directors, employees, partne…" at bounding box center [668, 293] width 1011 height 182
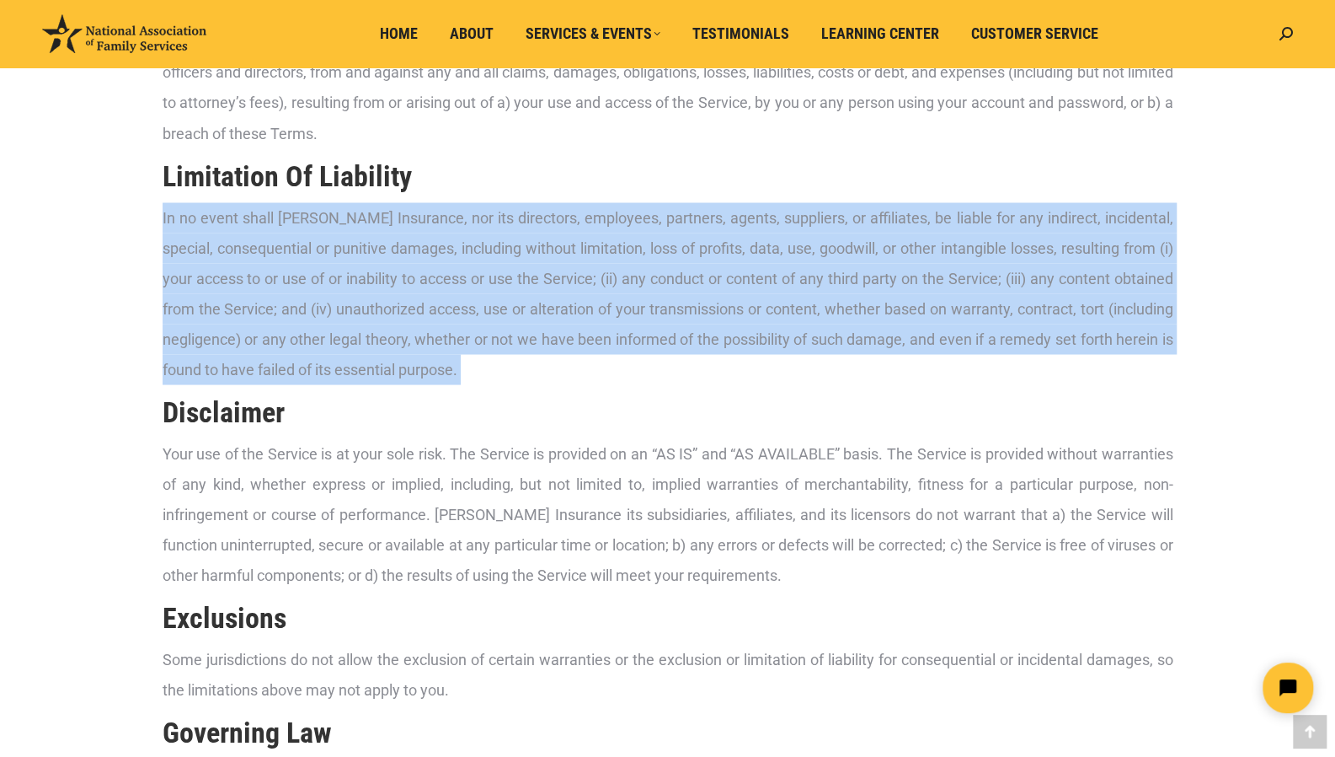
click at [451, 302] on p "In no event shall [PERSON_NAME] Insurance, nor its directors, employees, partne…" at bounding box center [668, 293] width 1011 height 182
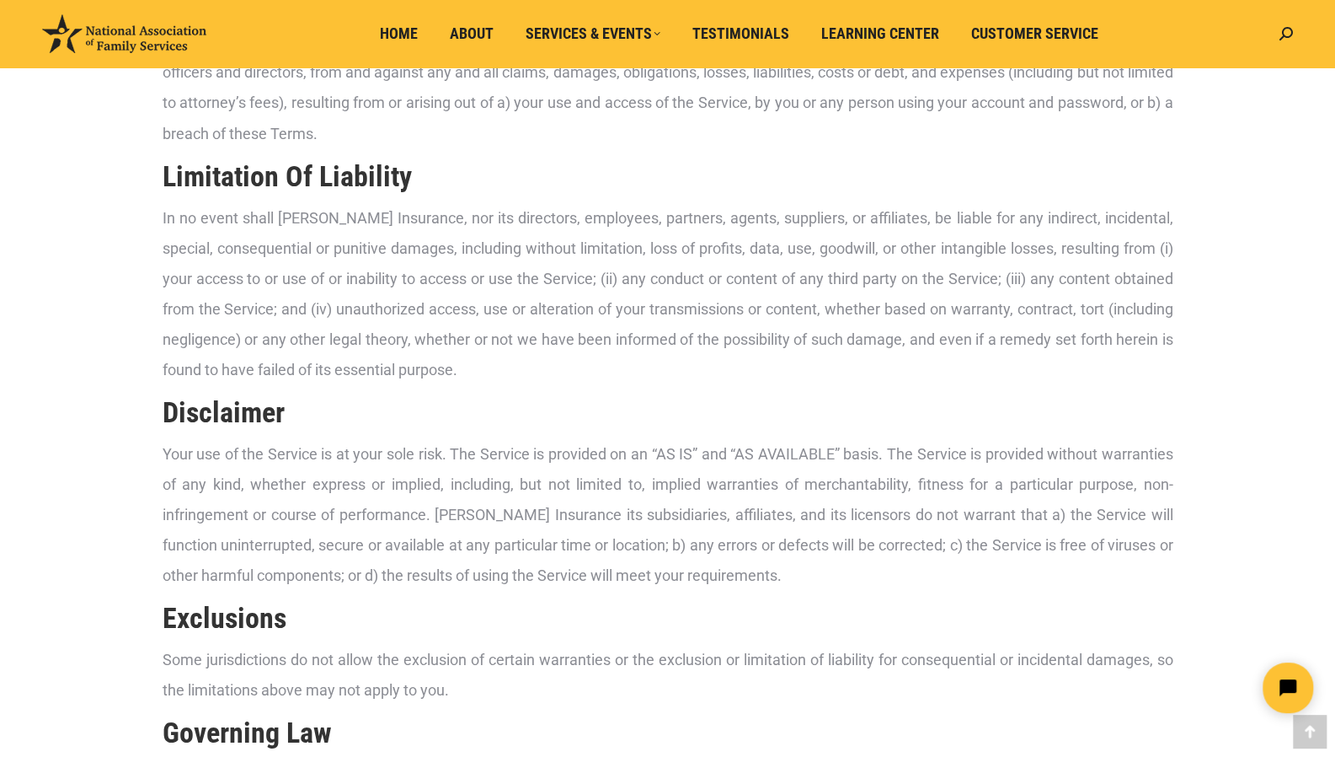
click at [459, 490] on p "Your use of the Service is at your sole risk. The Service is provided on an “AS…" at bounding box center [668, 514] width 1011 height 152
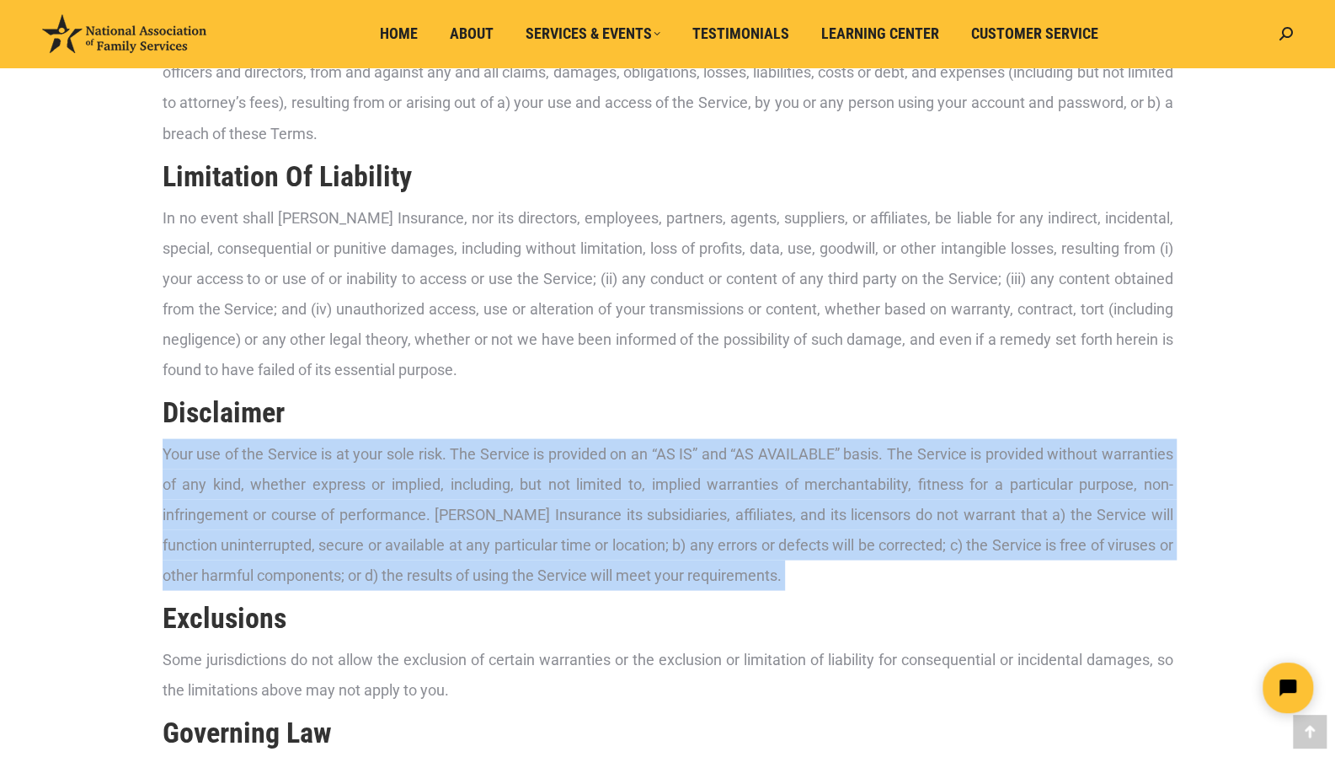
click at [459, 490] on p "Your use of the Service is at your sole risk. The Service is provided on an “AS…" at bounding box center [668, 514] width 1011 height 152
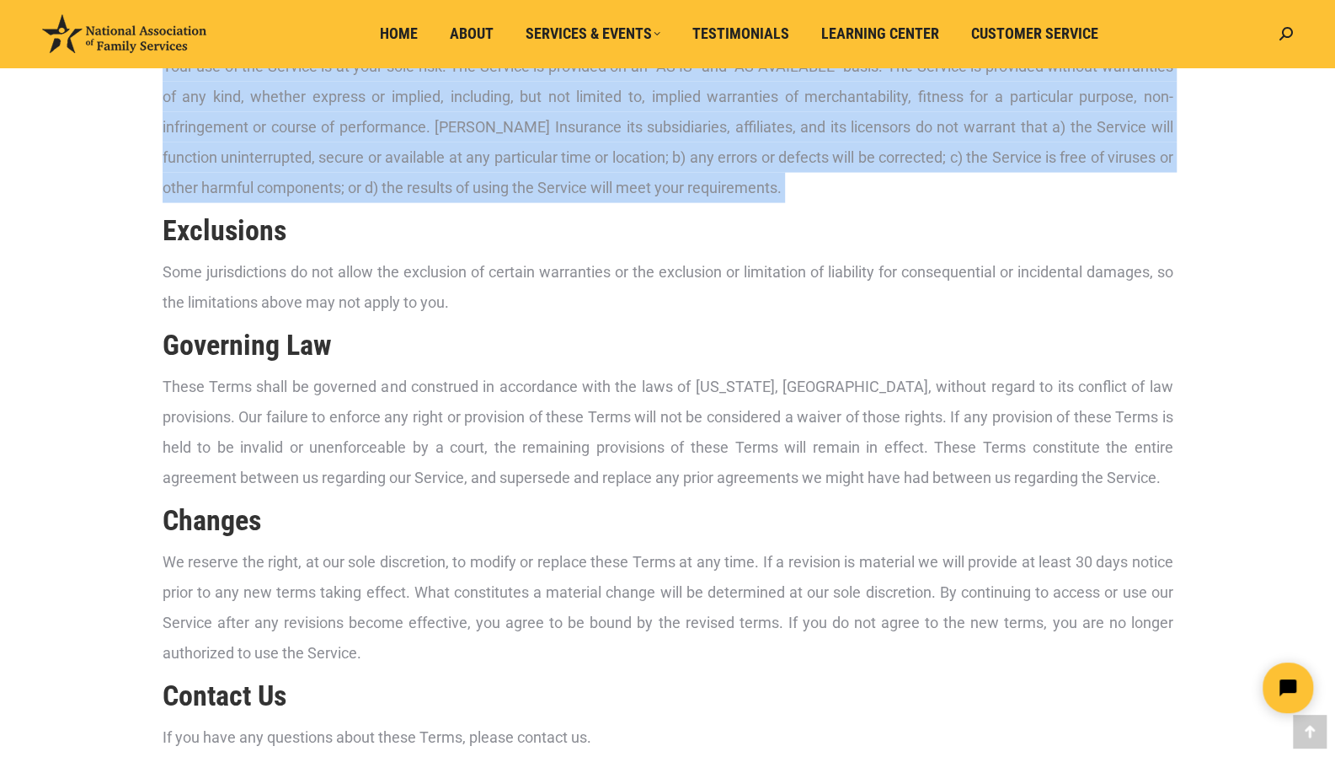
scroll to position [2278, 0]
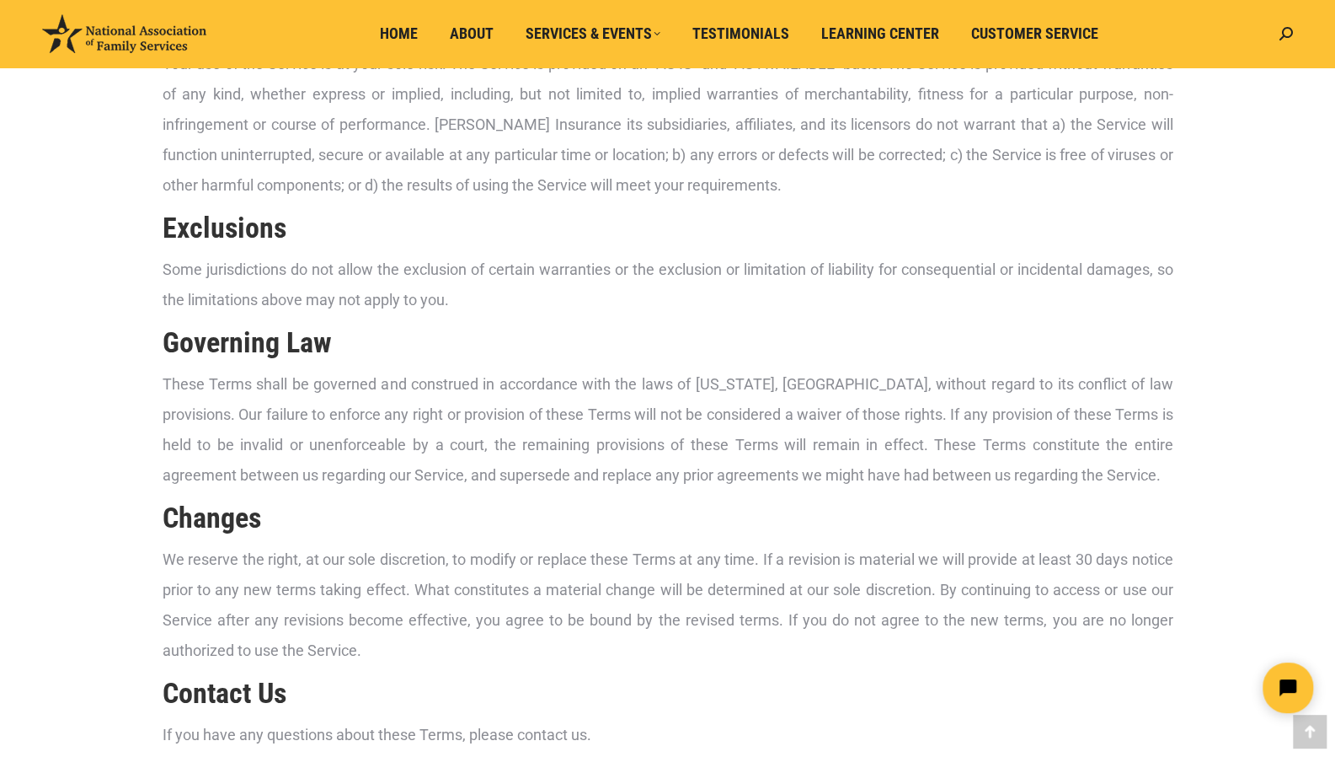
click at [458, 474] on p "These Terms shall be governed and construed in accordance with the laws of [US_…" at bounding box center [668, 429] width 1011 height 121
click at [502, 139] on p "Your use of the Service is at your sole risk. The Service is provided on an “AS…" at bounding box center [668, 125] width 1011 height 152
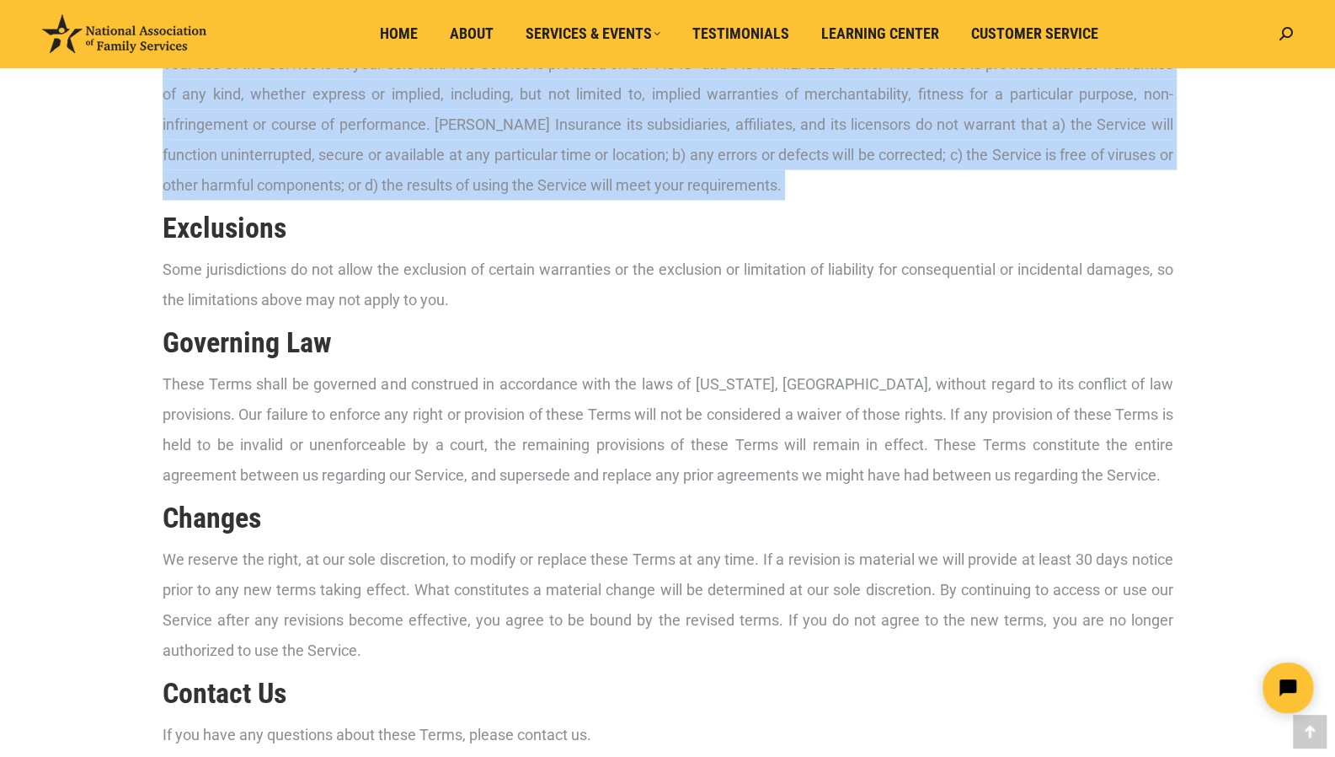
click at [502, 139] on p "Your use of the Service is at your sole risk. The Service is provided on an “AS…" at bounding box center [668, 125] width 1011 height 152
click at [524, 182] on p "Your use of the Service is at your sole risk. The Service is provided on an “AS…" at bounding box center [668, 125] width 1011 height 152
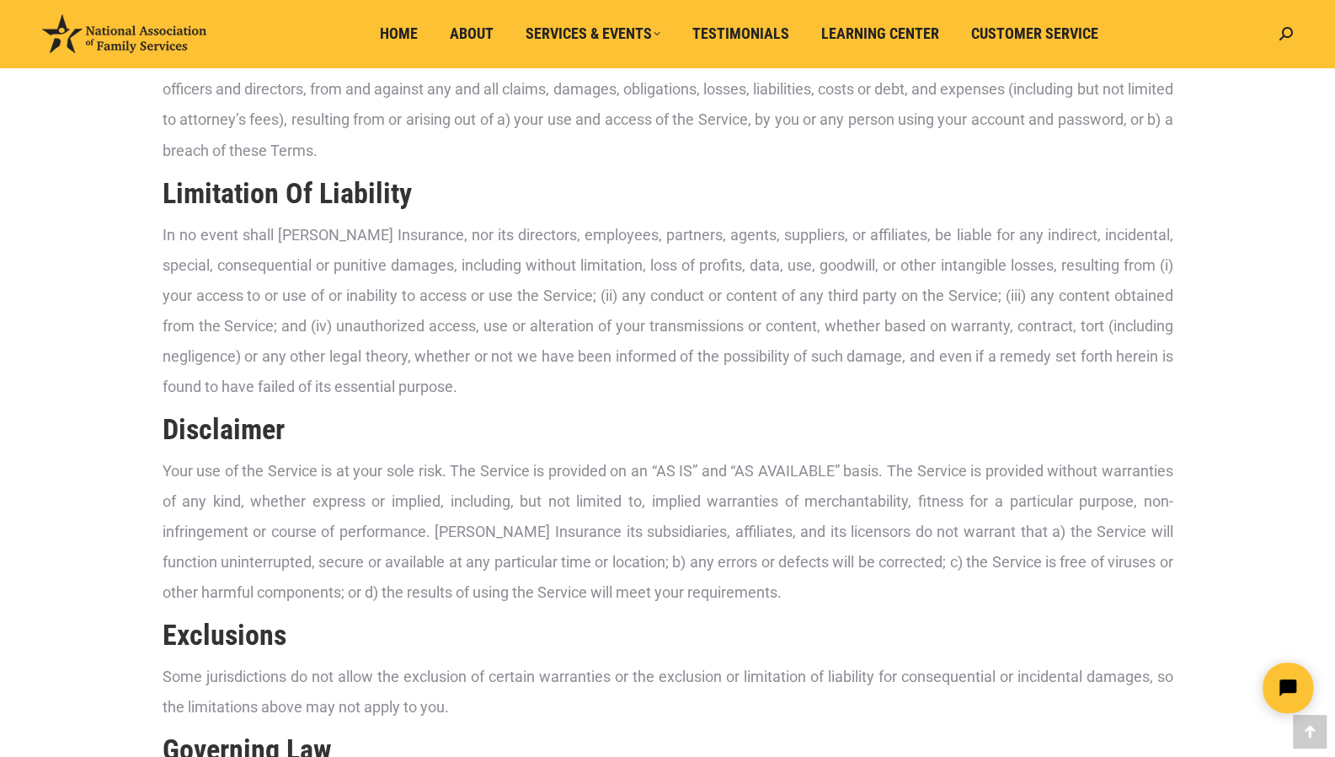
scroll to position [1869, 0]
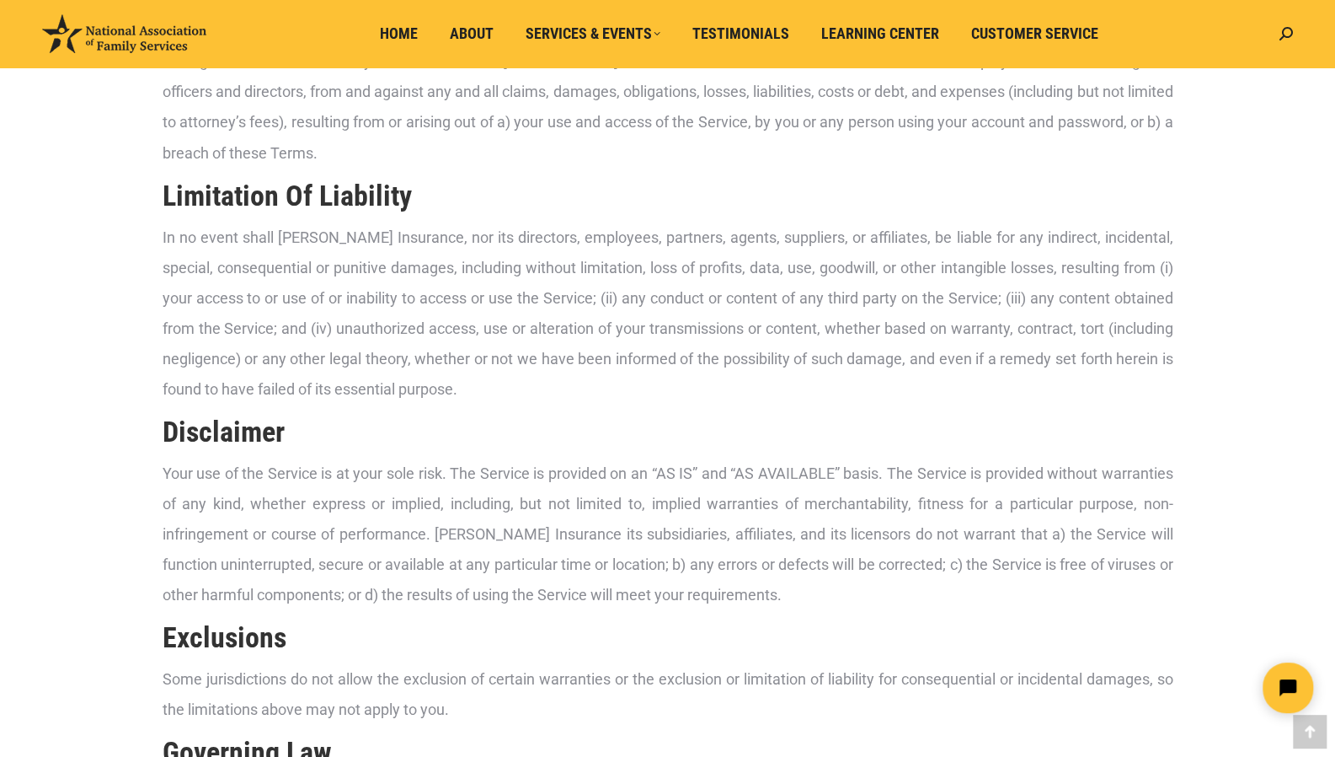
click at [497, 307] on p "In no event shall [PERSON_NAME] Insurance, nor its directors, employees, partne…" at bounding box center [668, 313] width 1011 height 182
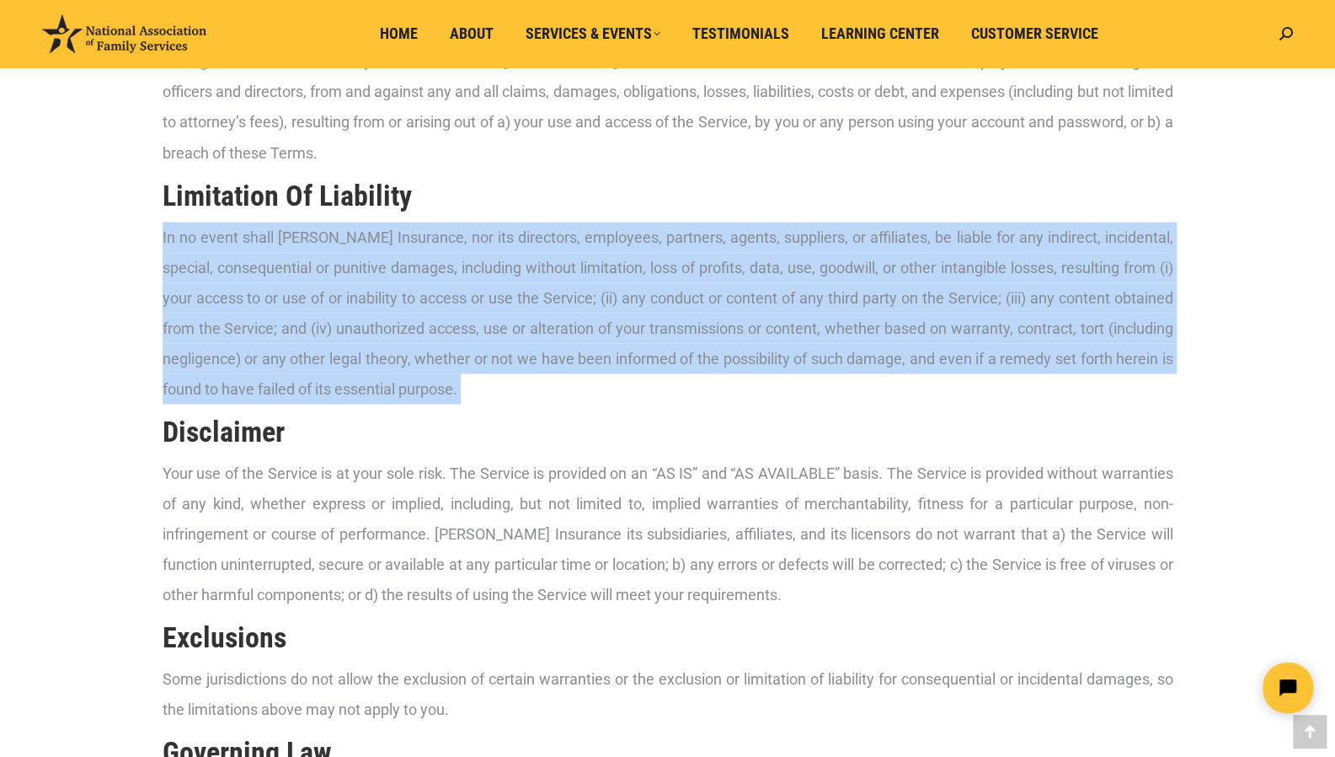
click at [497, 307] on p "In no event shall [PERSON_NAME] Insurance, nor its directors, employees, partne…" at bounding box center [668, 313] width 1011 height 182
click at [495, 300] on p "In no event shall [PERSON_NAME] Insurance, nor its directors, employees, partne…" at bounding box center [668, 313] width 1011 height 182
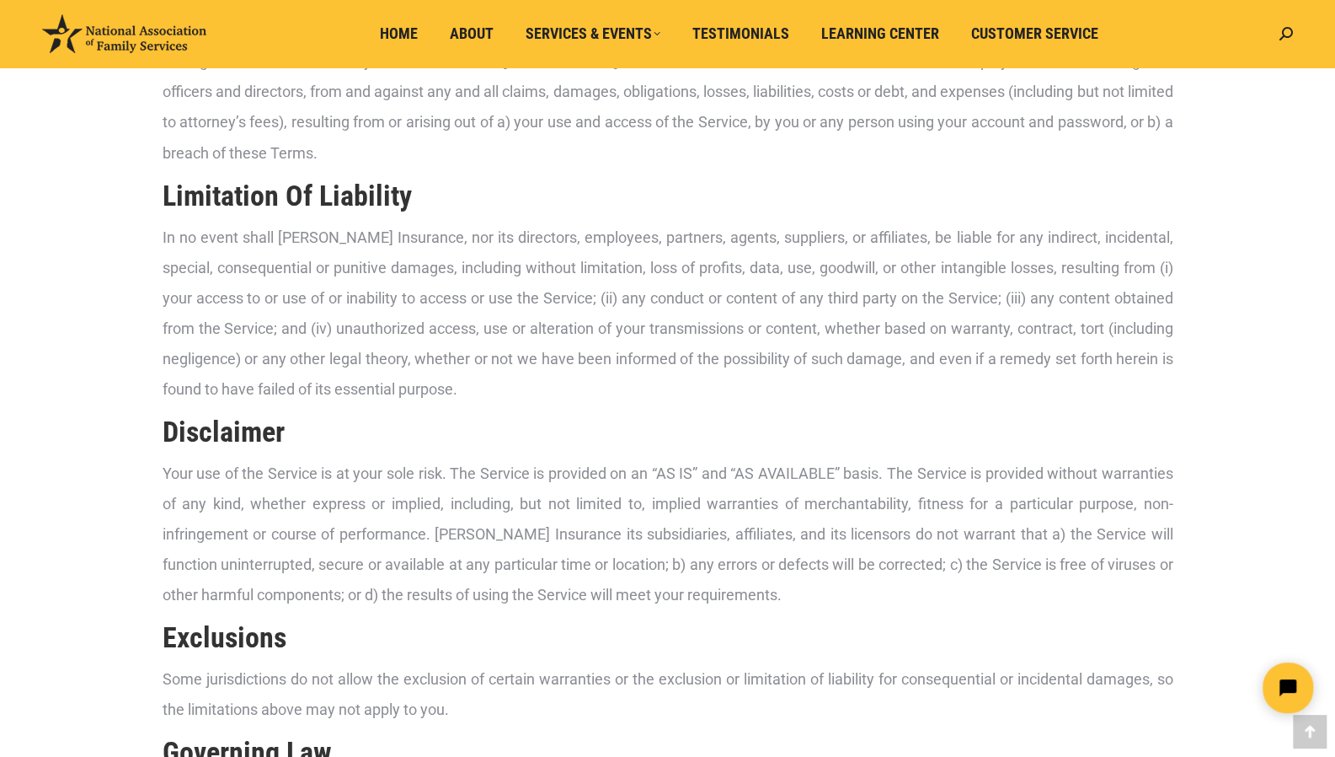
click at [428, 299] on p "In no event shall [PERSON_NAME] Insurance, nor its directors, employees, partne…" at bounding box center [668, 313] width 1011 height 182
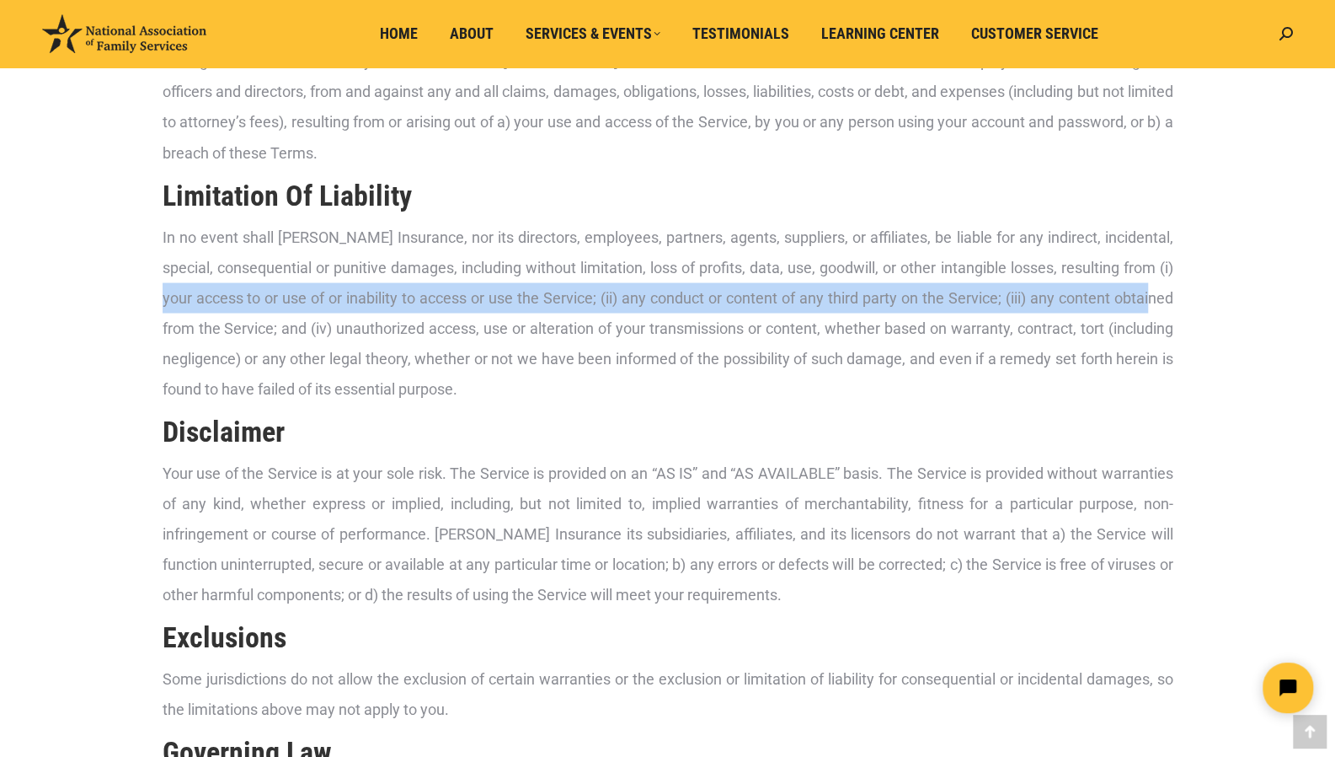
drag, startPoint x: 164, startPoint y: 299, endPoint x: 1158, endPoint y: 304, distance: 993.3
click at [1158, 304] on p "In no event shall [PERSON_NAME] Insurance, nor its directors, employees, partne…" at bounding box center [668, 313] width 1011 height 182
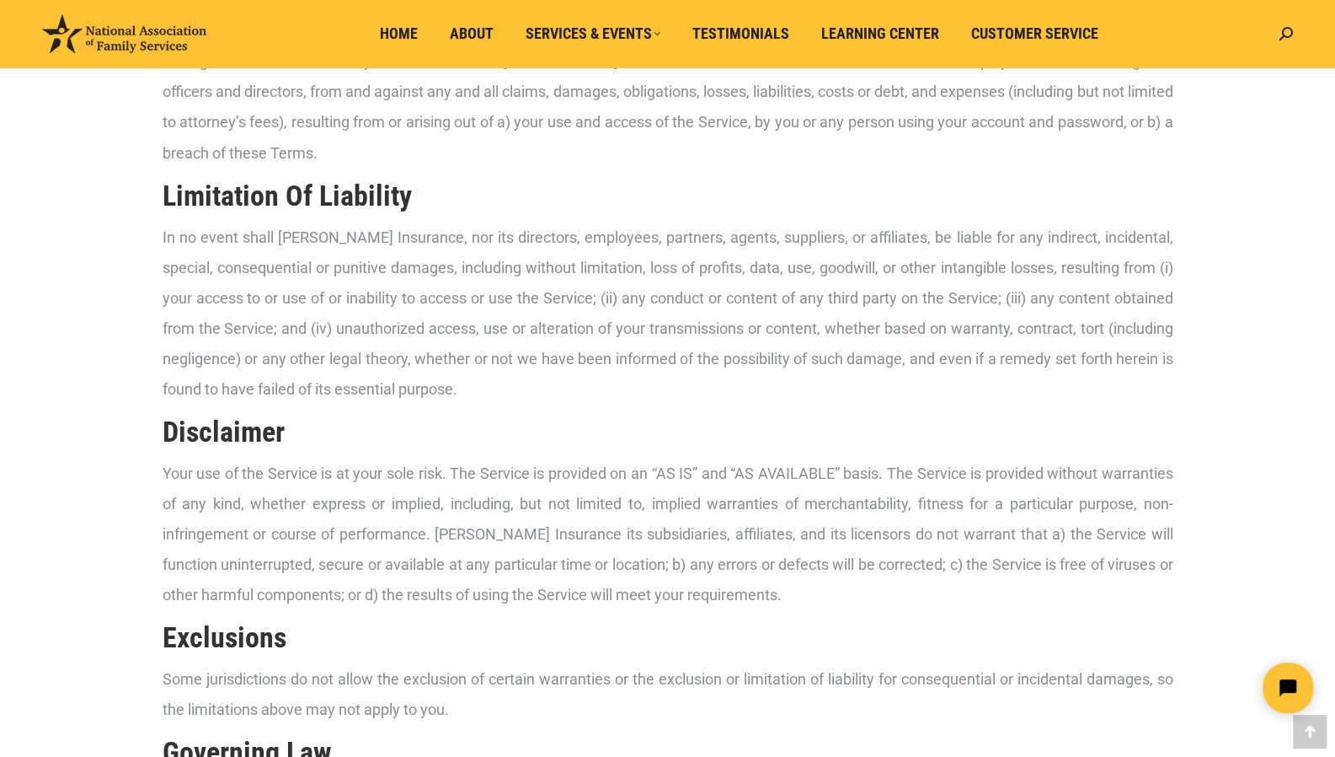
click at [1171, 304] on p "In no event shall [PERSON_NAME] Insurance, nor its directors, employees, partne…" at bounding box center [668, 313] width 1011 height 182
